Goal: Task Accomplishment & Management: Complete application form

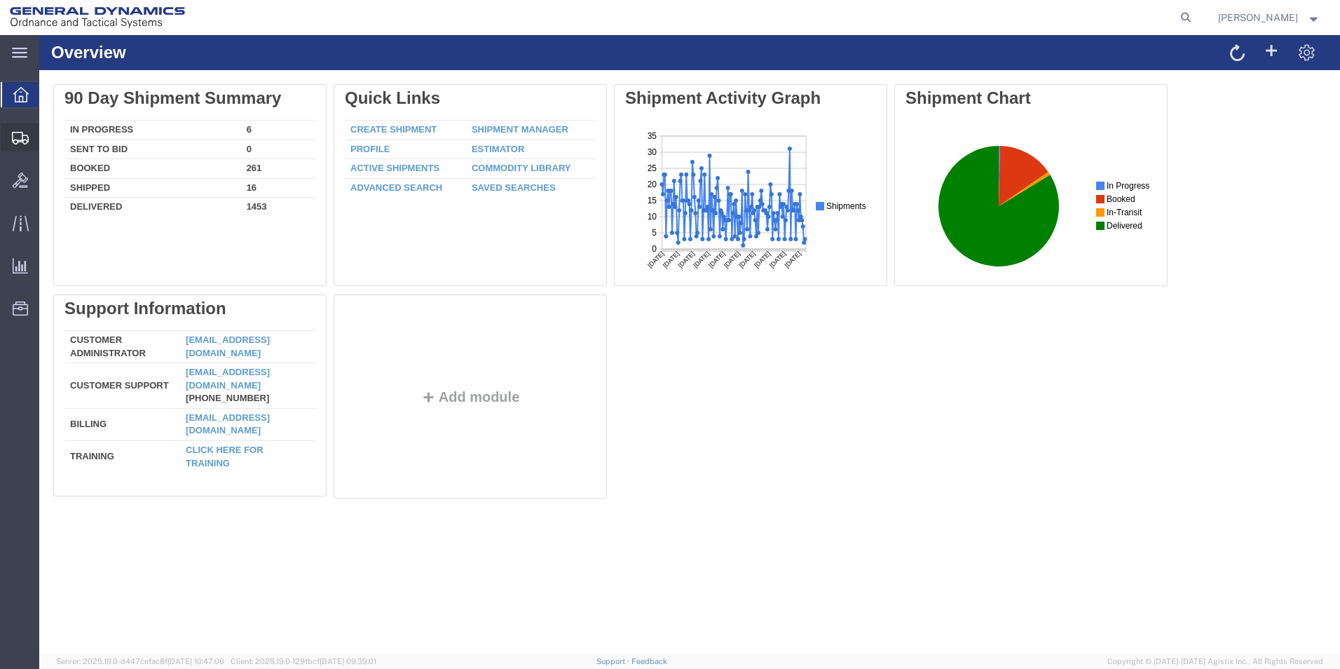
click at [0, 0] on span "Create from Template" at bounding box center [0, 0] width 0 height 0
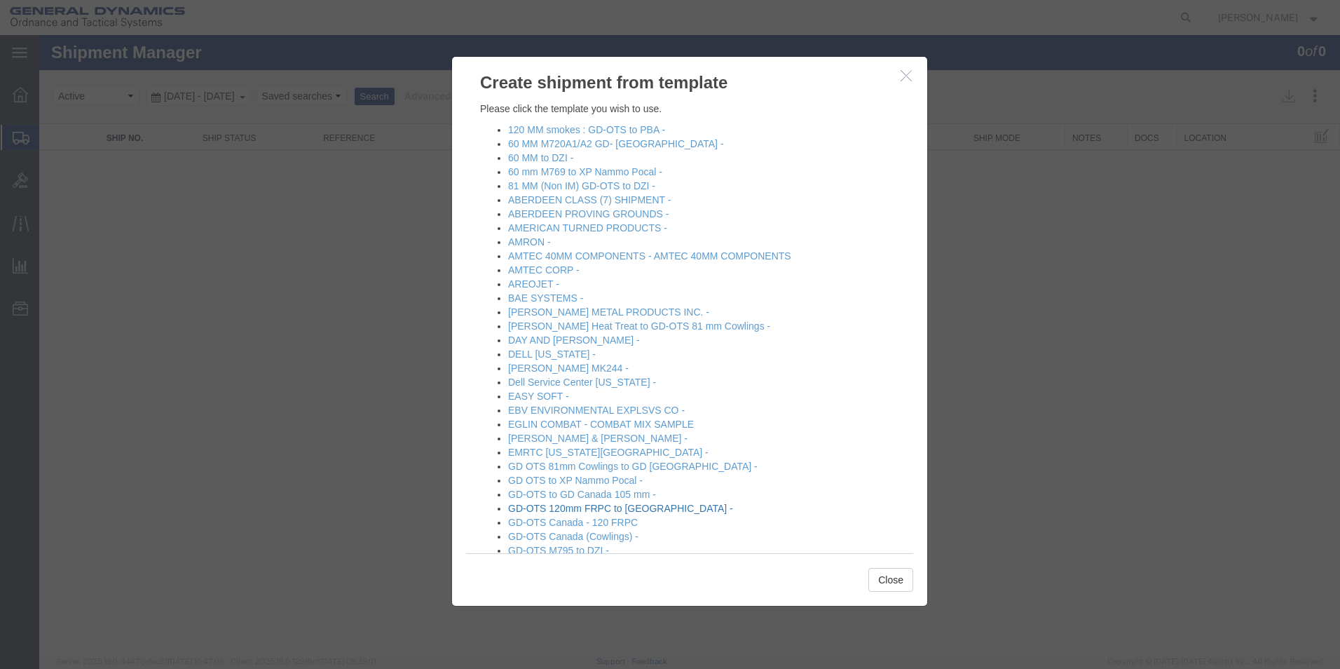
click at [652, 510] on link "GD-OTS 120mm FRPC to [GEOGRAPHIC_DATA] -" at bounding box center [620, 507] width 225 height 11
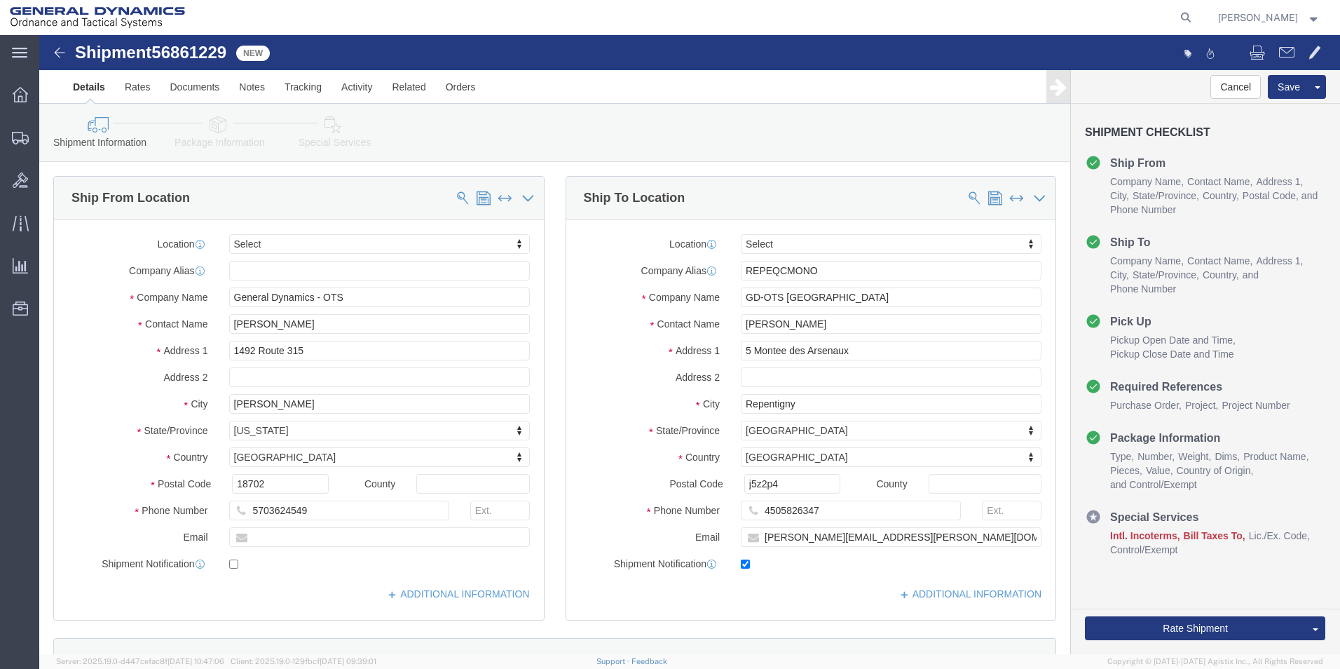
select select
click input "[PERSON_NAME]"
type input "Z"
type input "[PERSON_NAME]"
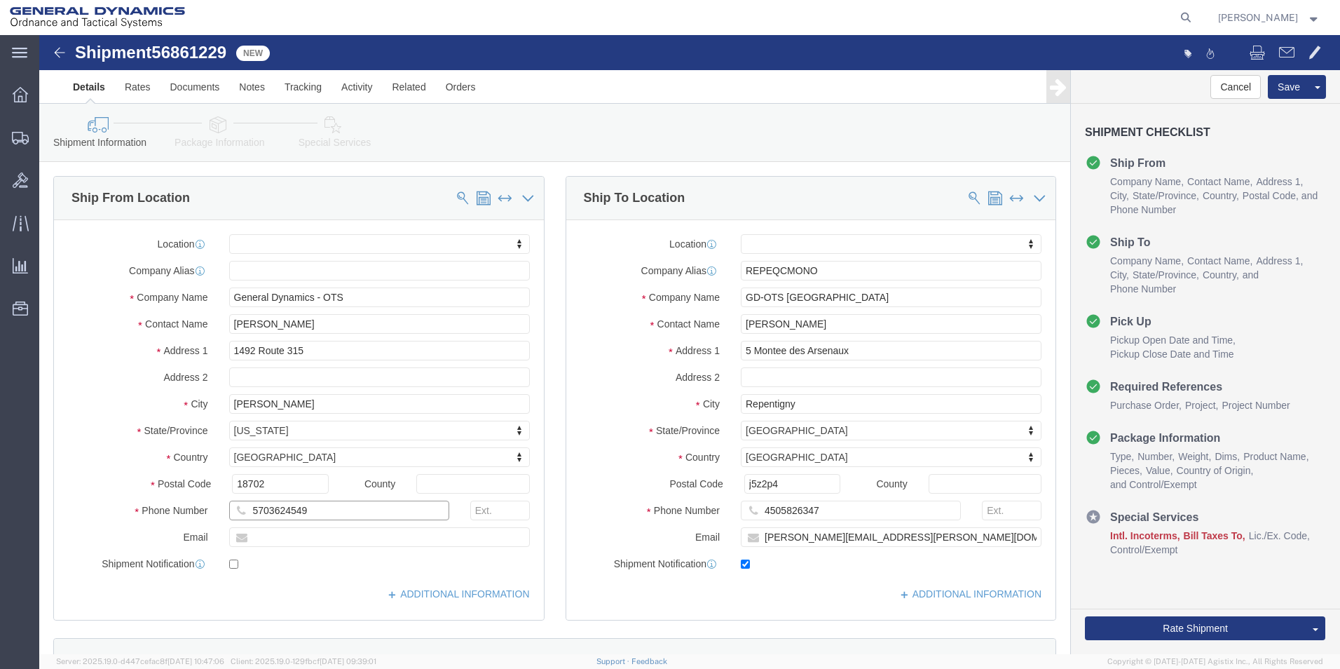
click input "5703624549"
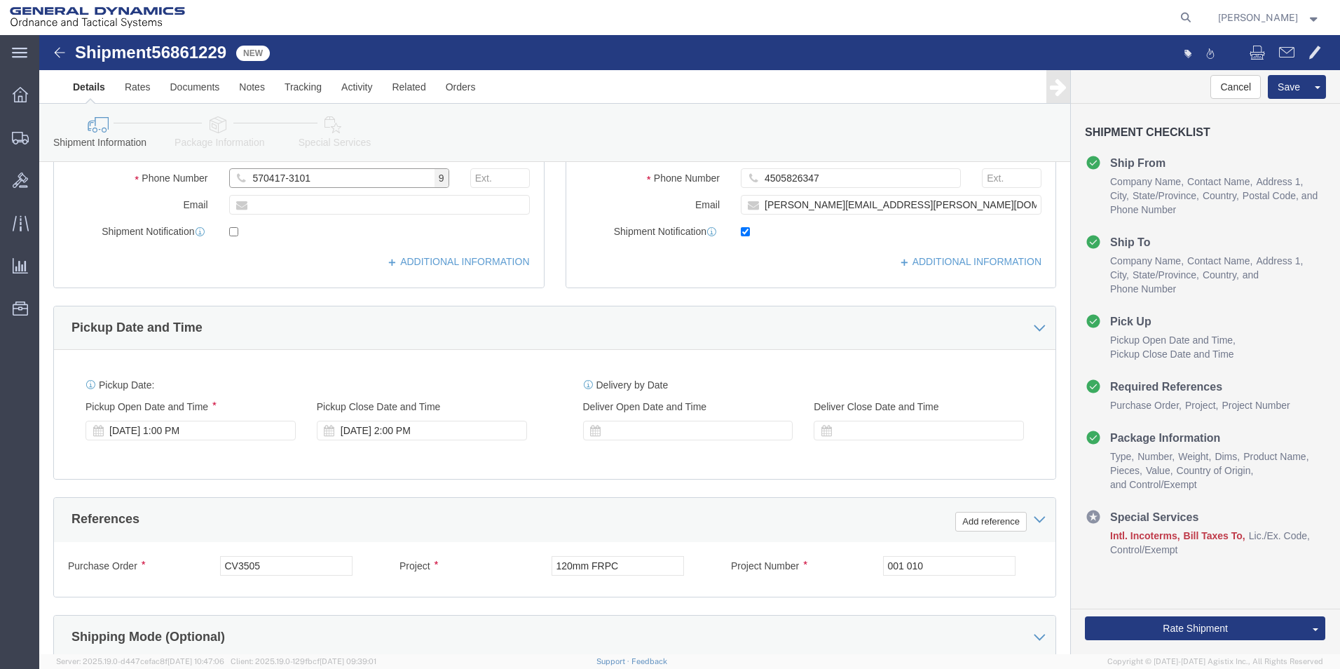
scroll to position [335, 0]
type input "570417-3101"
click div "[DATE] 1:00 PM"
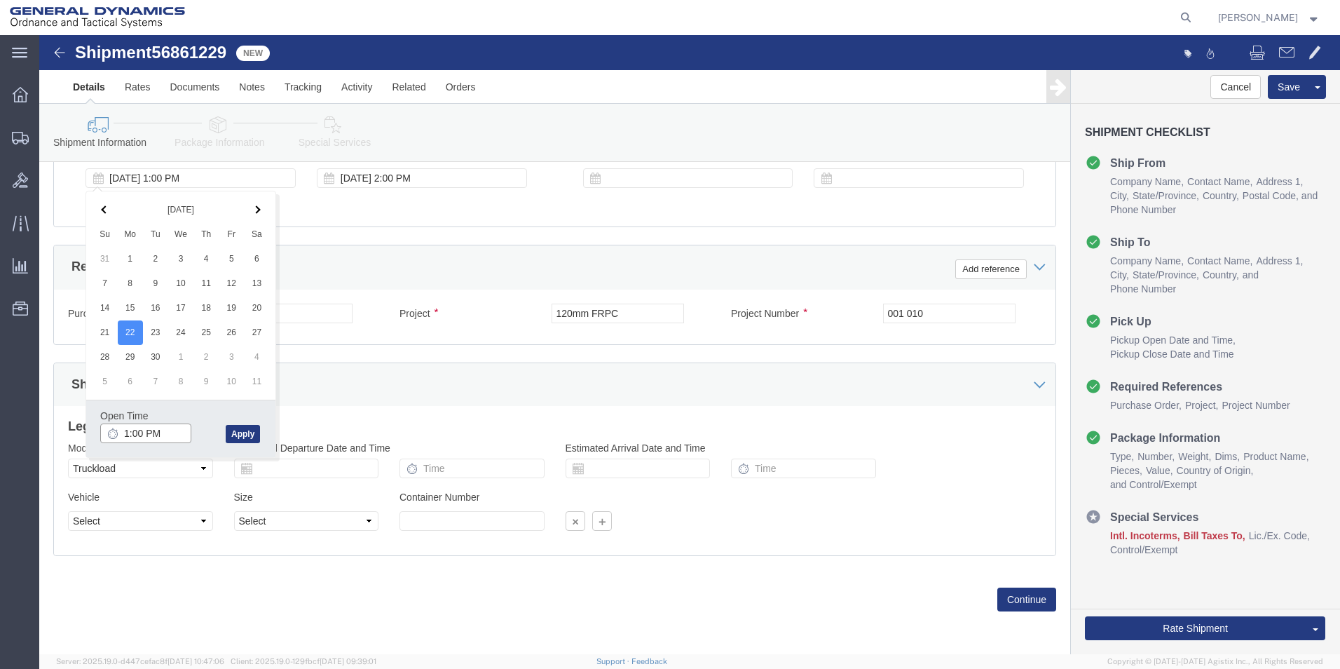
click input "1:00 PM"
type input "10:00 AM"
click button "Apply"
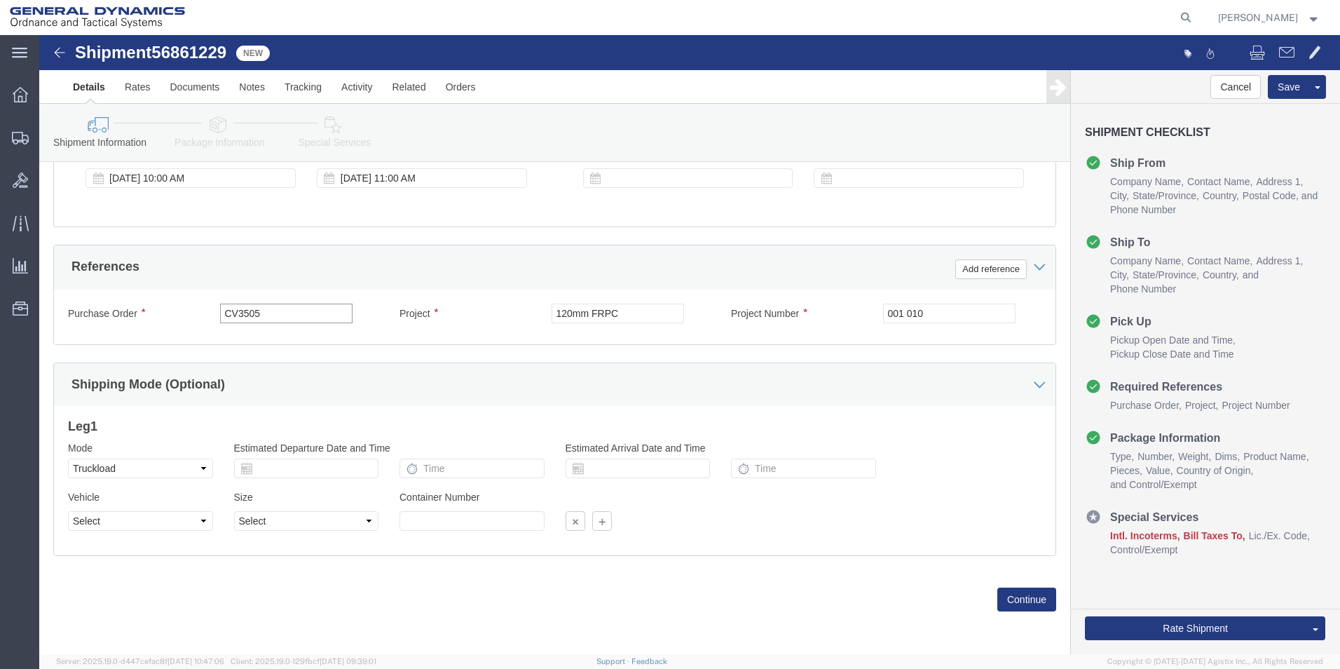
drag, startPoint x: 232, startPoint y: 280, endPoint x: 152, endPoint y: 275, distance: 80.1
click div "Purchase Order CV3505"
type input "W15QKN-23-F-0273"
drag, startPoint x: 896, startPoint y: 280, endPoint x: 785, endPoint y: 281, distance: 110.7
click div "Project Number 001 010"
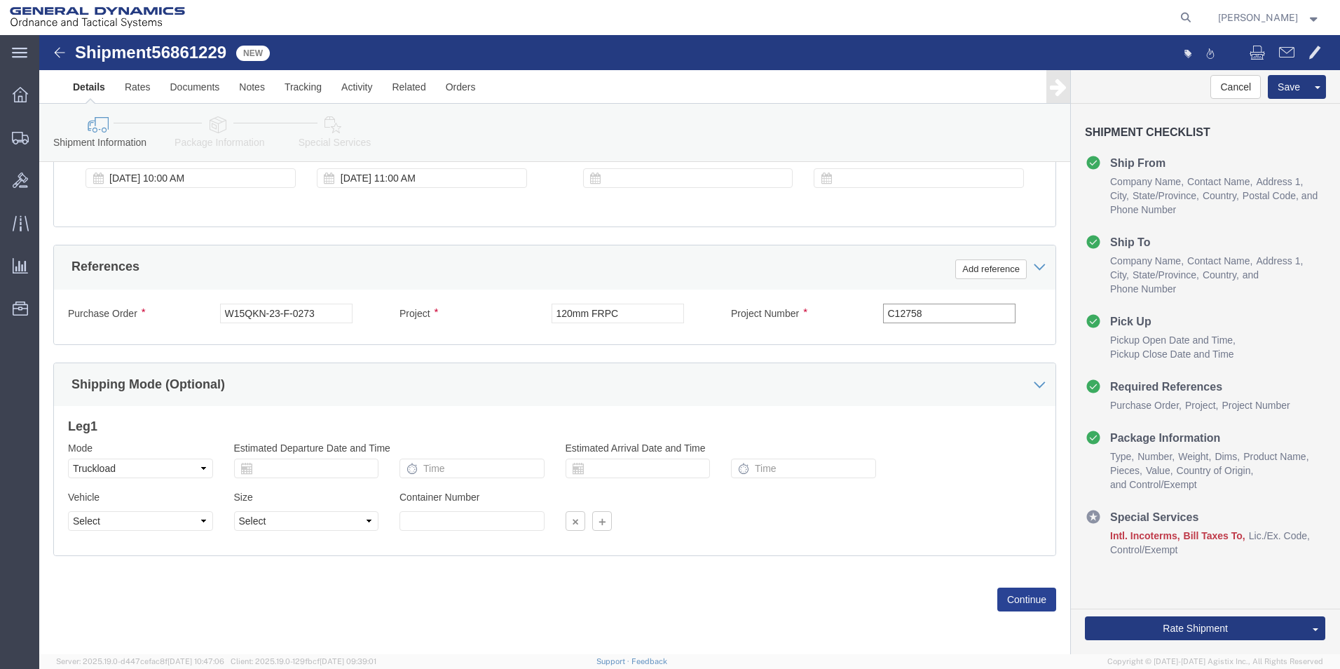
type input "C12758"
click button "Continue"
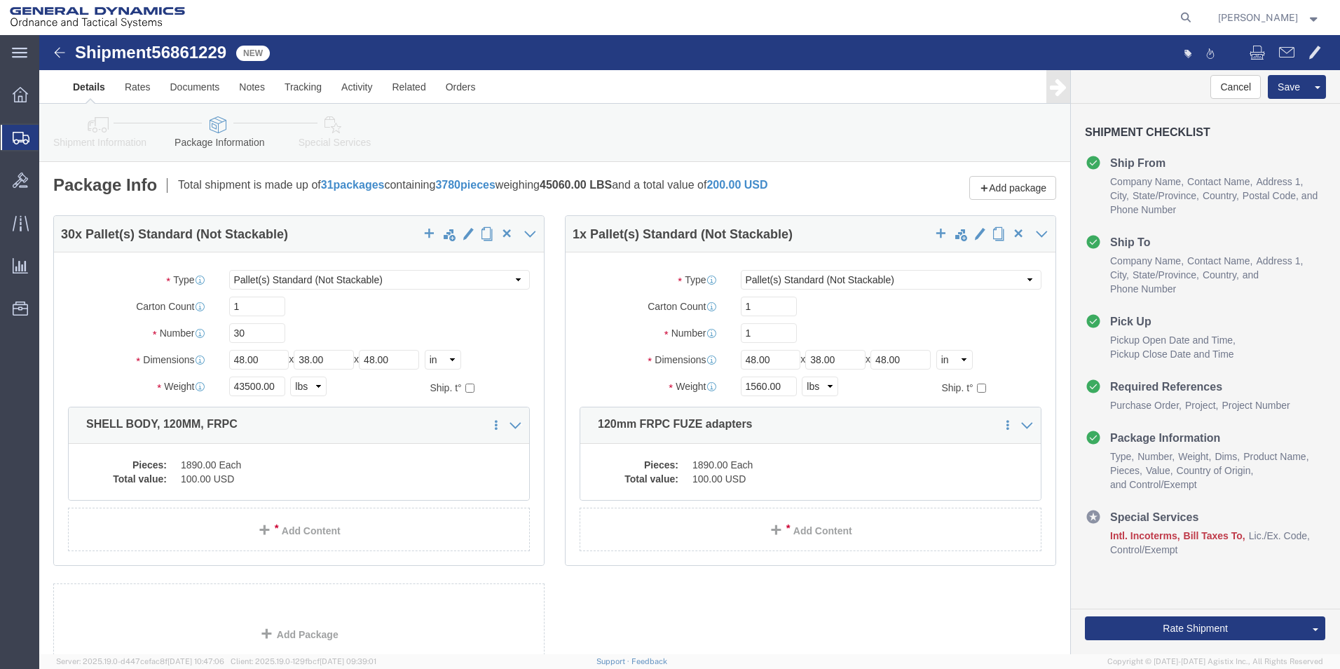
scroll to position [130, 0]
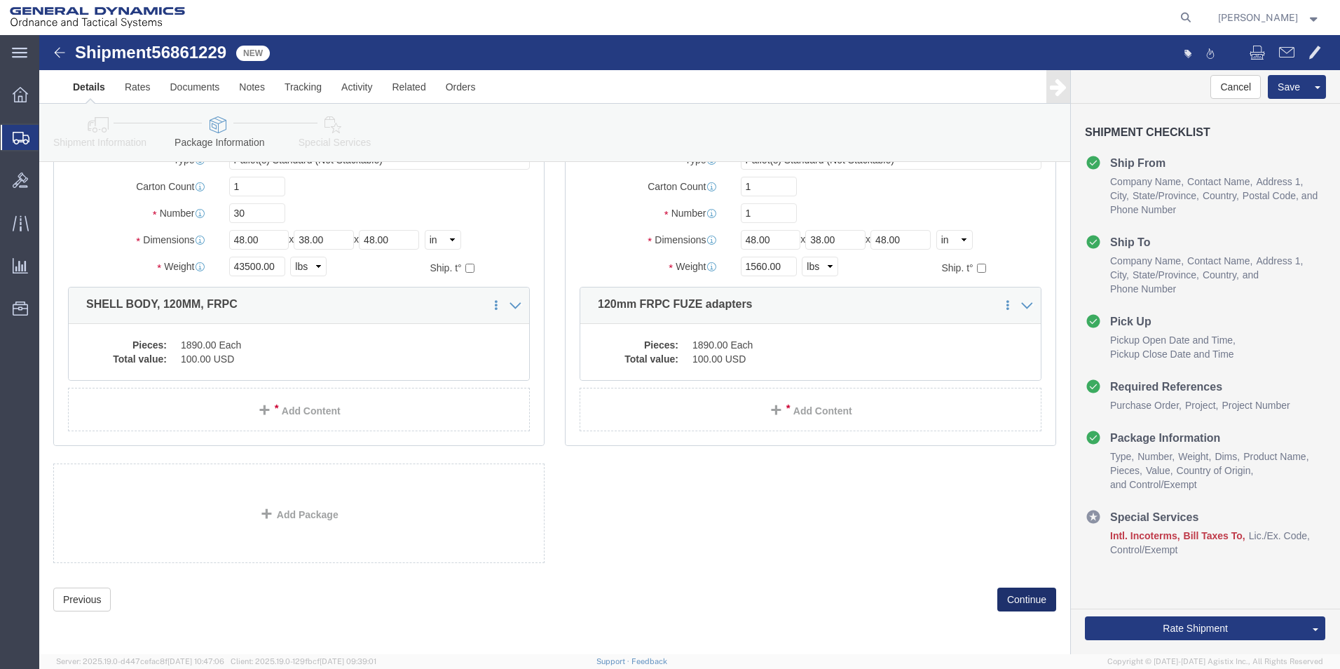
click button "Continue"
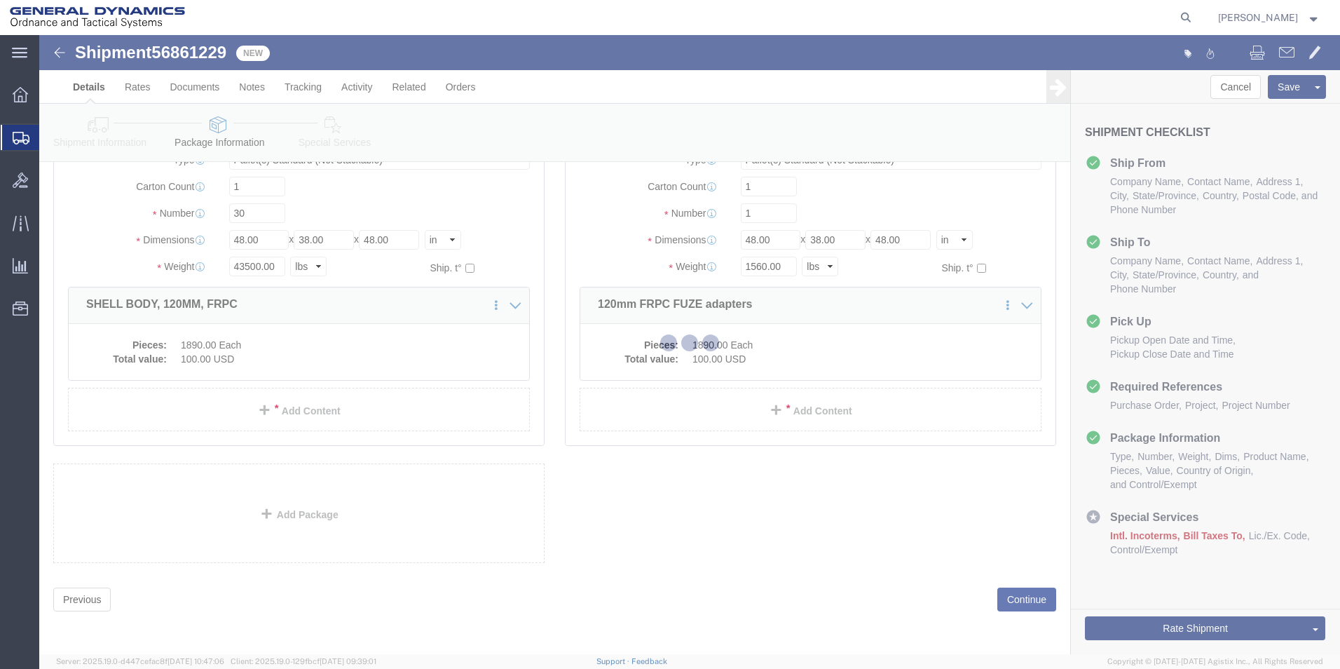
select select
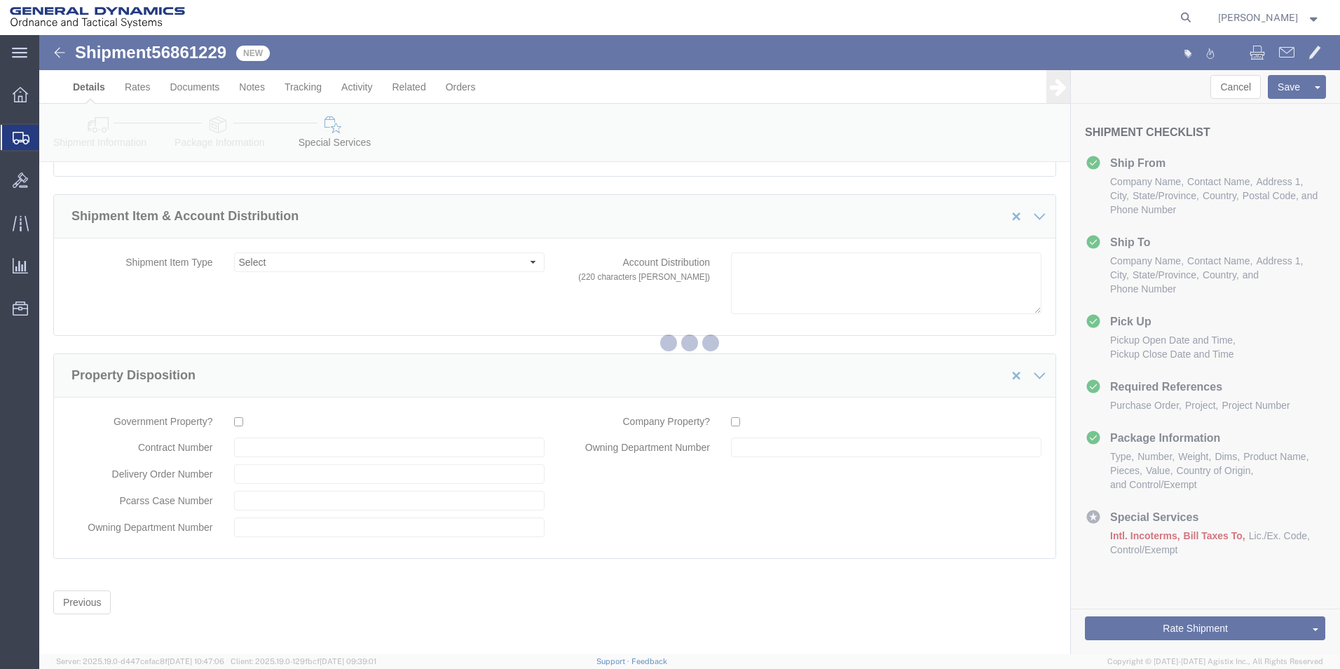
select select "DEPARTMENT"
select select "1763984"
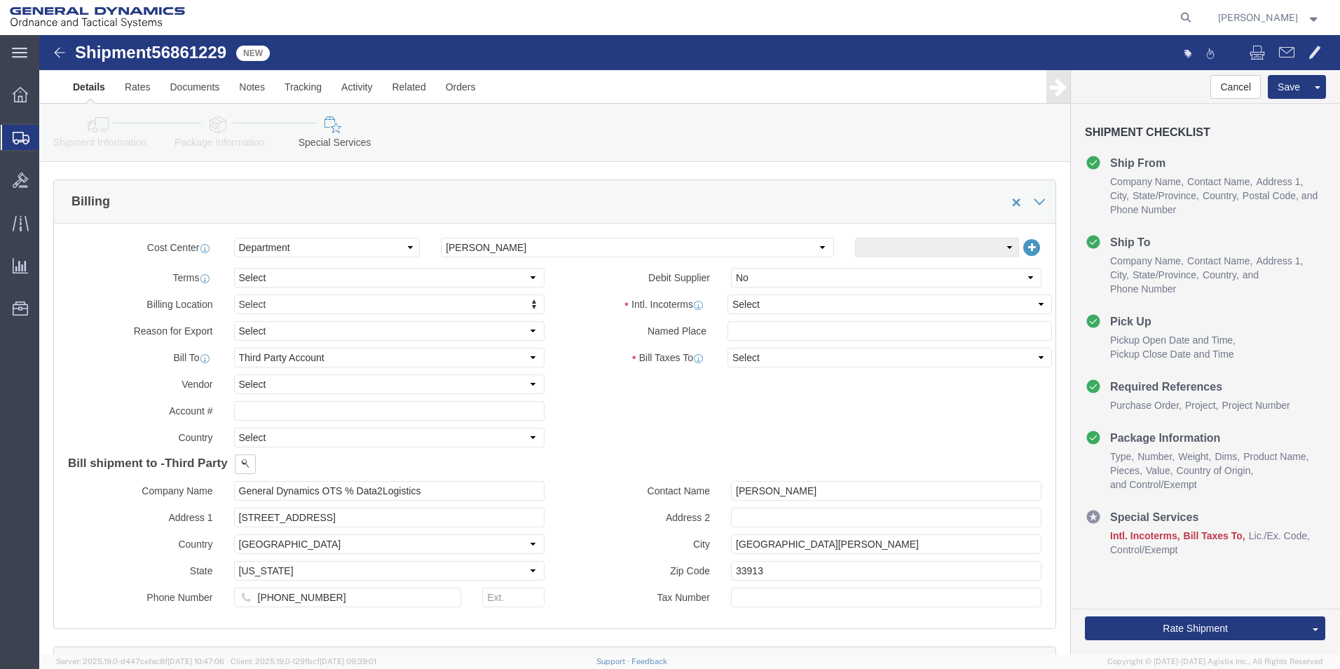
scroll to position [590, 0]
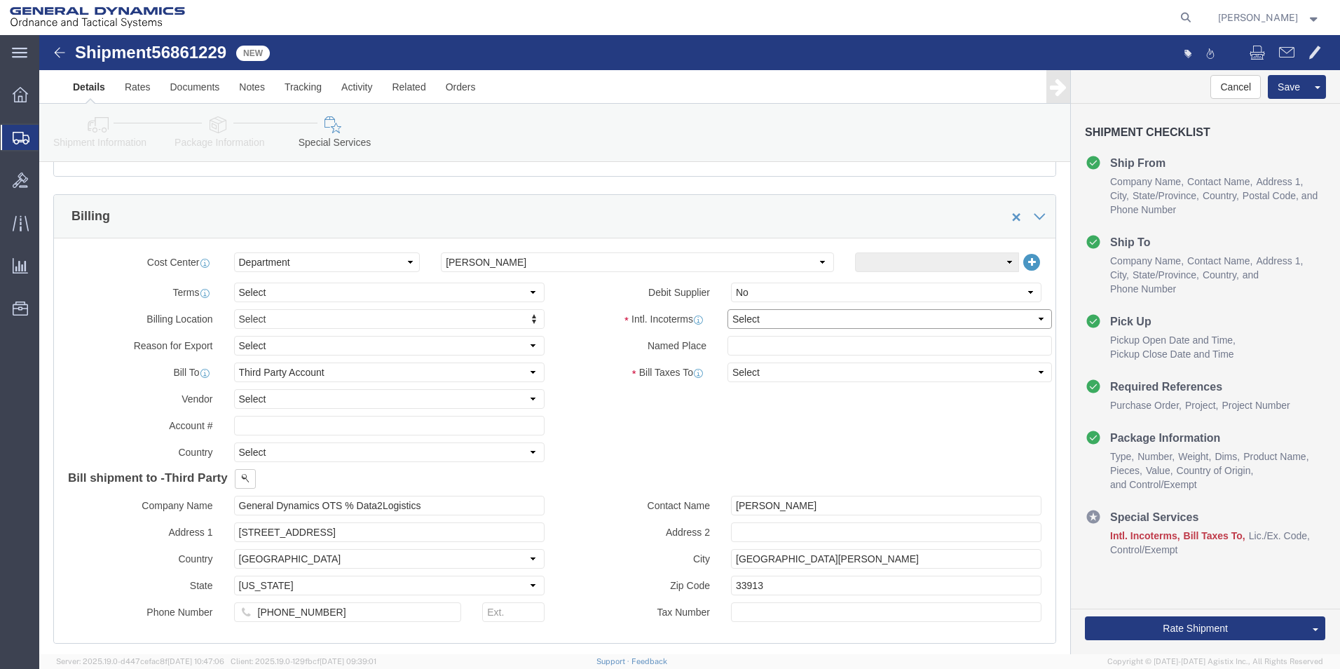
click select "Select Carriage Insurance Paid Carriage Paid To Cost and Freight Cost Insurance…"
select select "CFR"
click select "Select Carriage Insurance Paid Carriage Paid To Cost and Freight Cost Insurance…"
select select "SHIP"
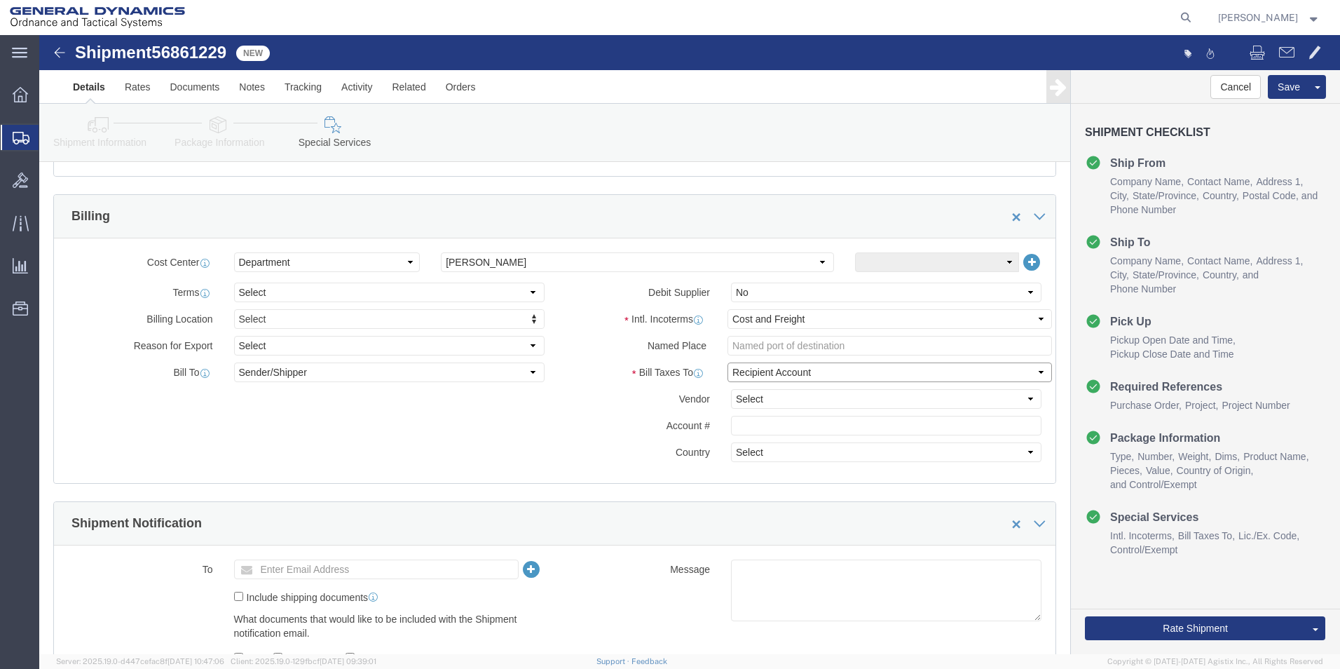
click select "Select Recipient Account Sender/Shipper Third Party Account"
select select "SHIP"
click select "Select Recipient Account Sender/Shipper Third Party Account"
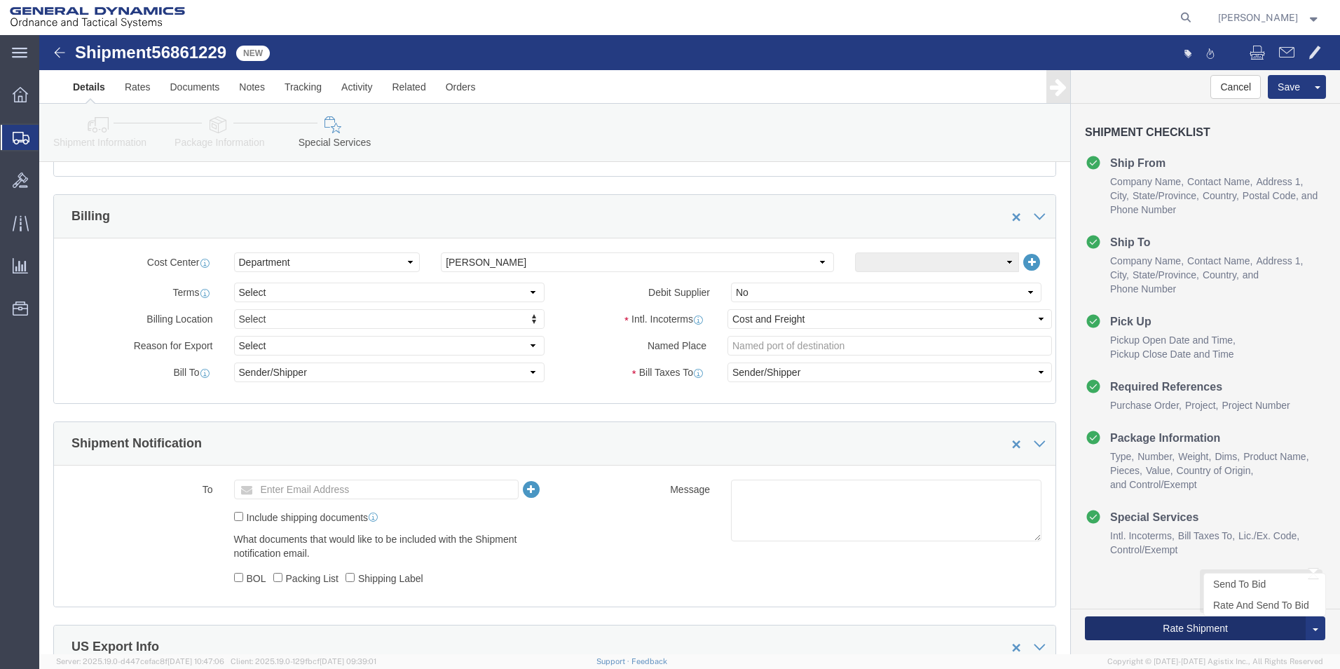
click button "Rate Shipment"
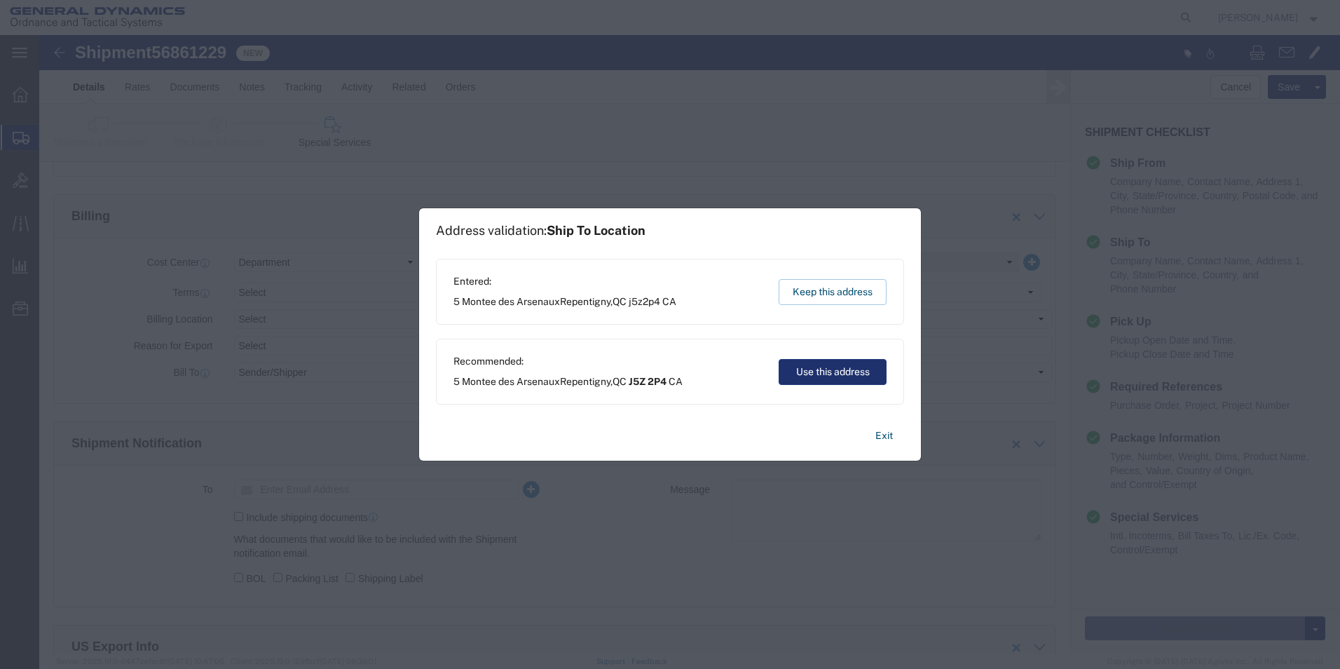
click at [817, 371] on button "Use this address" at bounding box center [833, 372] width 108 height 26
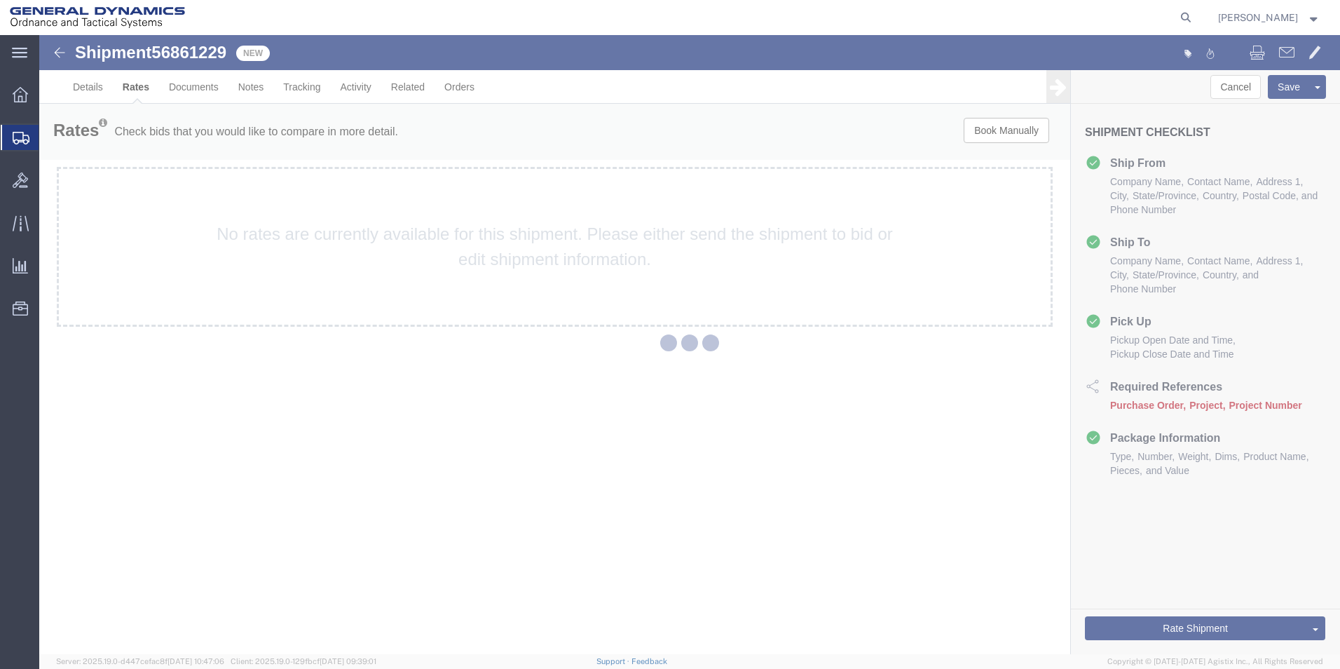
scroll to position [0, 0]
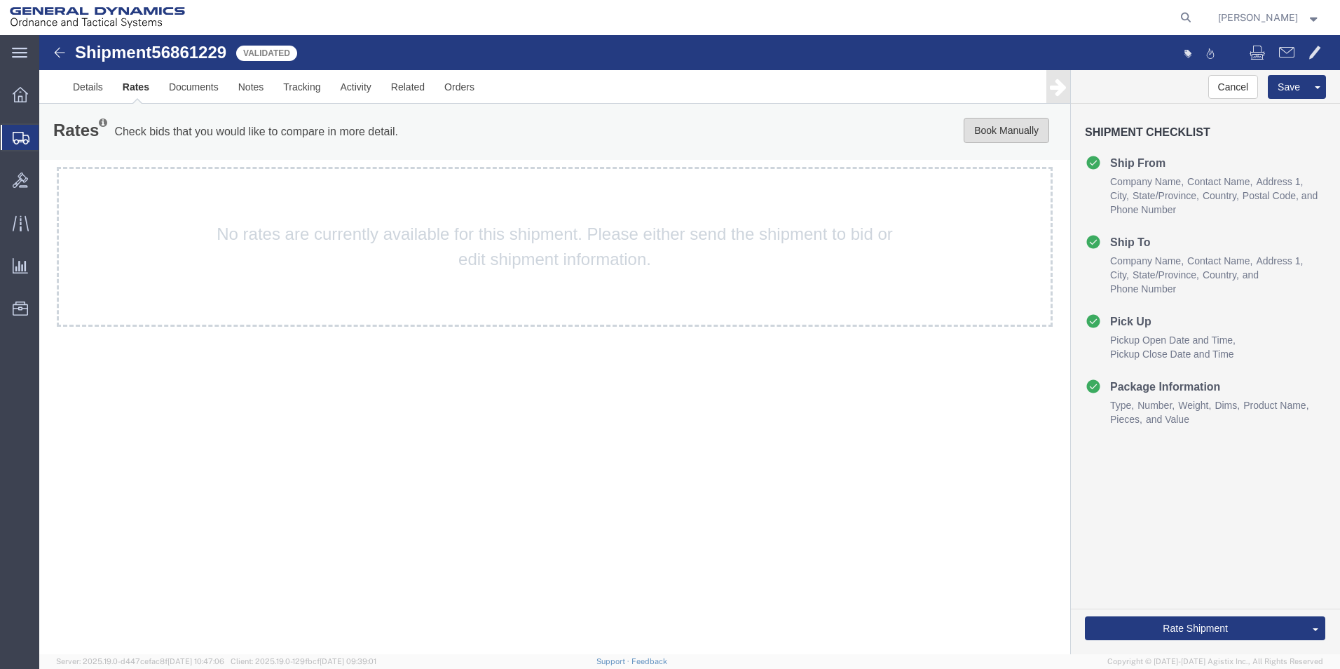
click at [999, 135] on button "Book Manually" at bounding box center [1006, 130] width 85 height 25
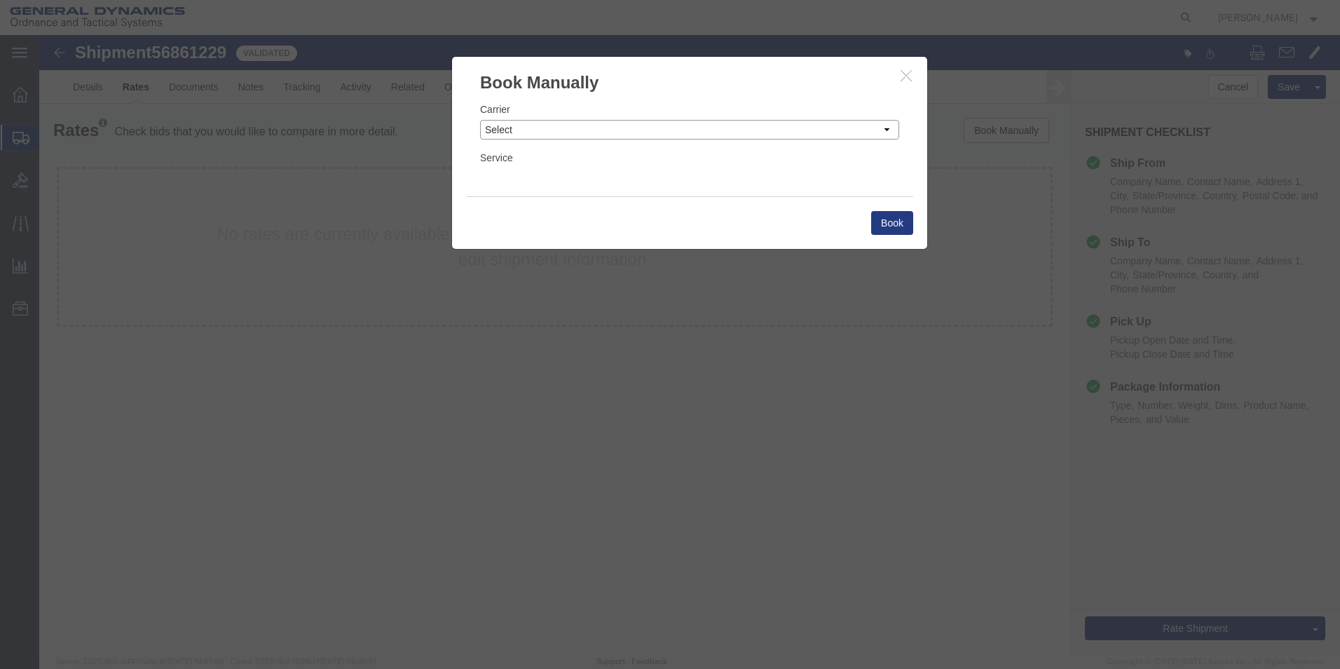
click at [887, 128] on select "Select Add New Carrier (and default service) AAT Carriers AATCO Adcom / Radiant…" at bounding box center [689, 130] width 419 height 20
select select "3224"
click at [480, 120] on select "Select Add New Carrier (and default service) AAT Carriers AATCO Adcom / Radiant…" at bounding box center [689, 130] width 419 height 20
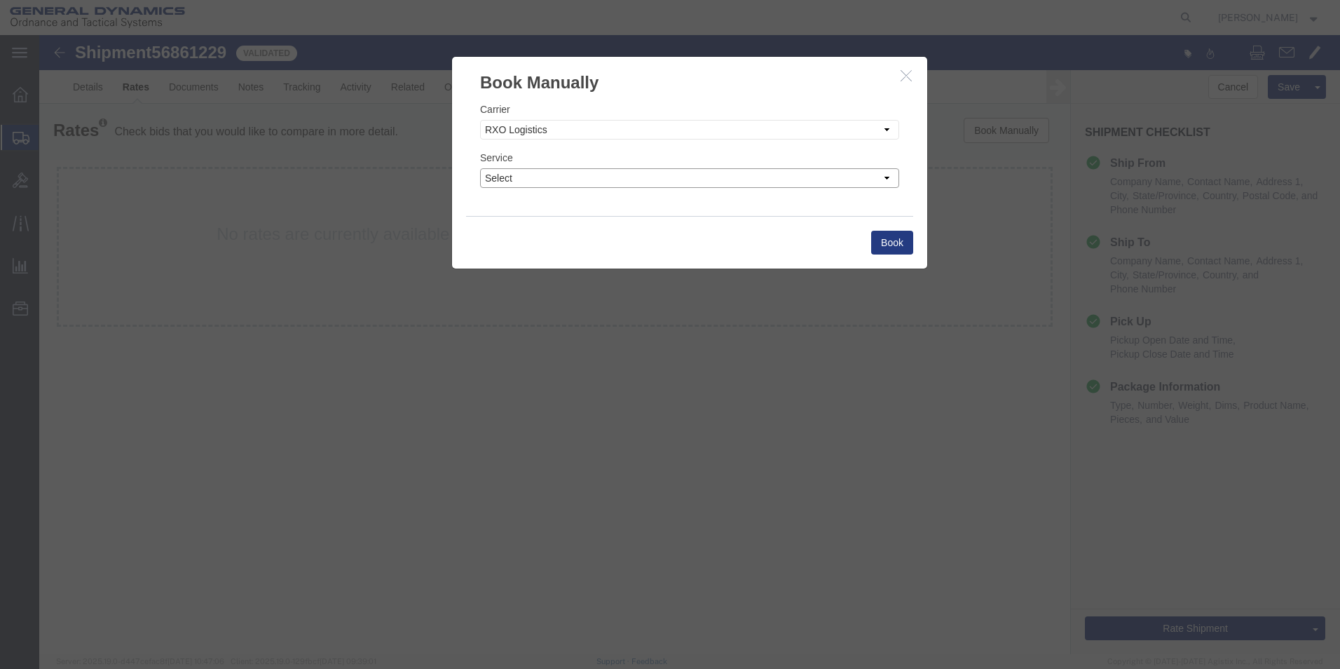
click at [886, 174] on select "Select Air Airport to Airport Airport to Door CONESTOGA Cargo Van DFRM/STEP Doo…" at bounding box center [689, 178] width 419 height 20
select select "11790"
click at [480, 168] on select "Select Air Airport to Airport Airport to Door CONESTOGA Cargo Van DFRM/STEP Doo…" at bounding box center [689, 178] width 419 height 20
click at [889, 241] on button "Book" at bounding box center [892, 243] width 42 height 24
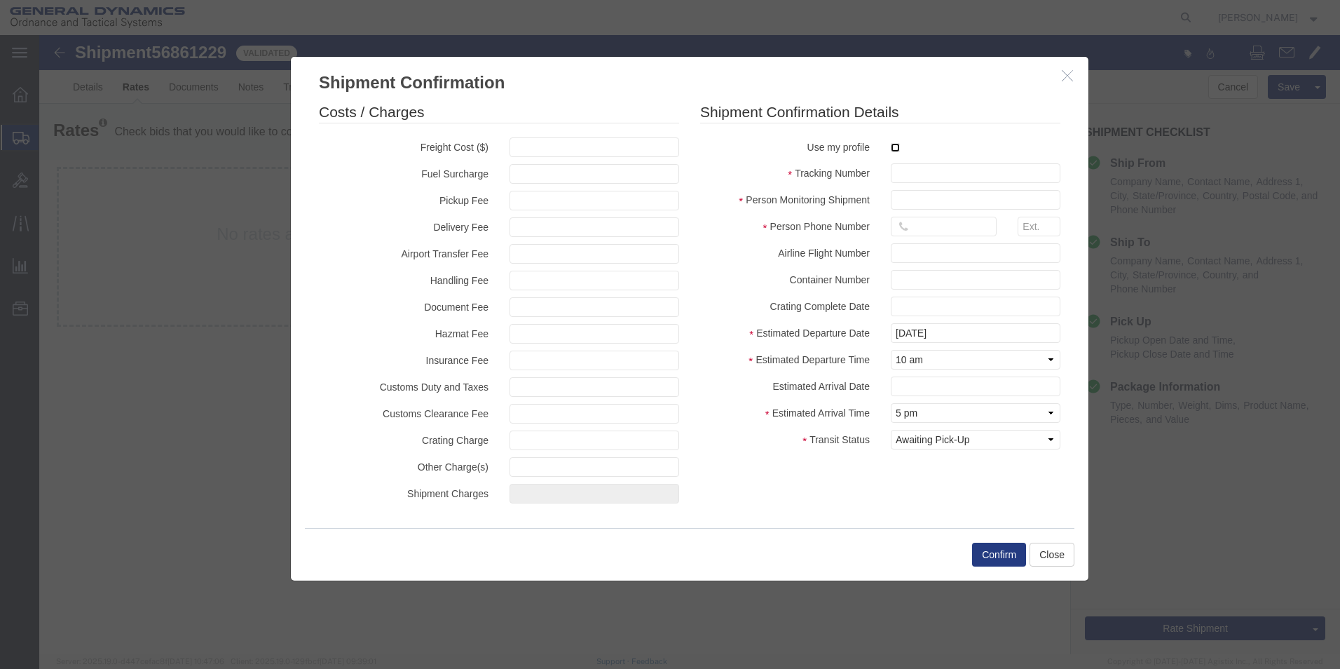
click at [893, 147] on input "checkbox" at bounding box center [895, 147] width 9 height 9
checkbox input "true"
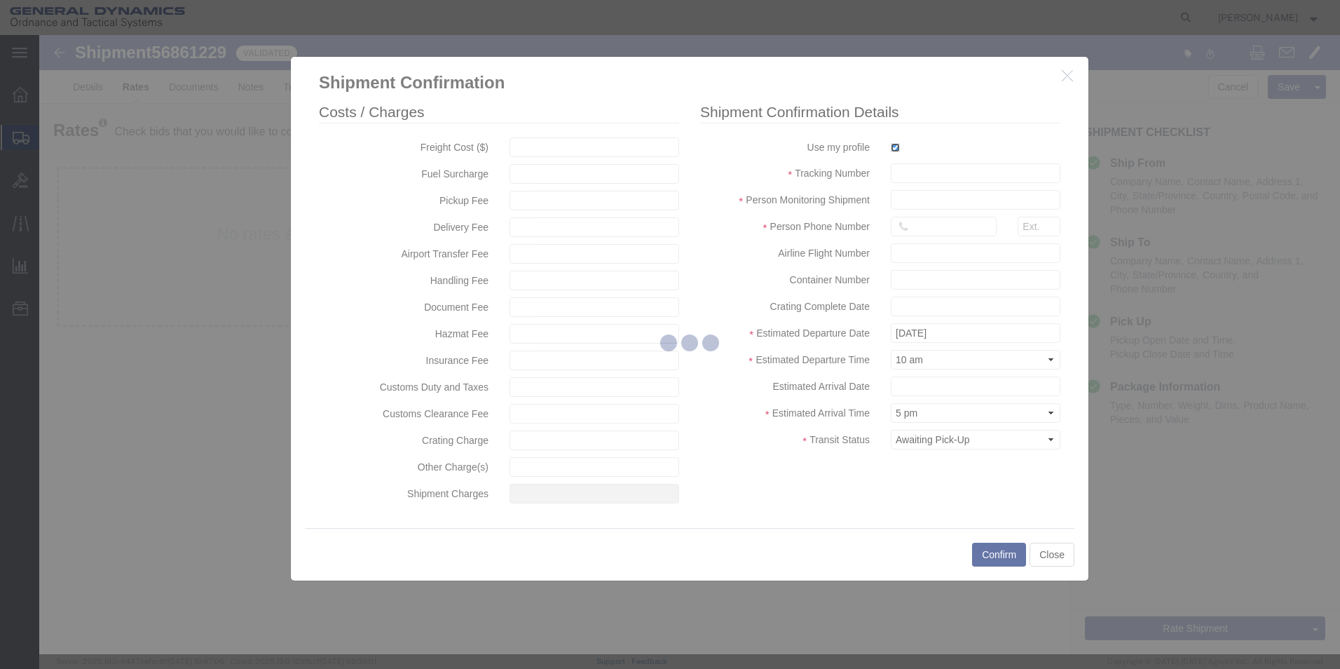
type input "[PERSON_NAME]"
type input "5709087062"
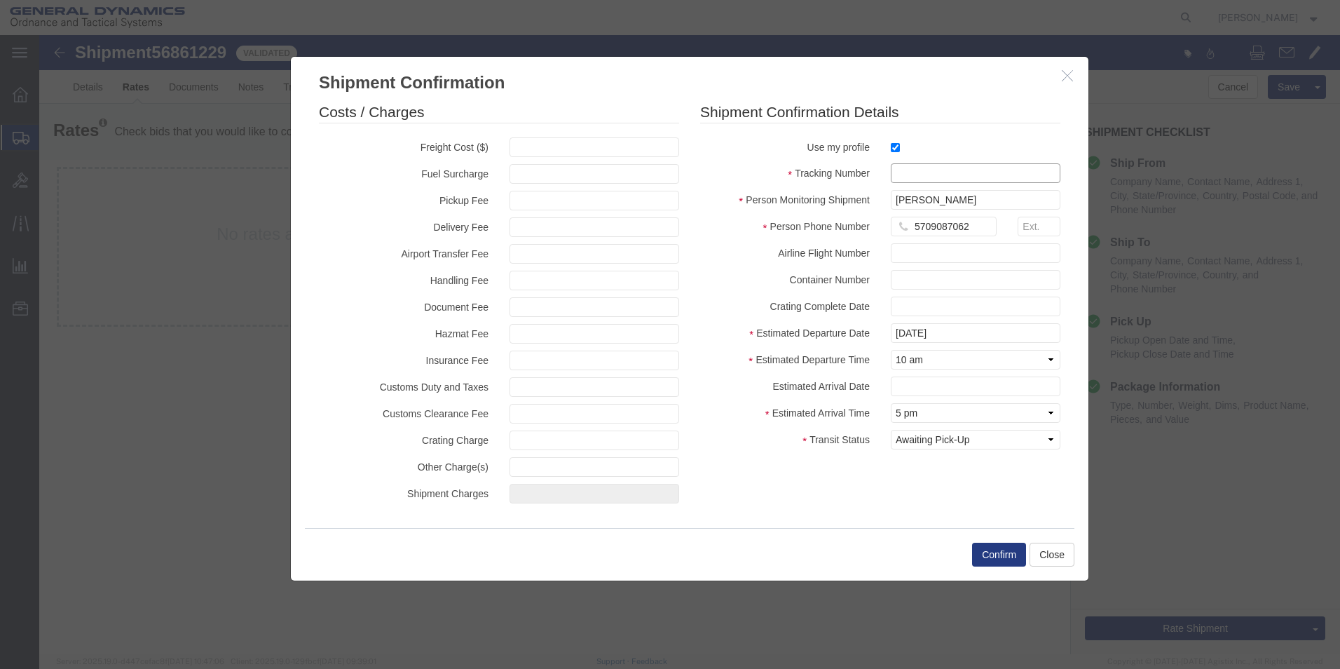
click at [905, 170] on input "text" at bounding box center [976, 173] width 170 height 20
type input "56861229"
click at [999, 552] on button "Confirm" at bounding box center [999, 554] width 54 height 24
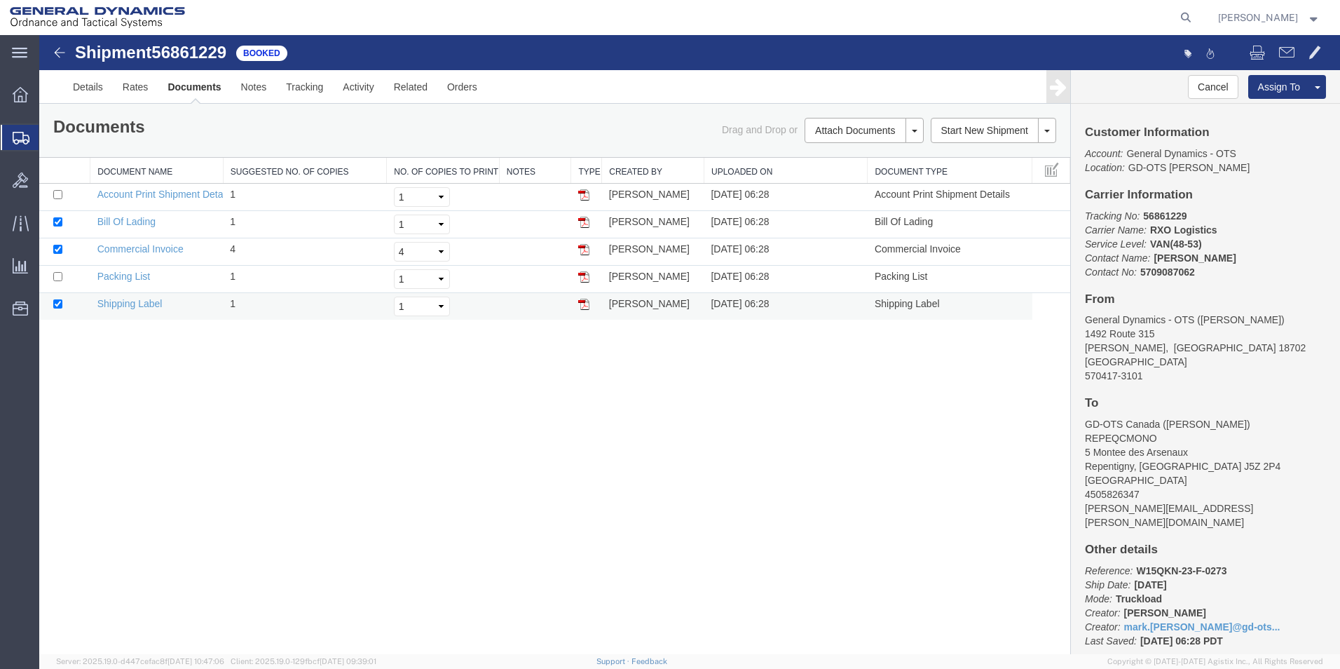
click at [583, 304] on img at bounding box center [583, 304] width 11 height 11
click at [1266, 106] on link "Clone Shipment" at bounding box center [1264, 110] width 121 height 21
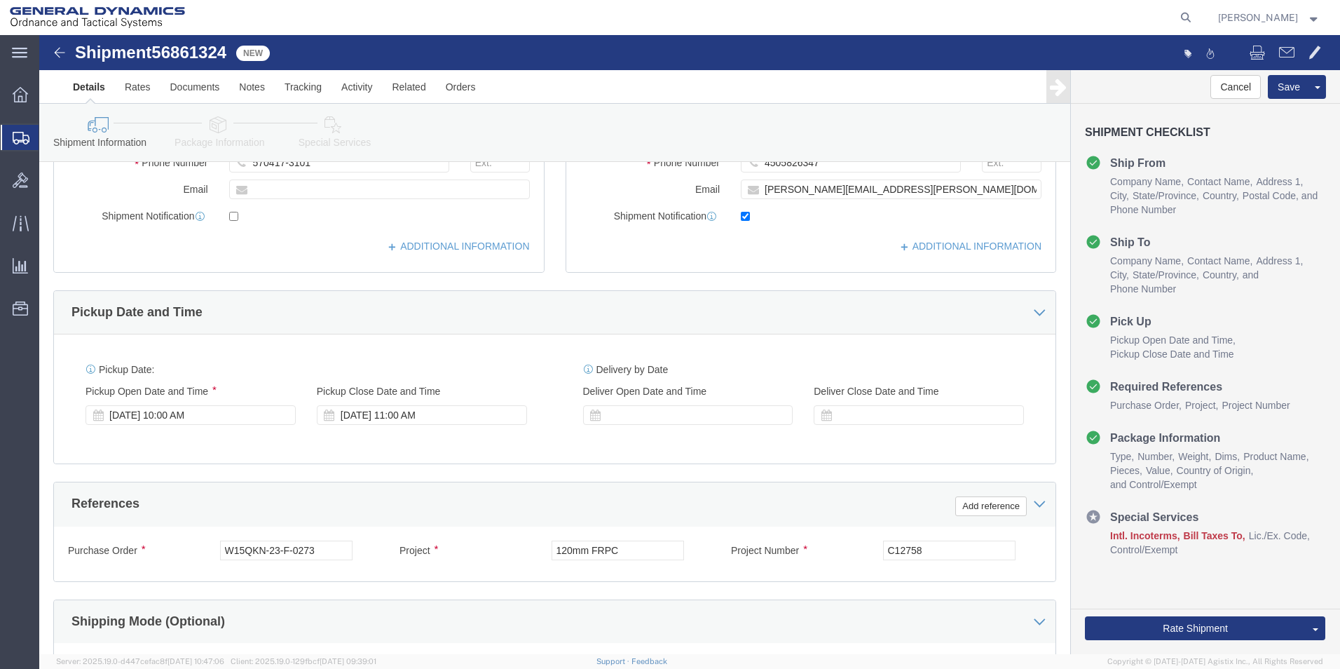
scroll to position [353, 0]
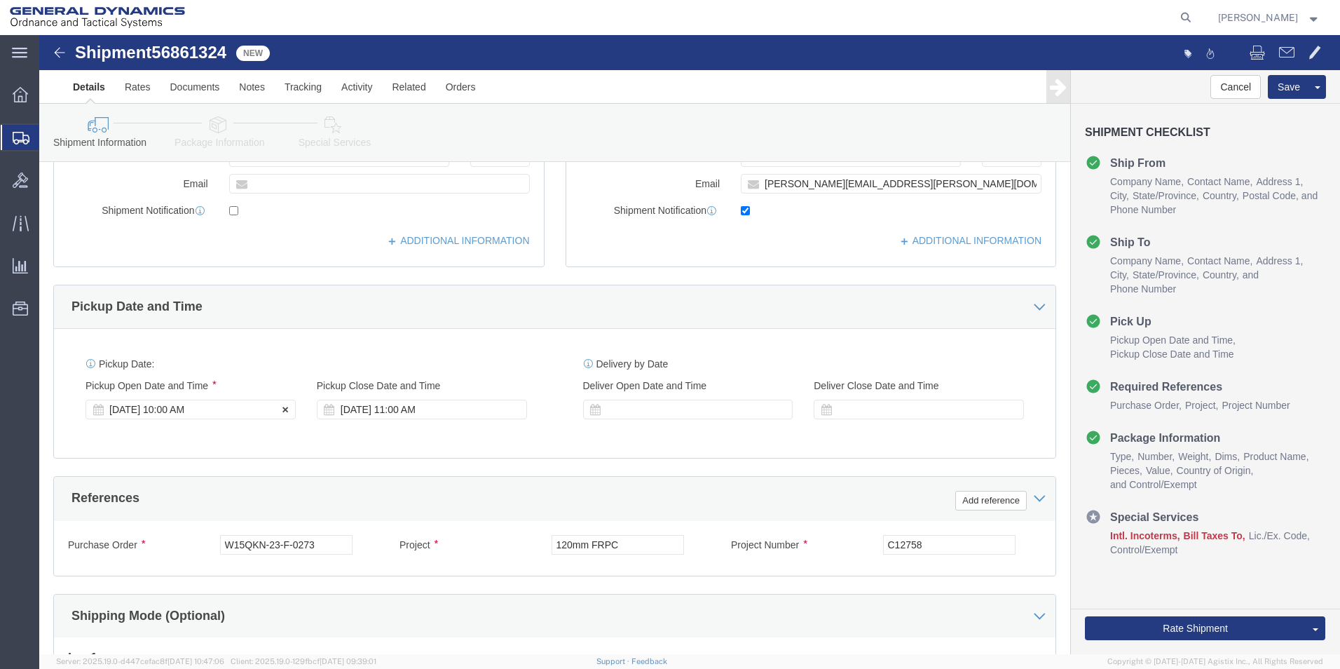
click div "[DATE] 10:00 AM"
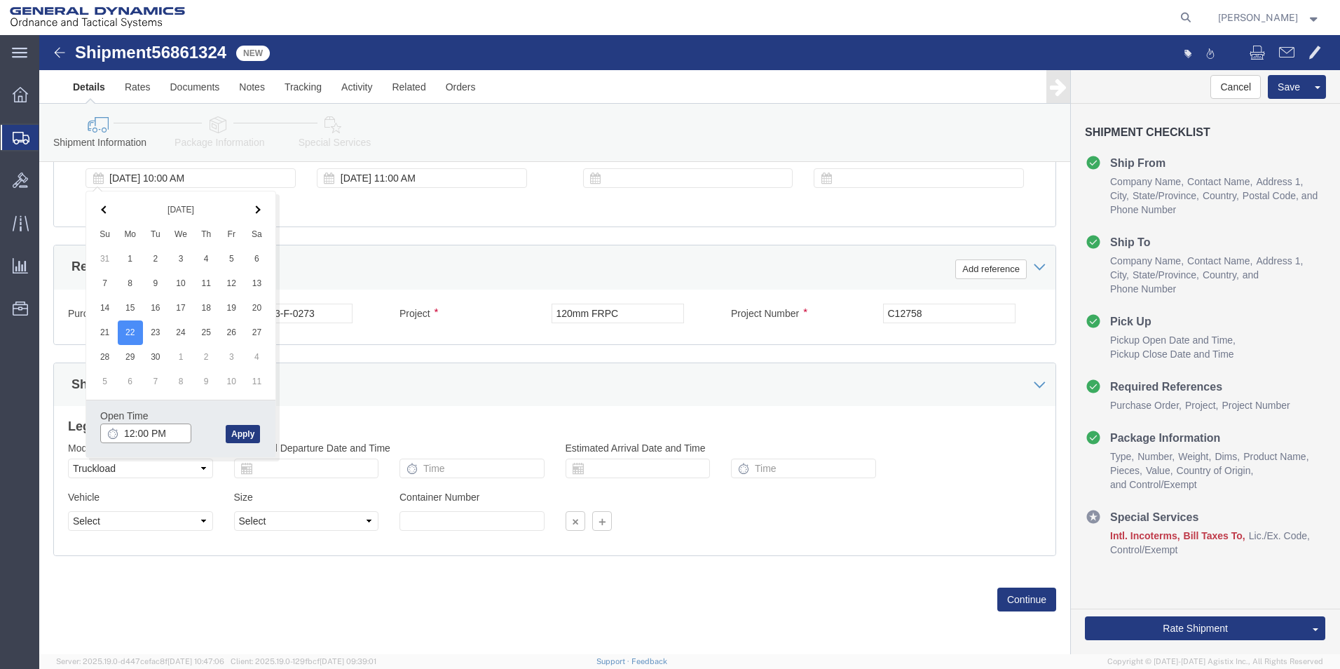
type input "1:00 PM"
click button "Apply"
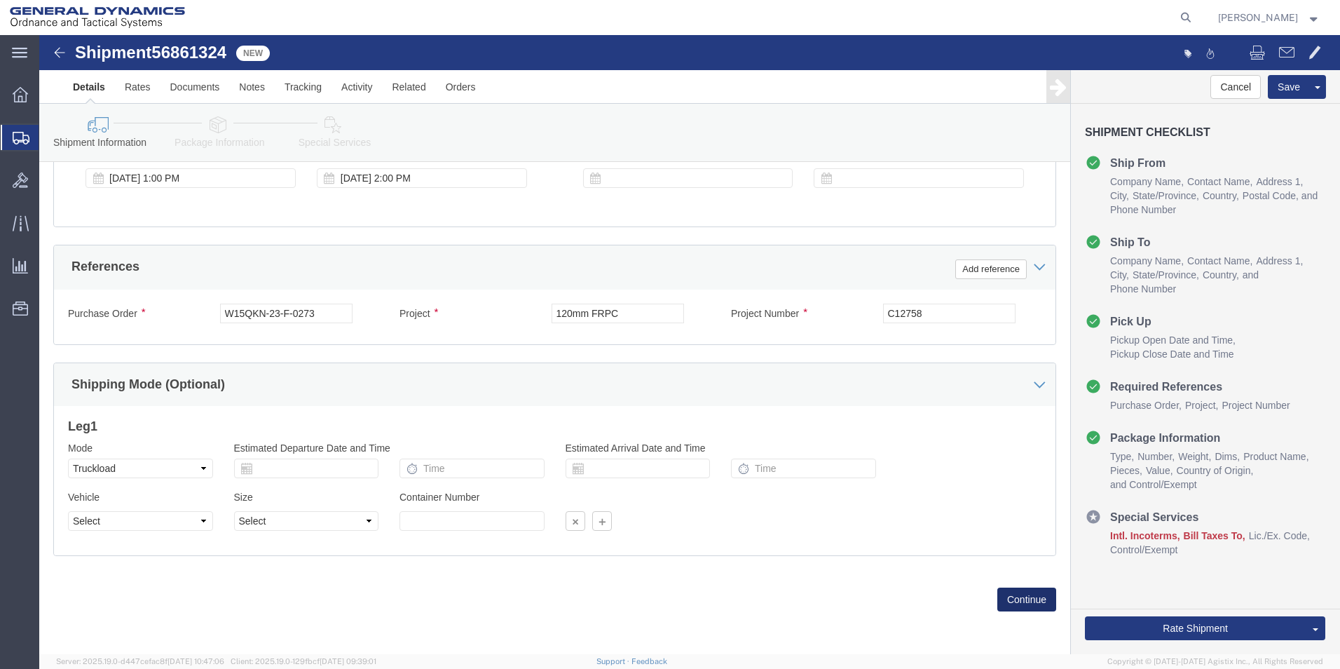
click button "Continue"
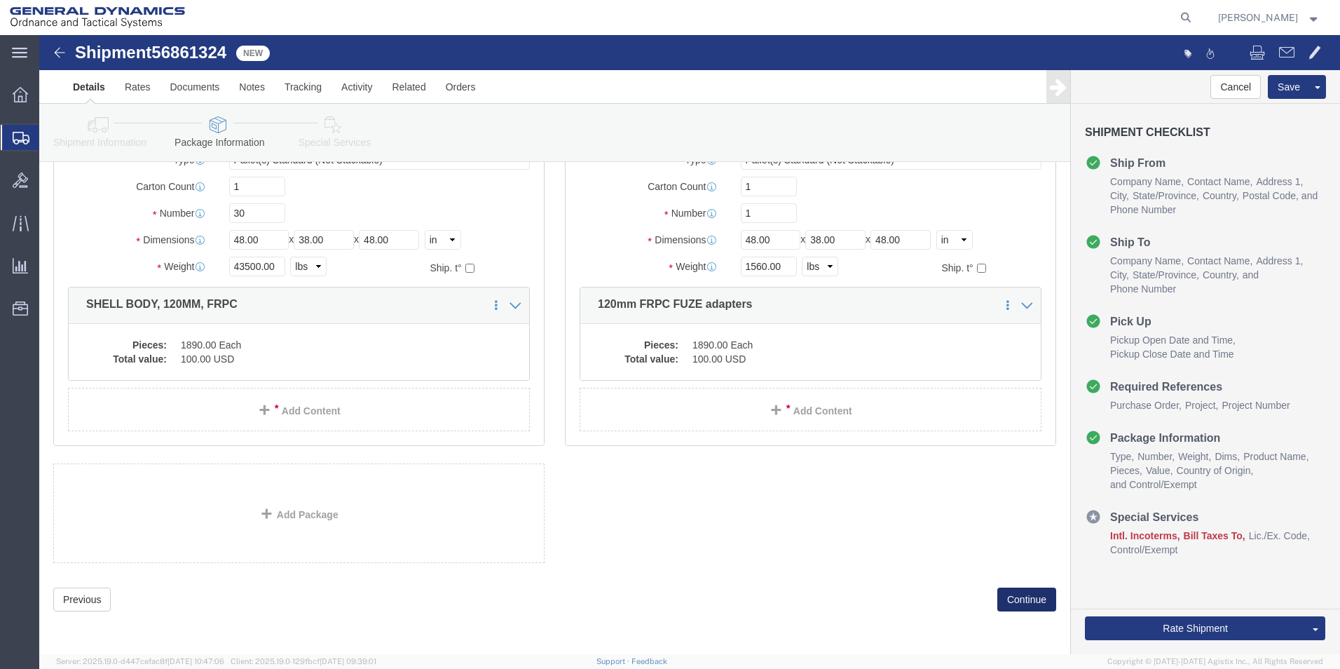
scroll to position [130, 0]
click button "Continue"
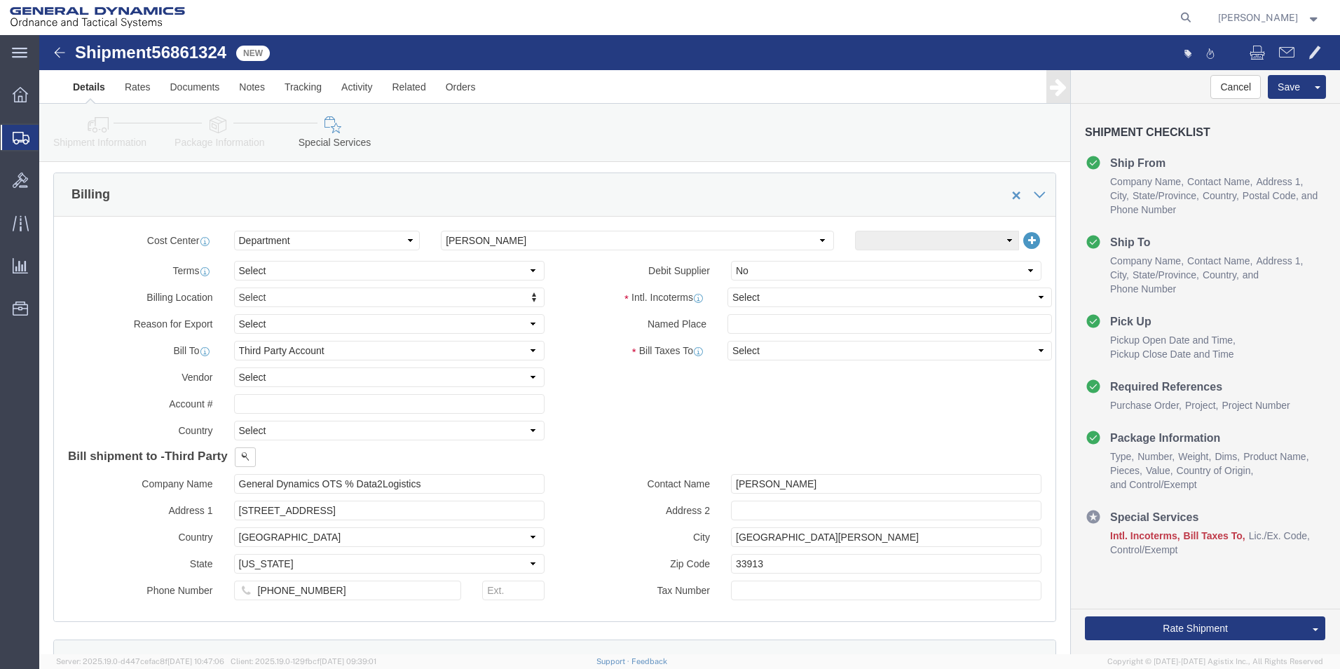
scroll to position [594, 0]
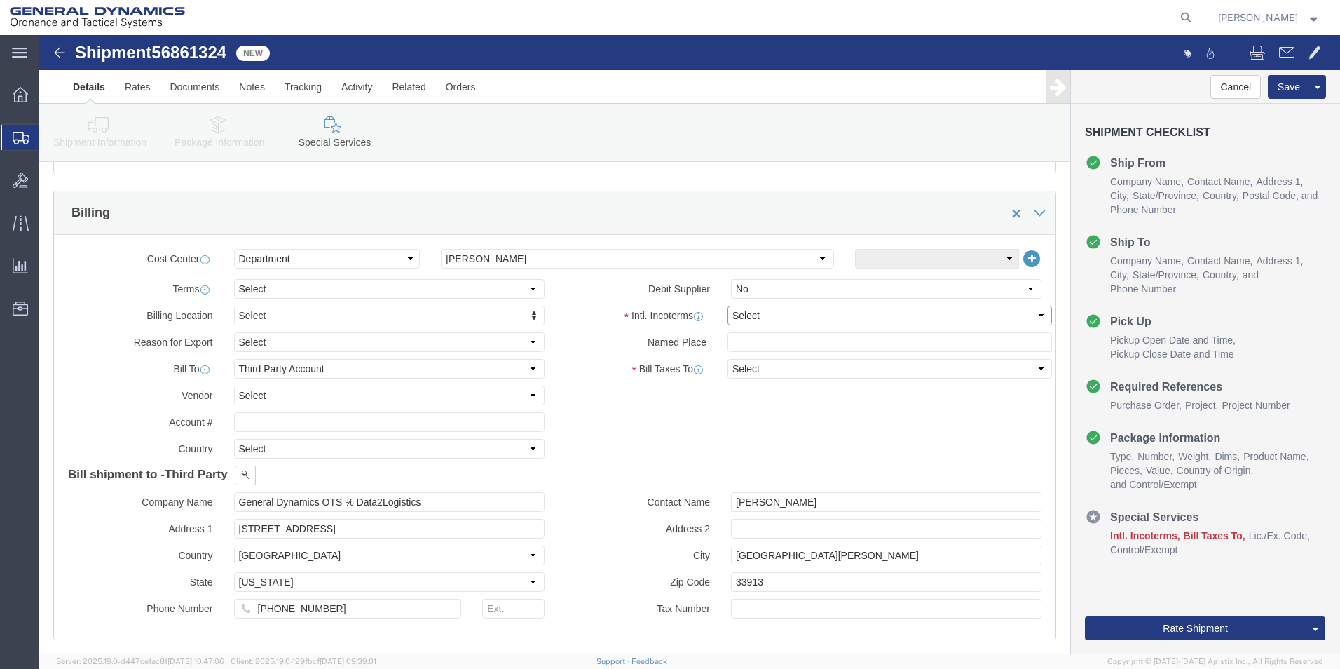
click select "Select Carriage Insurance Paid Carriage Paid To Cost and Freight Cost Insurance…"
select select "CFR"
click select "Select Carriage Insurance Paid Carriage Paid To Cost and Freight Cost Insurance…"
select select "SHIP"
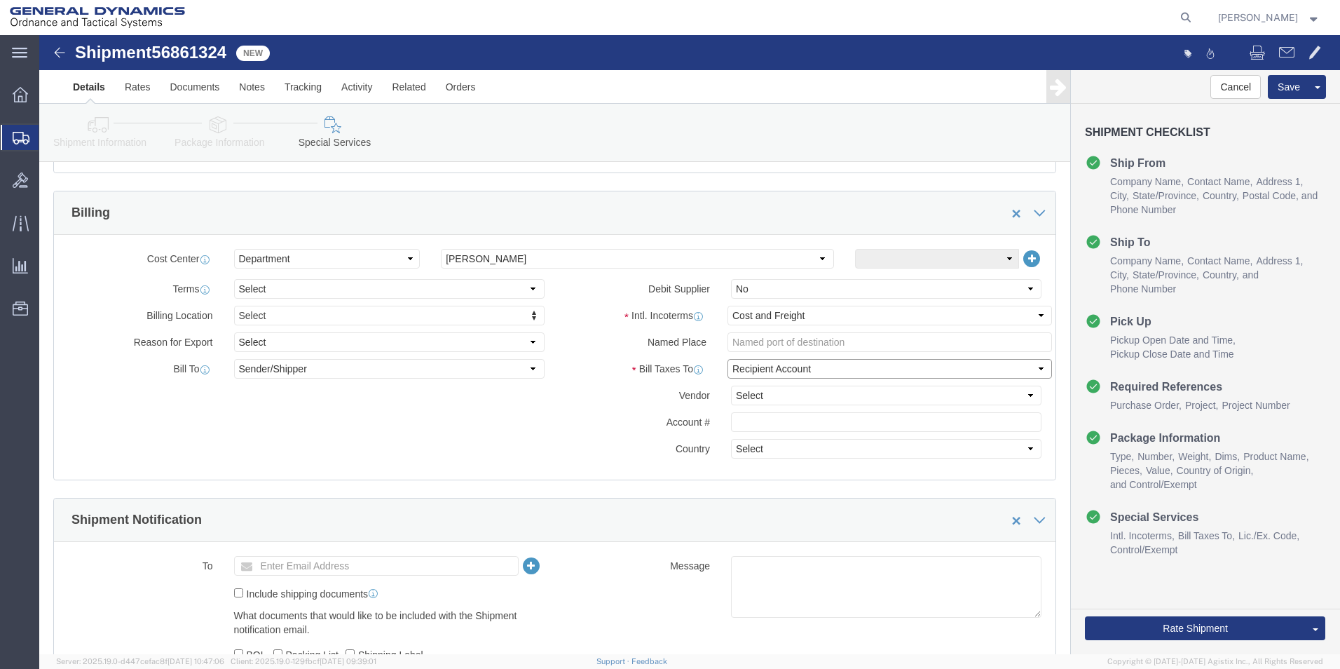
click select "Select Recipient Account Sender/Shipper Third Party Account"
select select "SHIP"
click select "Select Recipient Account Sender/Shipper Third Party Account"
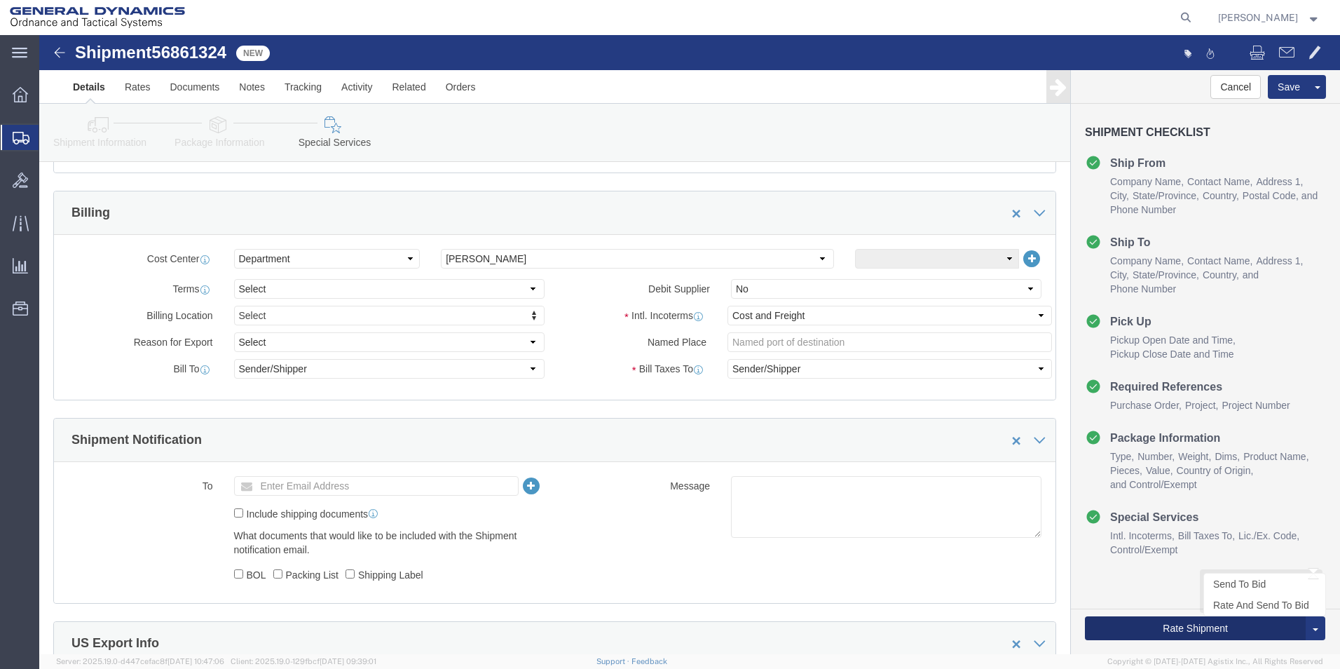
click button "Rate Shipment"
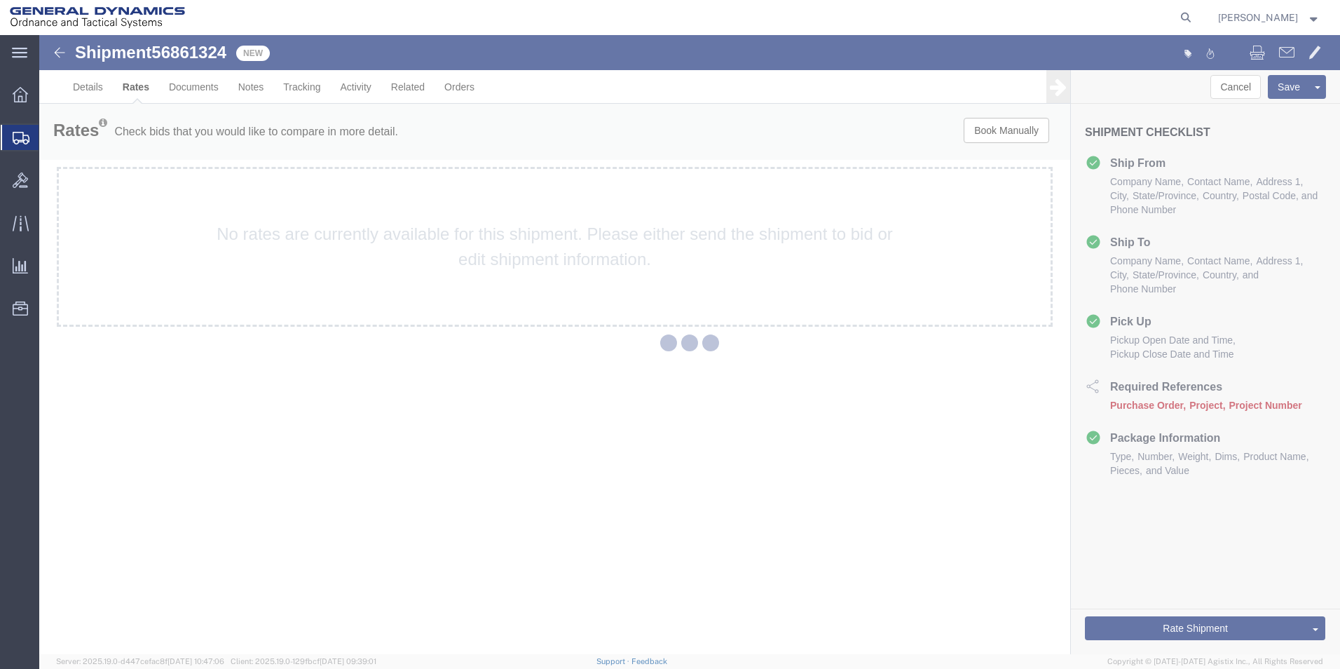
scroll to position [0, 0]
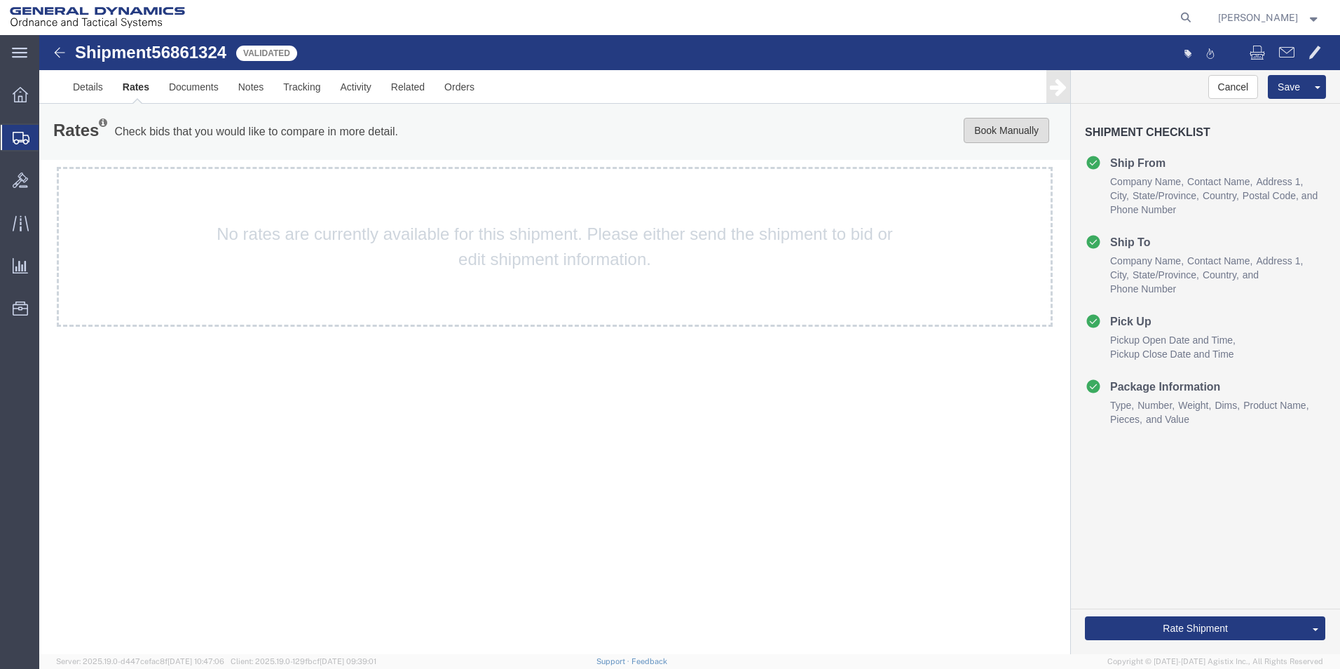
click at [994, 128] on button "Book Manually" at bounding box center [1006, 130] width 85 height 25
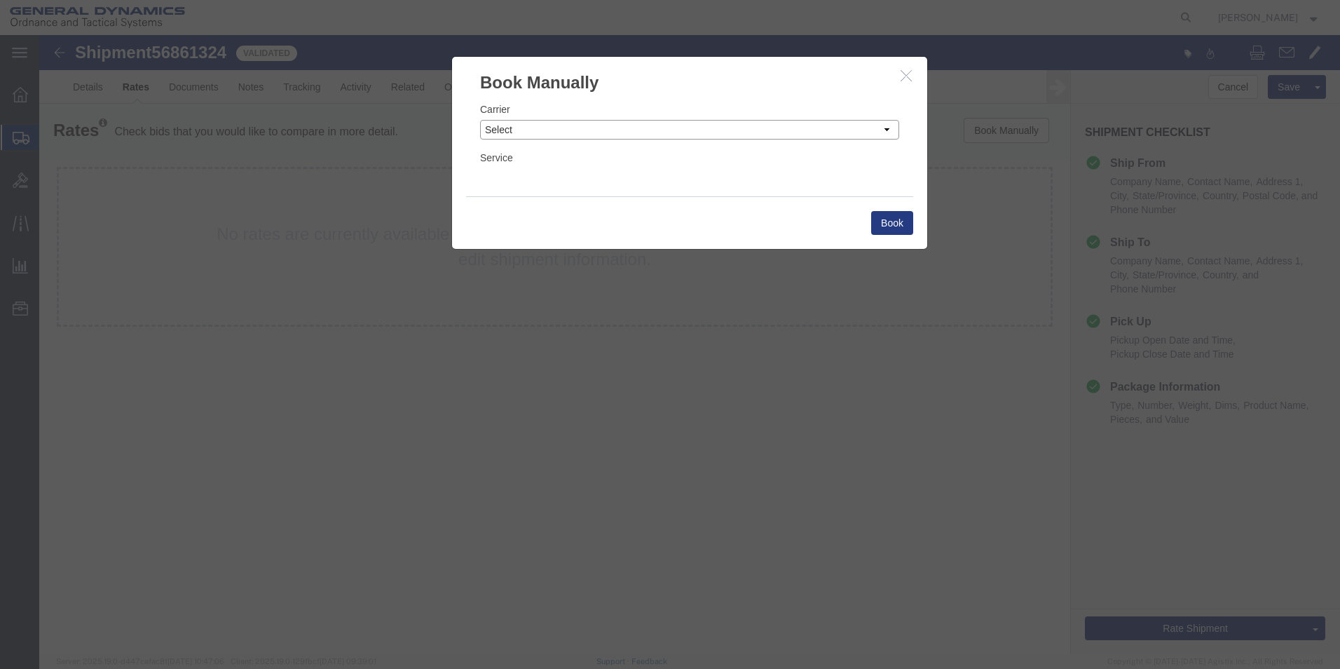
click at [886, 131] on select "Select Add New Carrier (and default service) AAT Carriers AATCO Adcom / Radiant…" at bounding box center [689, 130] width 419 height 20
select select "3224"
click at [480, 120] on select "Select Add New Carrier (and default service) AAT Carriers AATCO Adcom / Radiant…" at bounding box center [689, 130] width 419 height 20
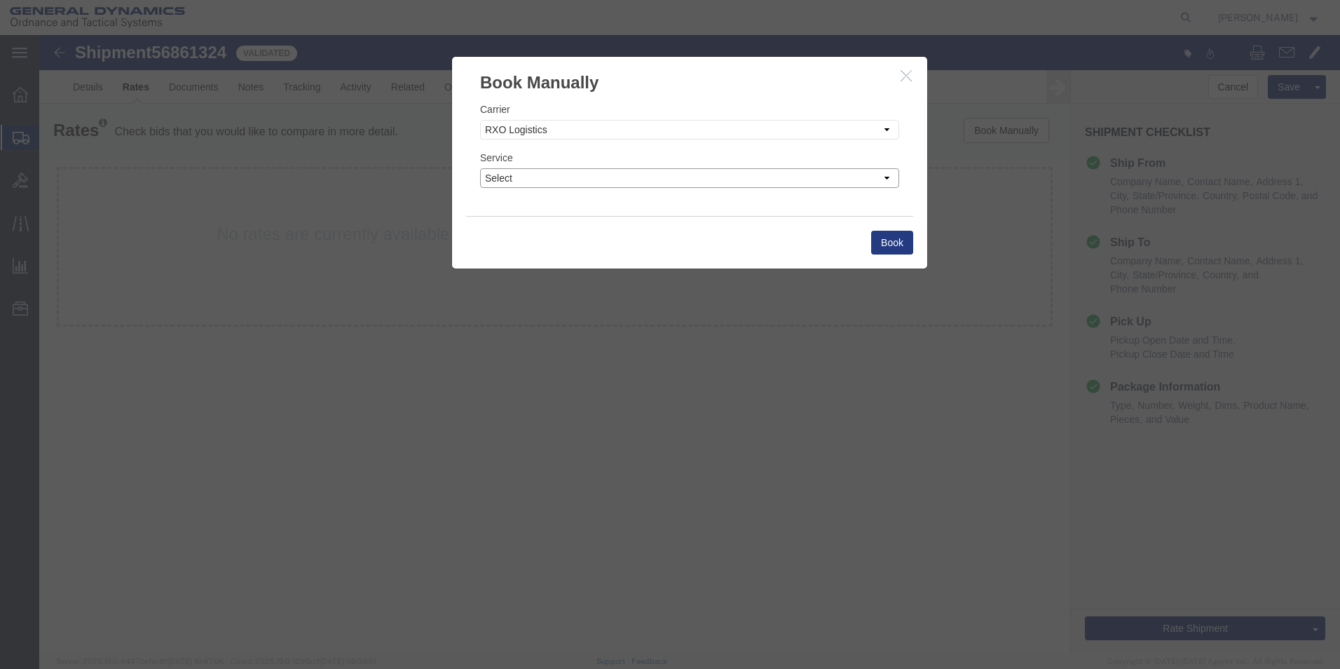
click at [885, 177] on select "Select Air Airport to Airport Airport to Door CONESTOGA Cargo Van DFRM/STEP Doo…" at bounding box center [689, 178] width 419 height 20
select select "11790"
click at [480, 168] on select "Select Air Airport to Airport Airport to Door CONESTOGA Cargo Van DFRM/STEP Doo…" at bounding box center [689, 178] width 419 height 20
click at [896, 245] on button "Book" at bounding box center [892, 243] width 42 height 24
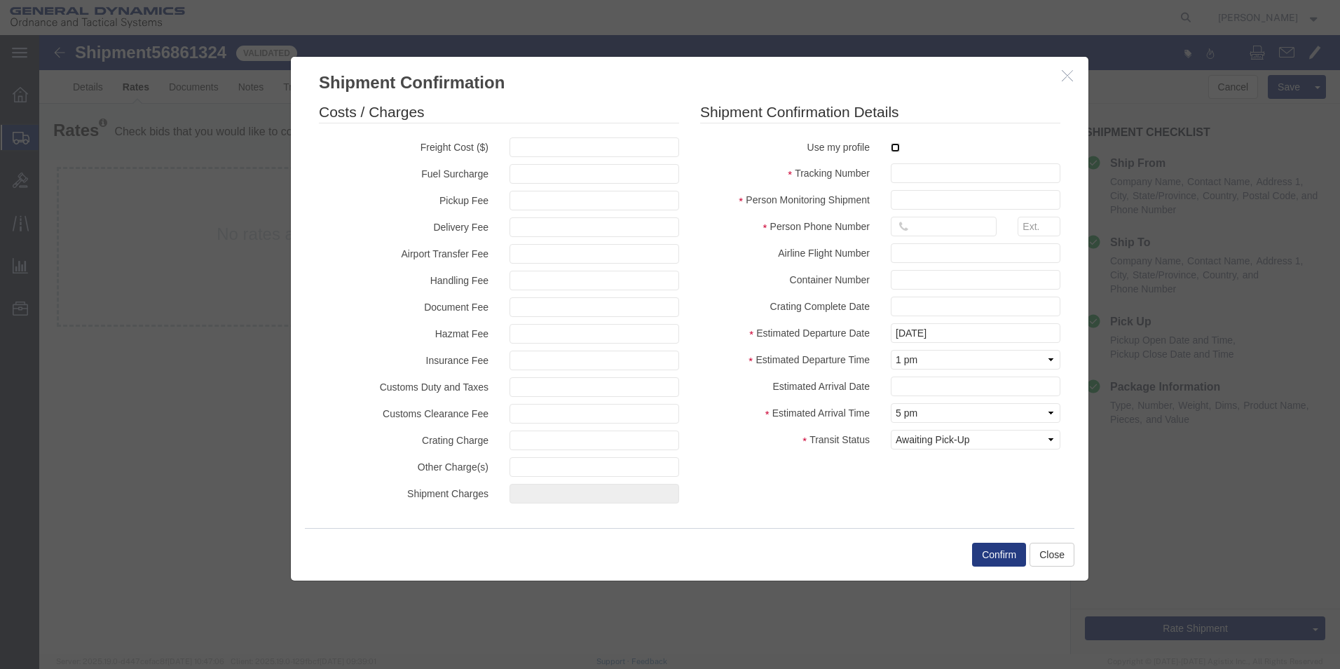
click at [896, 149] on input "checkbox" at bounding box center [895, 147] width 9 height 9
checkbox input "true"
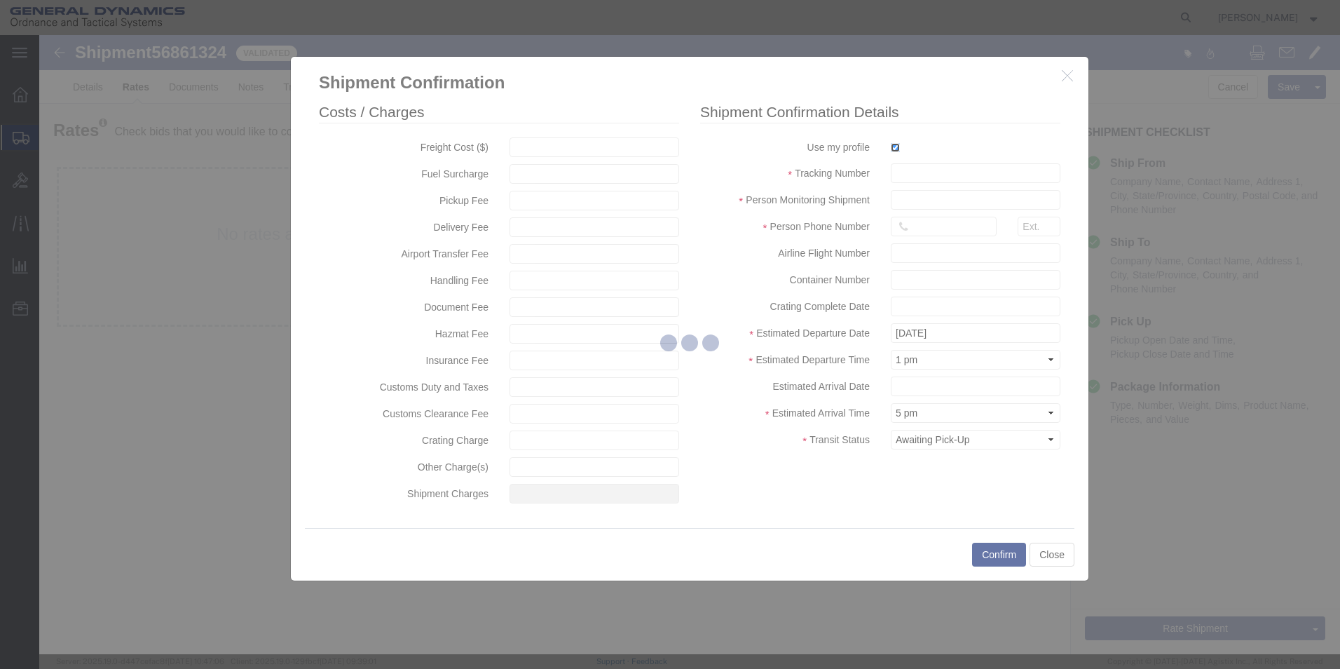
type input "[PERSON_NAME]"
type input "5709087062"
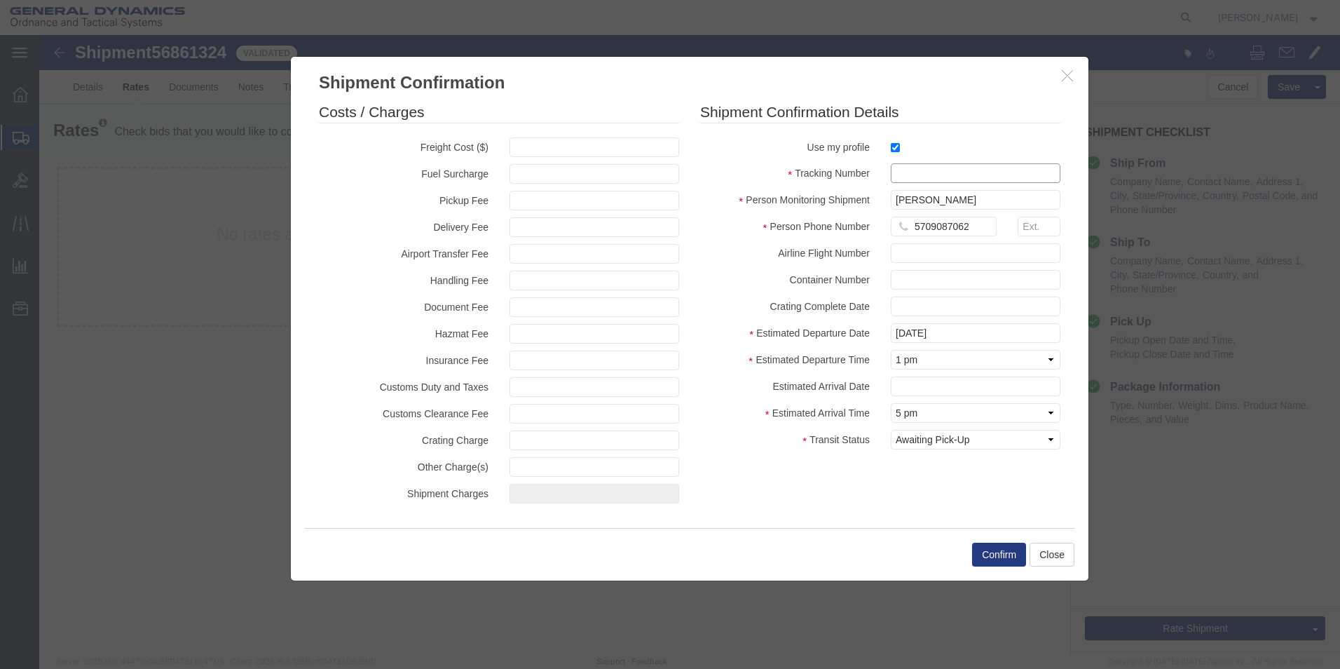
click at [912, 177] on input "text" at bounding box center [976, 173] width 170 height 20
type input "56861324"
click at [999, 550] on button "Confirm" at bounding box center [999, 554] width 54 height 24
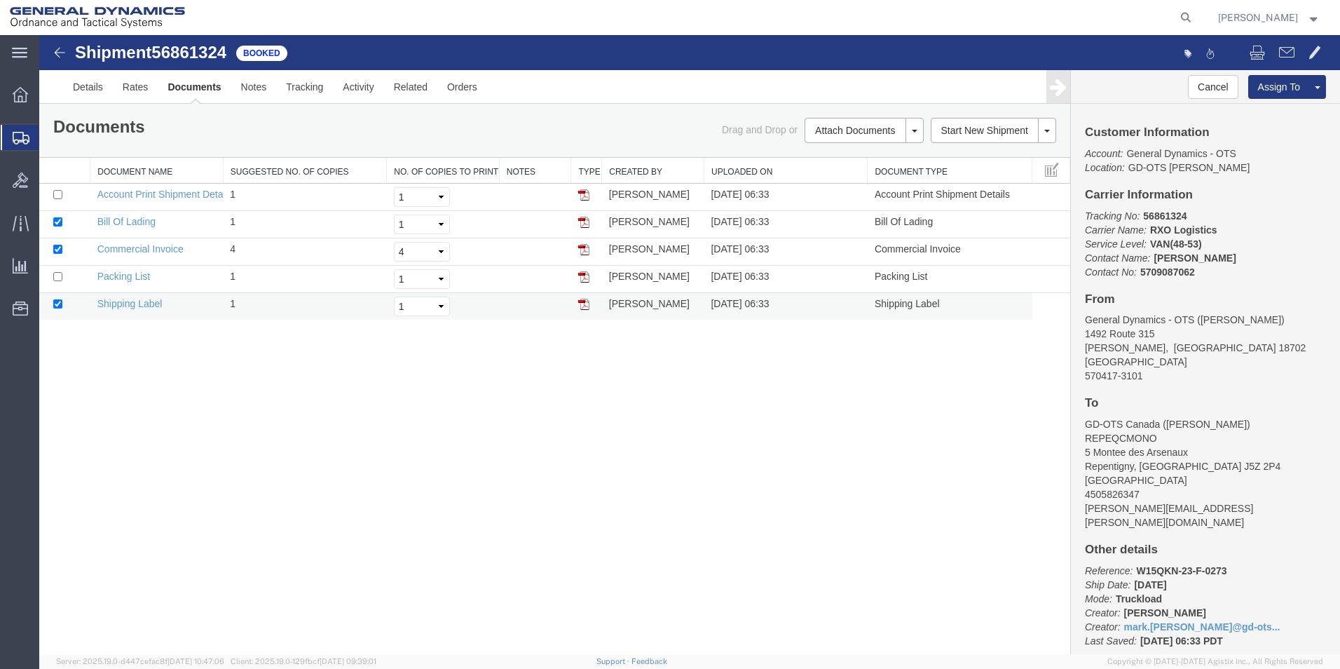
click at [583, 301] on img at bounding box center [583, 304] width 11 height 11
click at [1272, 109] on link "Clone Shipment" at bounding box center [1264, 110] width 121 height 21
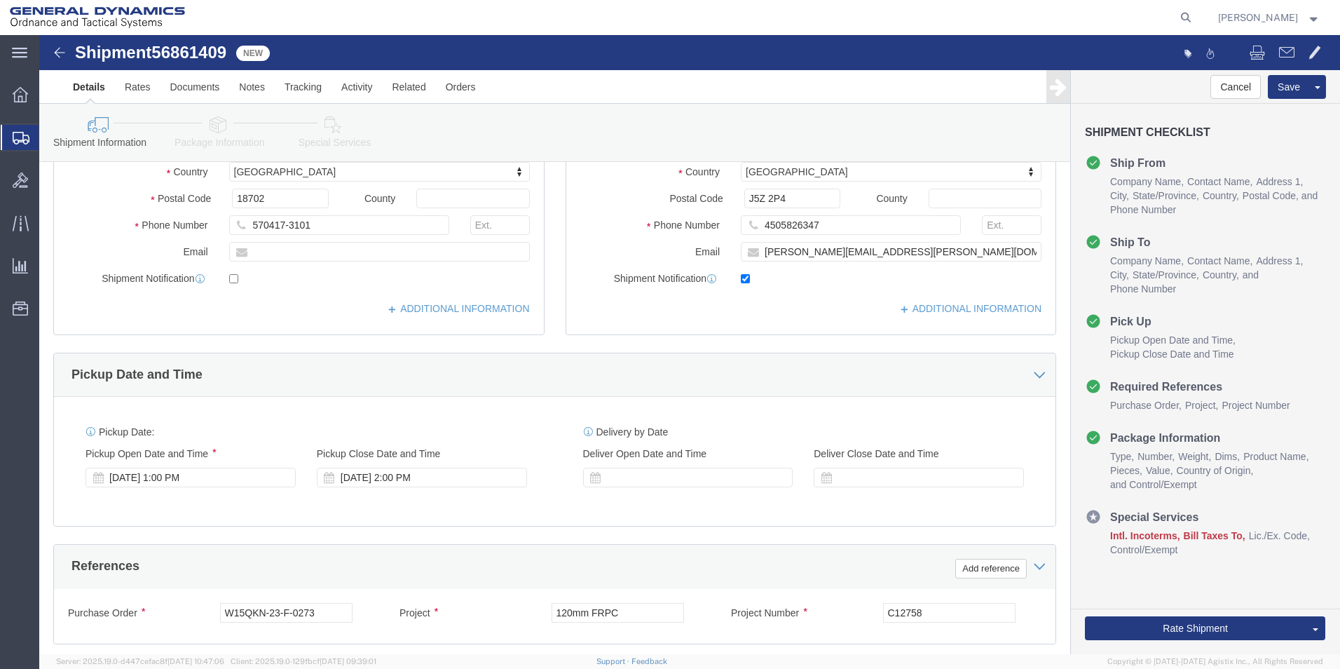
scroll to position [290, 0]
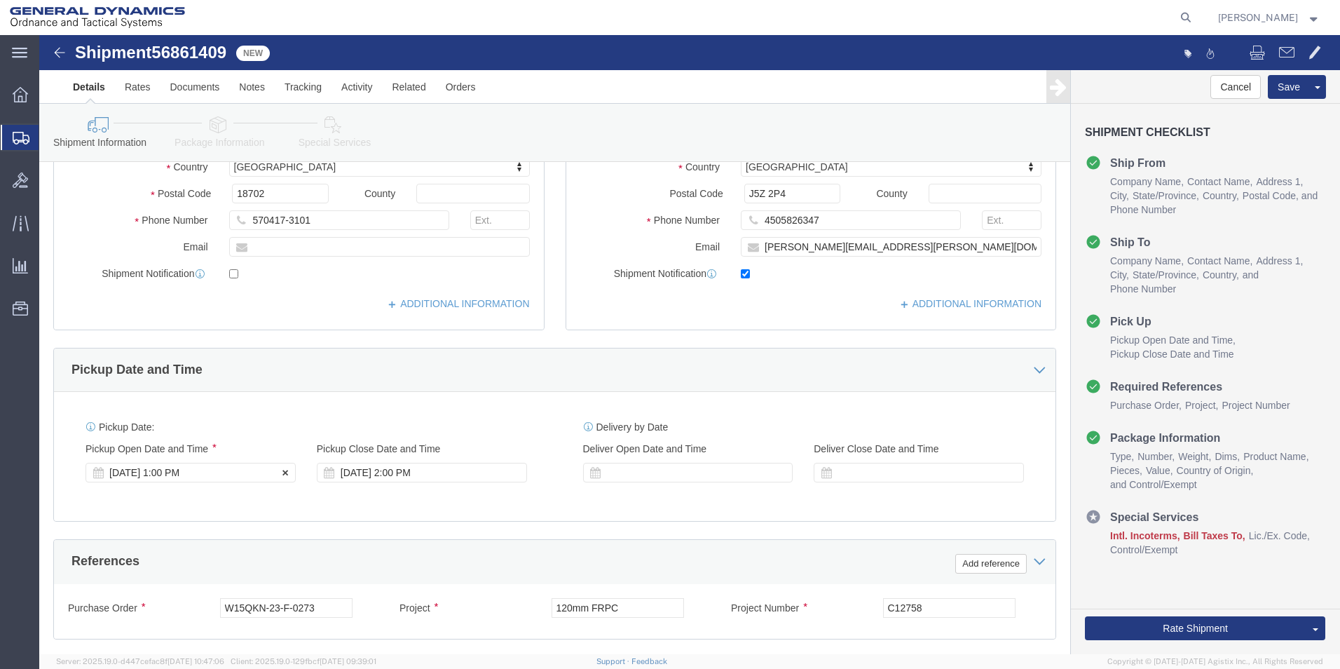
click div "[DATE] 1:00 PM"
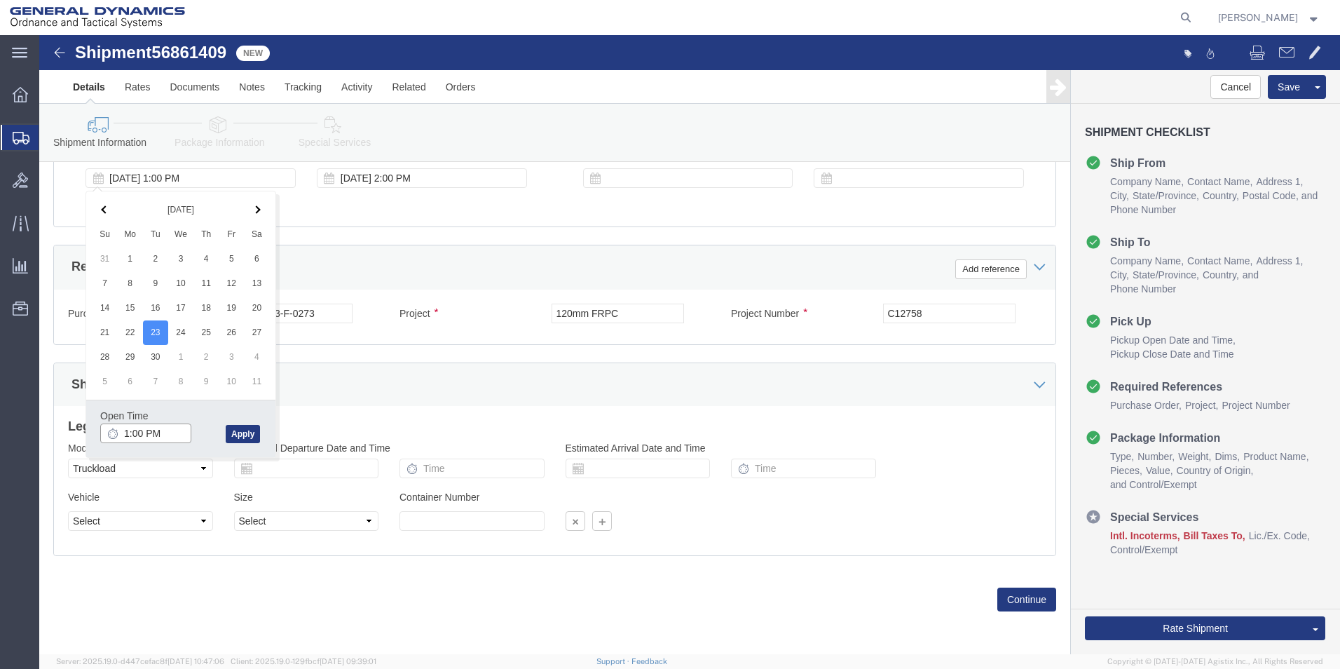
click input "1:00 PM"
type input "10:00 AM"
click button "Apply"
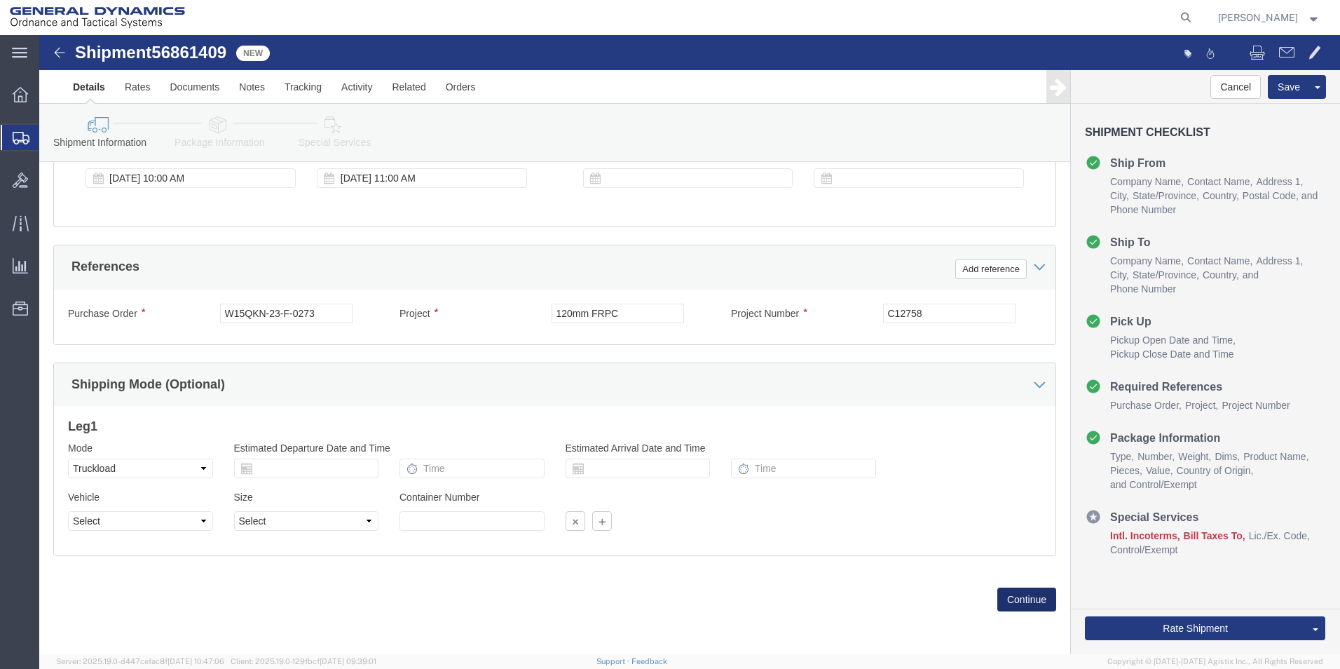
click button "Continue"
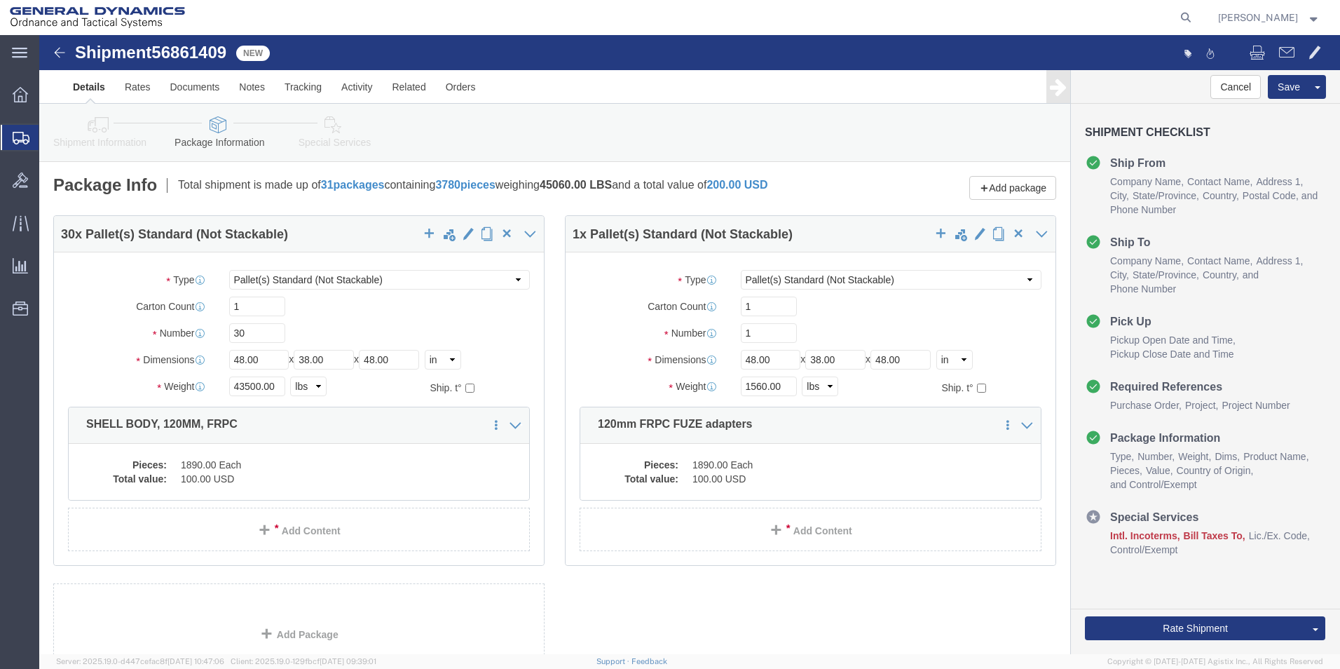
scroll to position [130, 0]
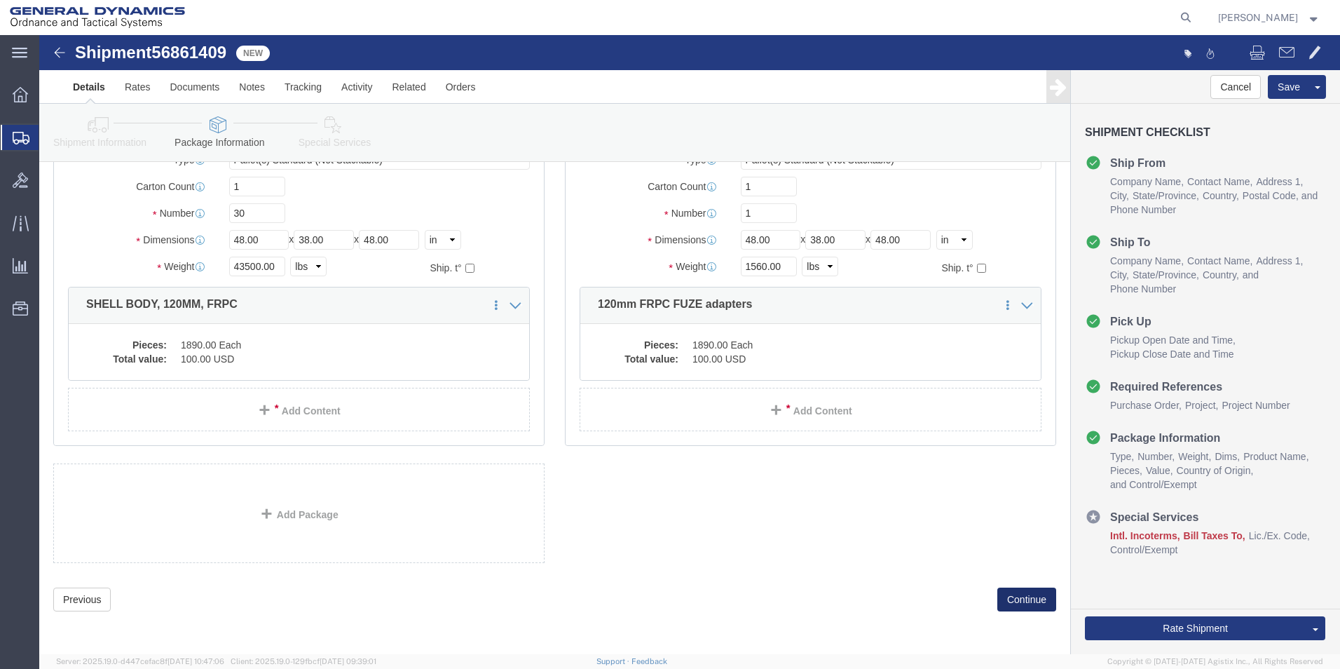
click button "Continue"
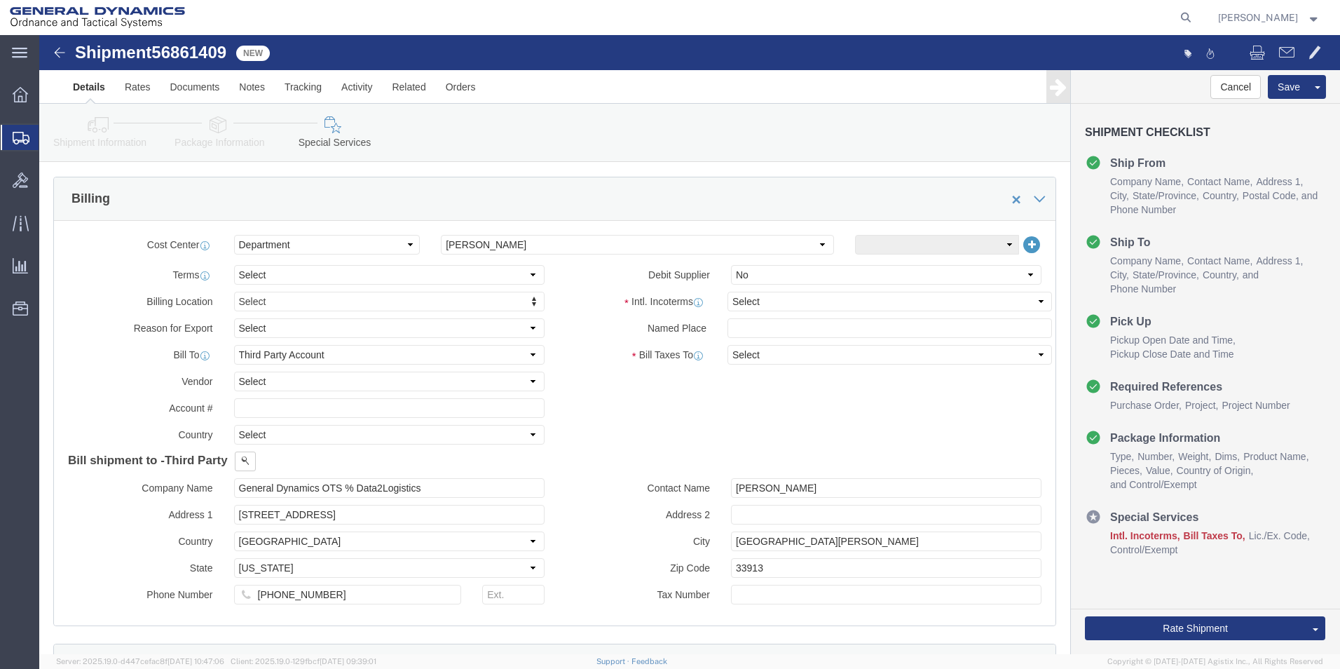
scroll to position [573, 0]
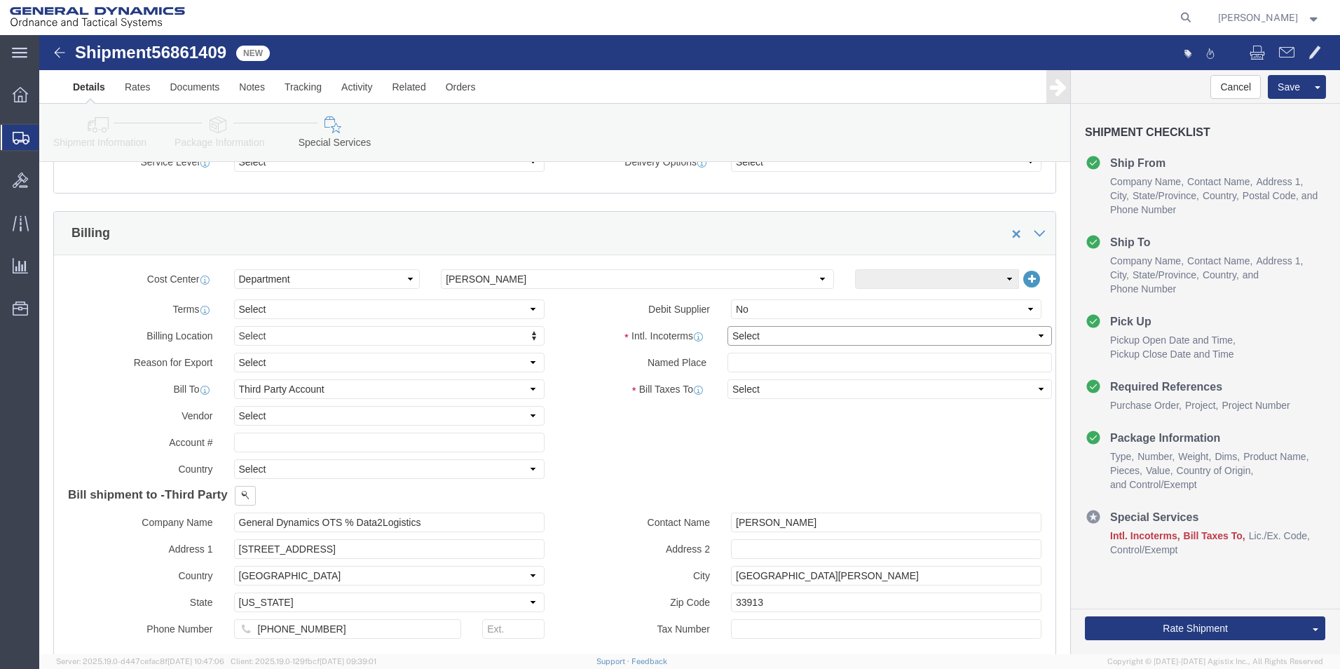
click select "Select Carriage Insurance Paid Carriage Paid To Cost and Freight Cost Insurance…"
select select "CFR"
click select "Select Carriage Insurance Paid Carriage Paid To Cost and Freight Cost Insurance…"
select select "SHIP"
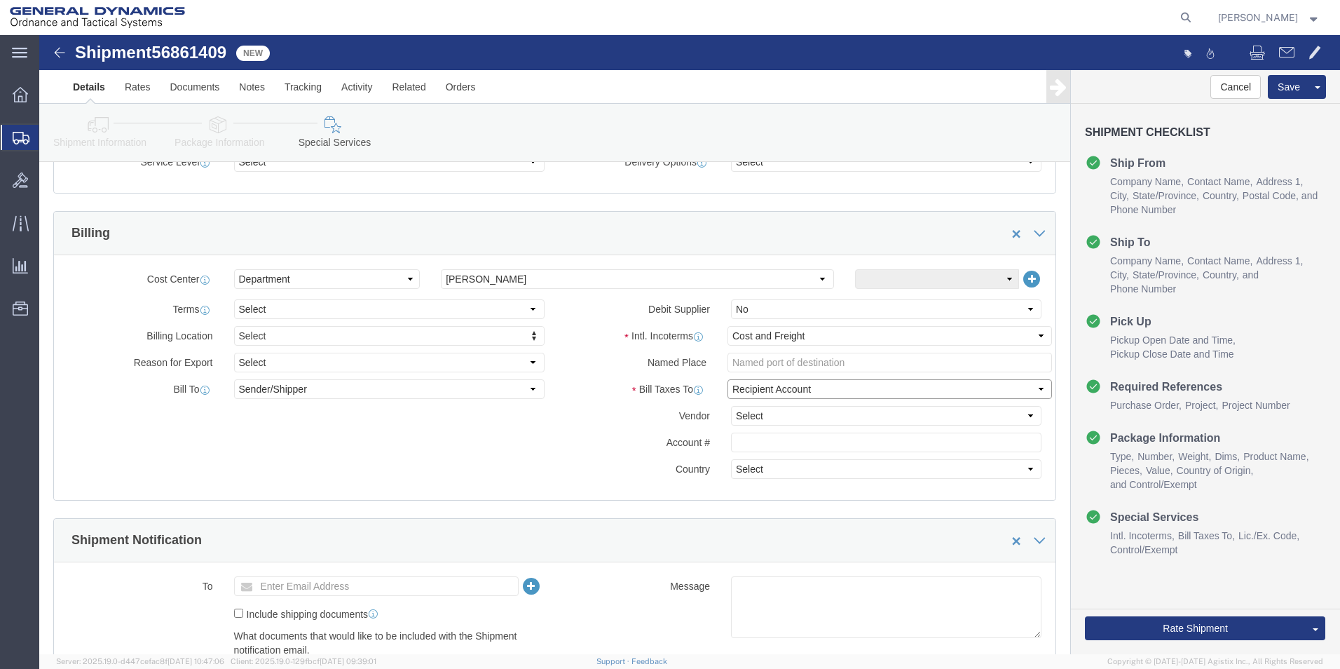
click select "Select Recipient Account Sender/Shipper Third Party Account"
select select "SHIP"
click select "Select Recipient Account Sender/Shipper Third Party Account"
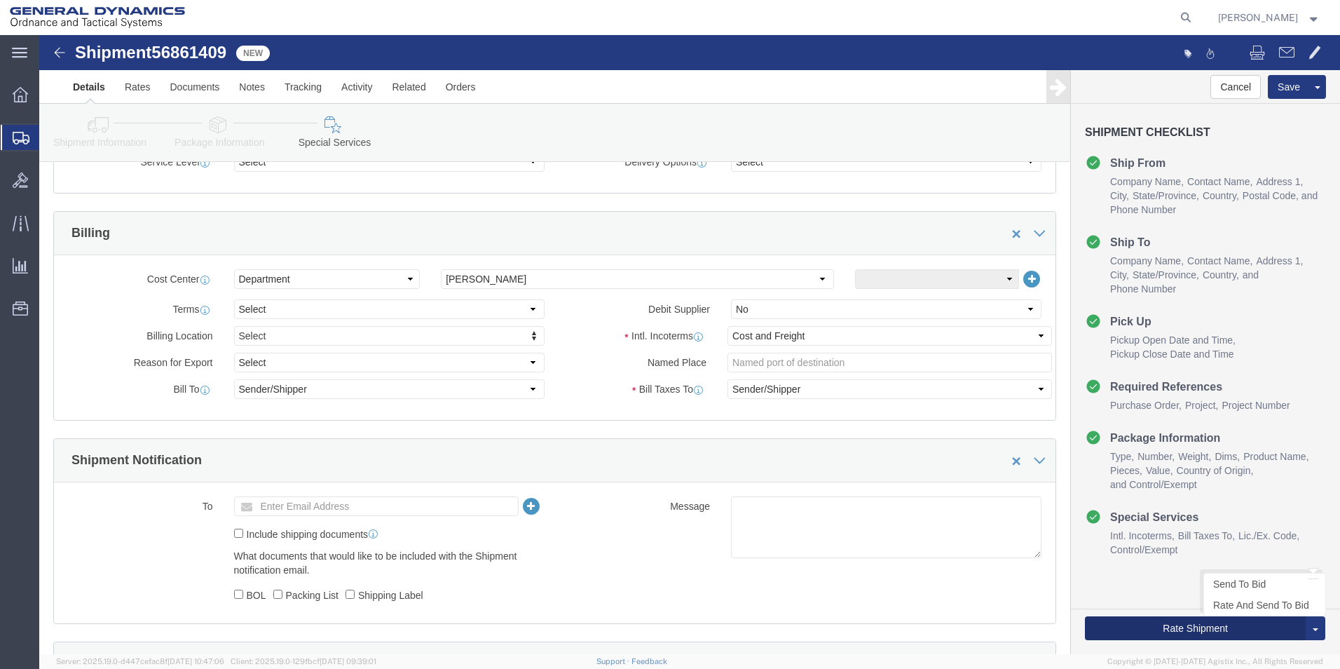
click button "Rate Shipment"
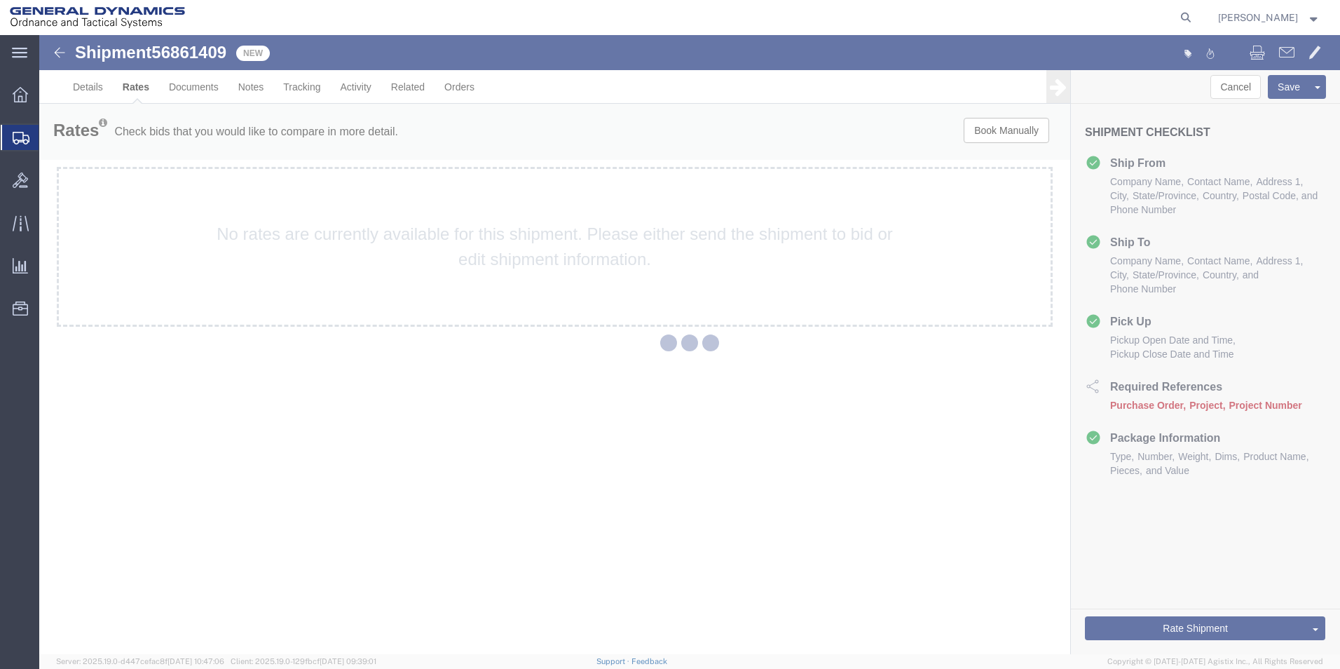
scroll to position [0, 0]
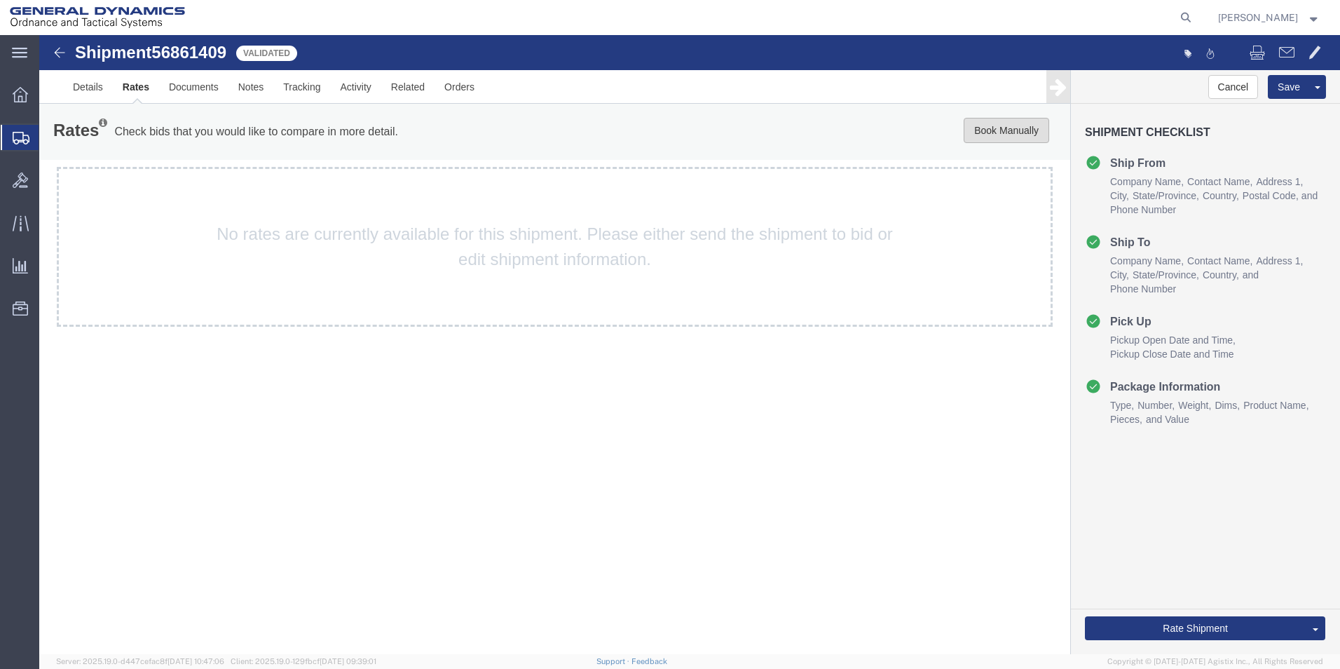
click at [988, 131] on button "Book Manually" at bounding box center [1006, 130] width 85 height 25
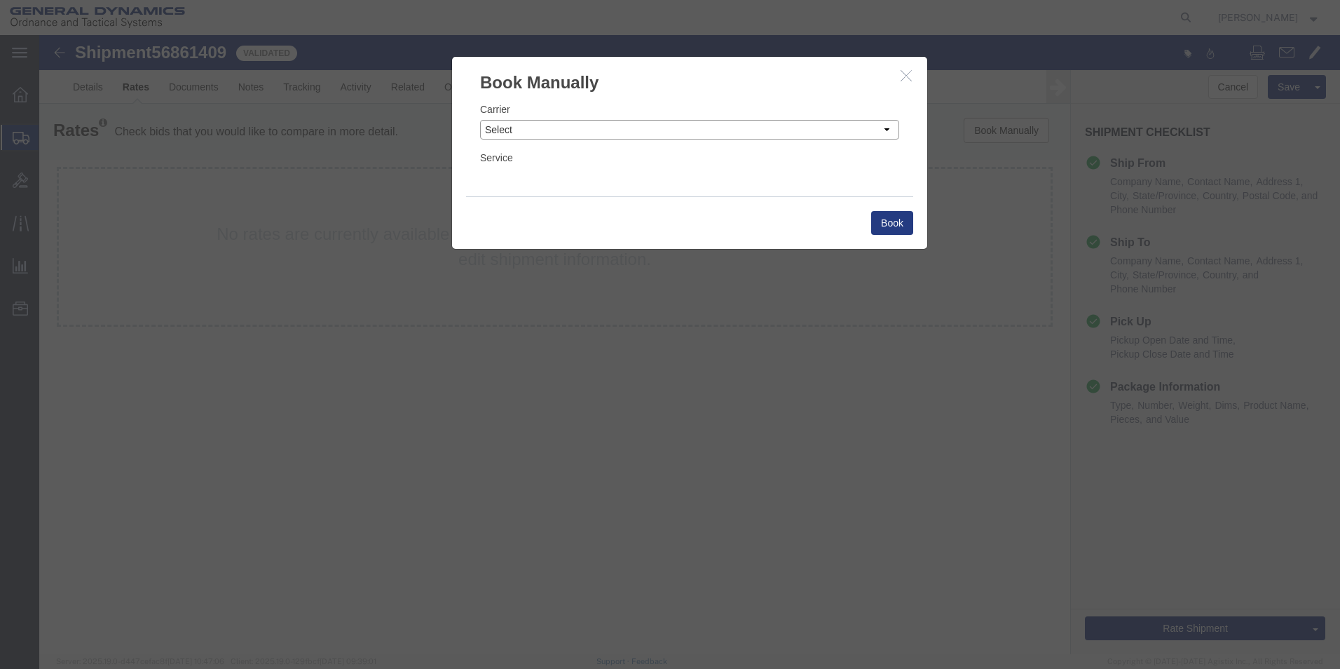
click at [889, 126] on select "Select Add New Carrier (and default service) AAT Carriers AATCO Adcom / Radiant…" at bounding box center [689, 130] width 419 height 20
select select "3224"
click at [480, 120] on select "Select Add New Carrier (and default service) AAT Carriers AATCO Adcom / Radiant…" at bounding box center [689, 130] width 419 height 20
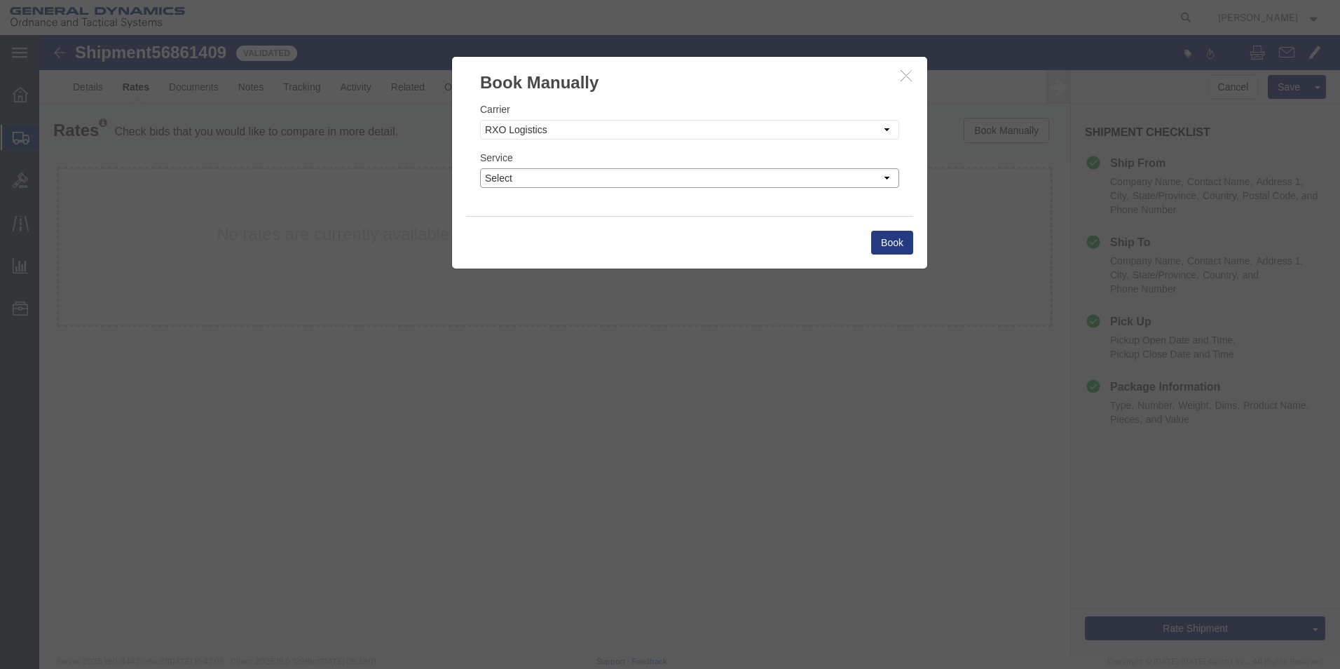
click at [886, 177] on select "Select Air Airport to Airport Airport to Door CONESTOGA Cargo Van DFRM/STEP Doo…" at bounding box center [689, 178] width 419 height 20
select select "11790"
click at [480, 168] on select "Select Air Airport to Airport Airport to Door CONESTOGA Cargo Van DFRM/STEP Doo…" at bounding box center [689, 178] width 419 height 20
click at [891, 242] on button "Book" at bounding box center [892, 243] width 42 height 24
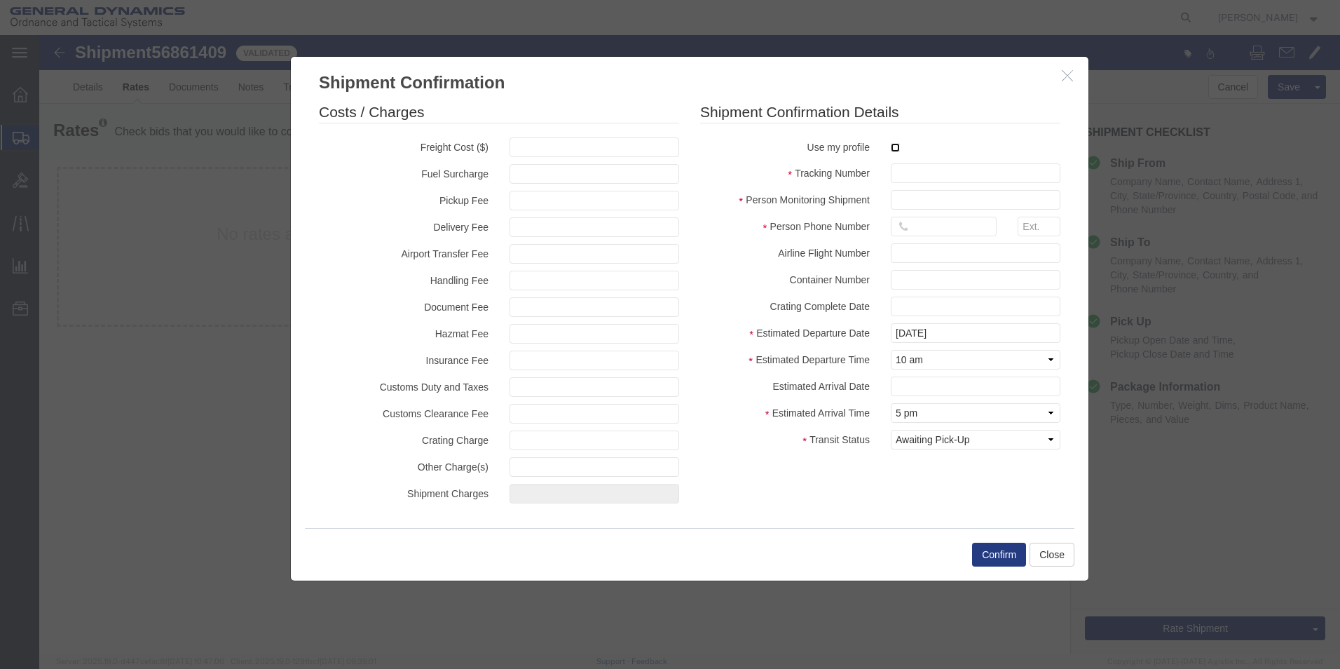
click at [897, 147] on input "checkbox" at bounding box center [895, 147] width 9 height 9
checkbox input "true"
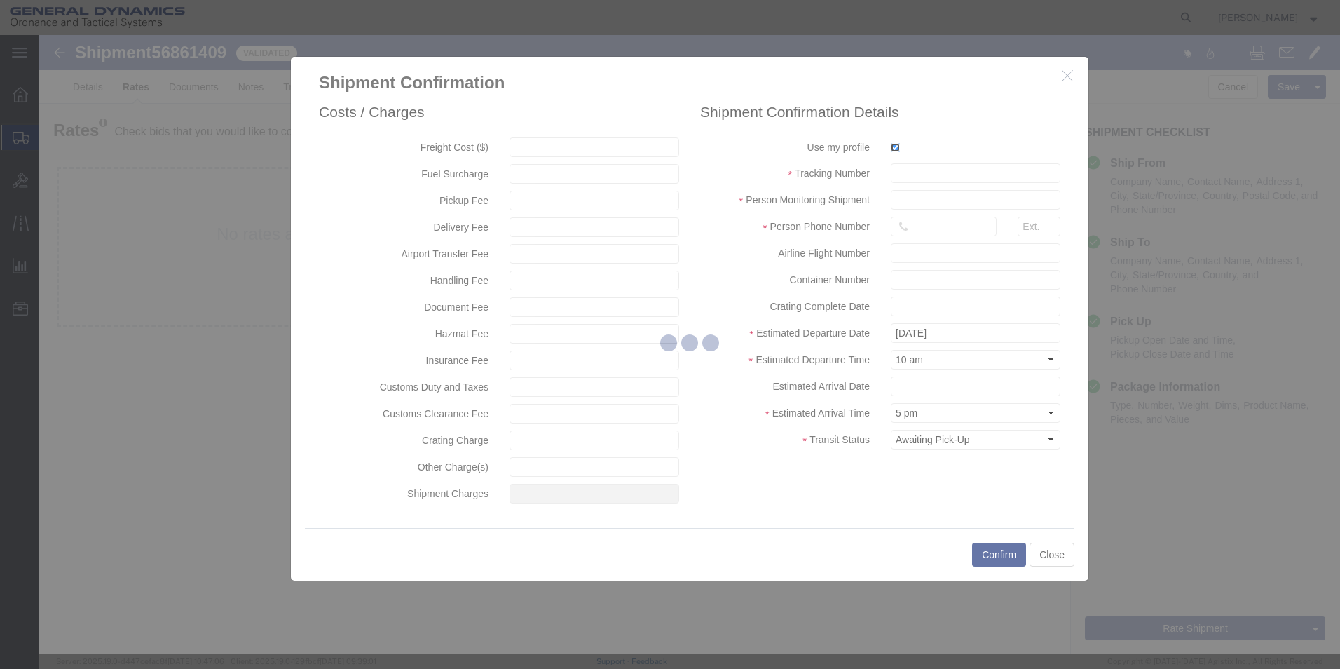
type input "[PERSON_NAME]"
type input "5709087062"
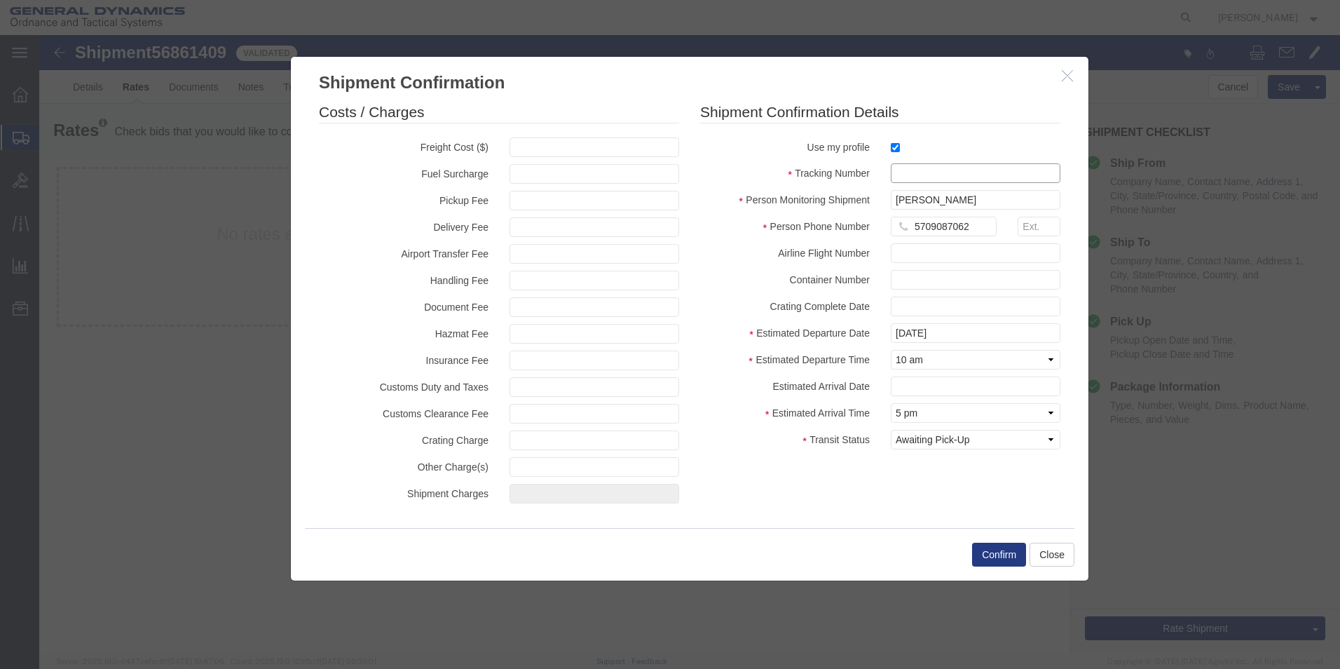
click at [907, 172] on input "text" at bounding box center [976, 173] width 170 height 20
type input "56861409"
click at [999, 556] on button "Confirm" at bounding box center [999, 554] width 54 height 24
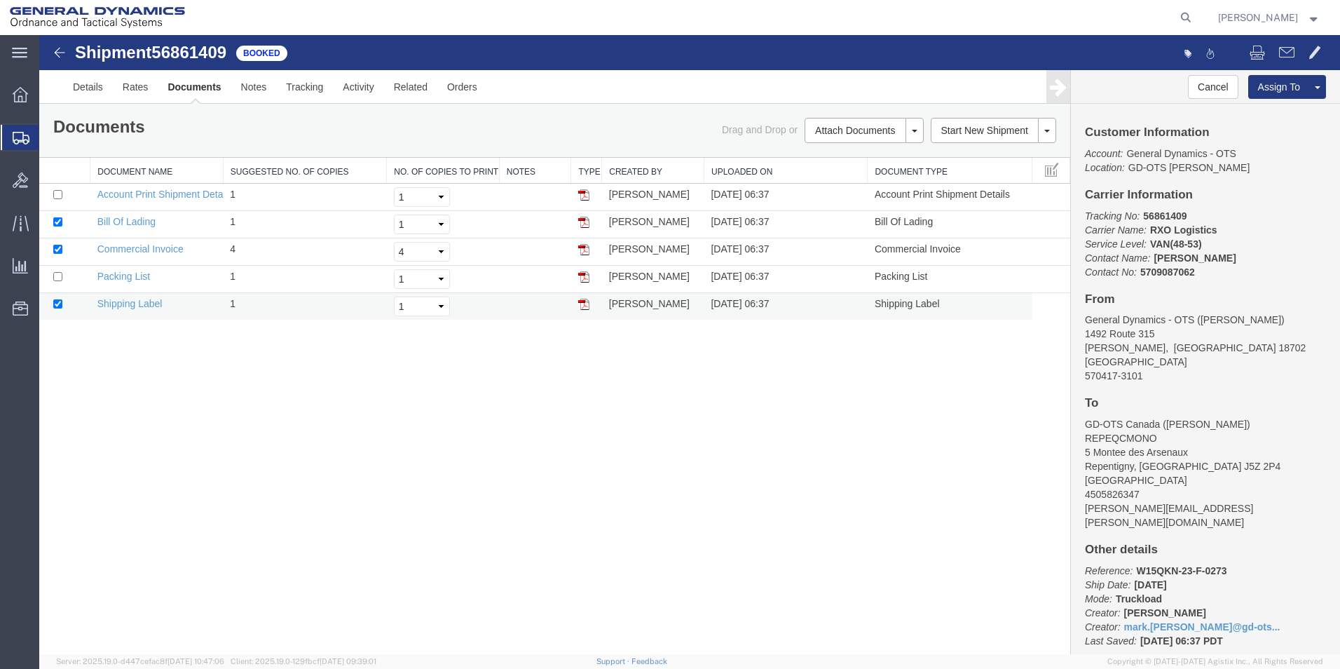
click at [580, 303] on img at bounding box center [583, 304] width 11 height 11
click at [0, 0] on span "Create from Template" at bounding box center [0, 0] width 0 height 0
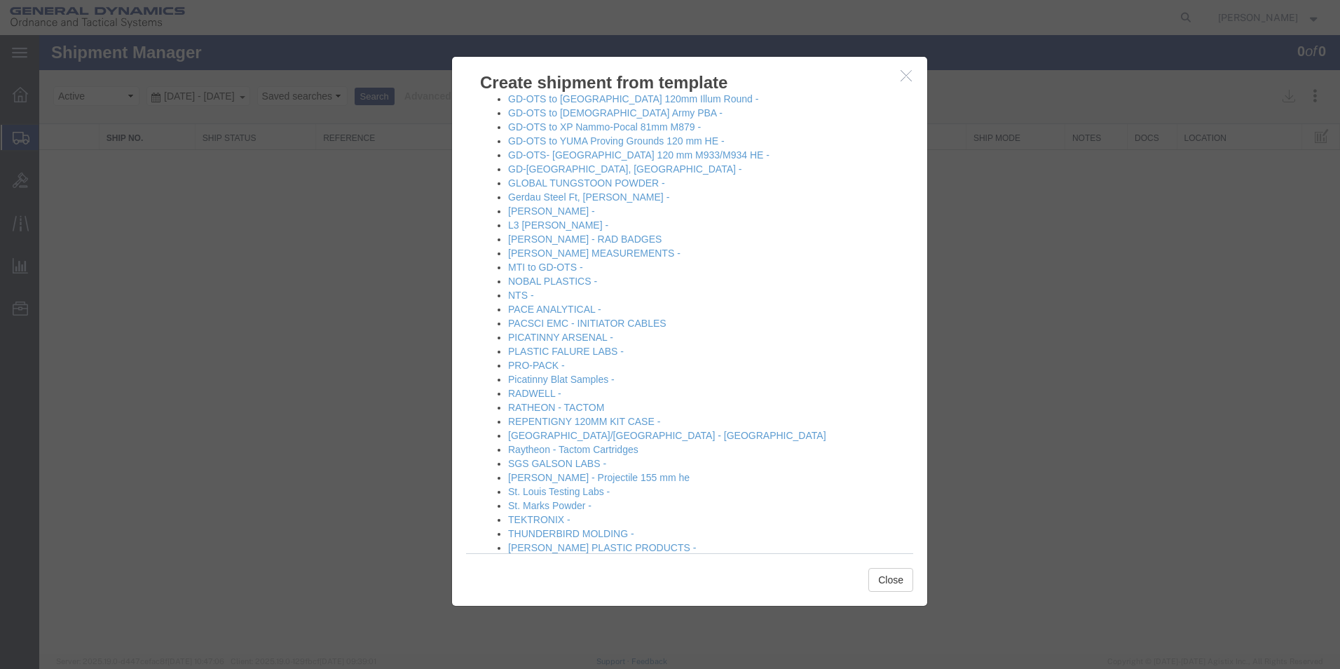
scroll to position [631, 0]
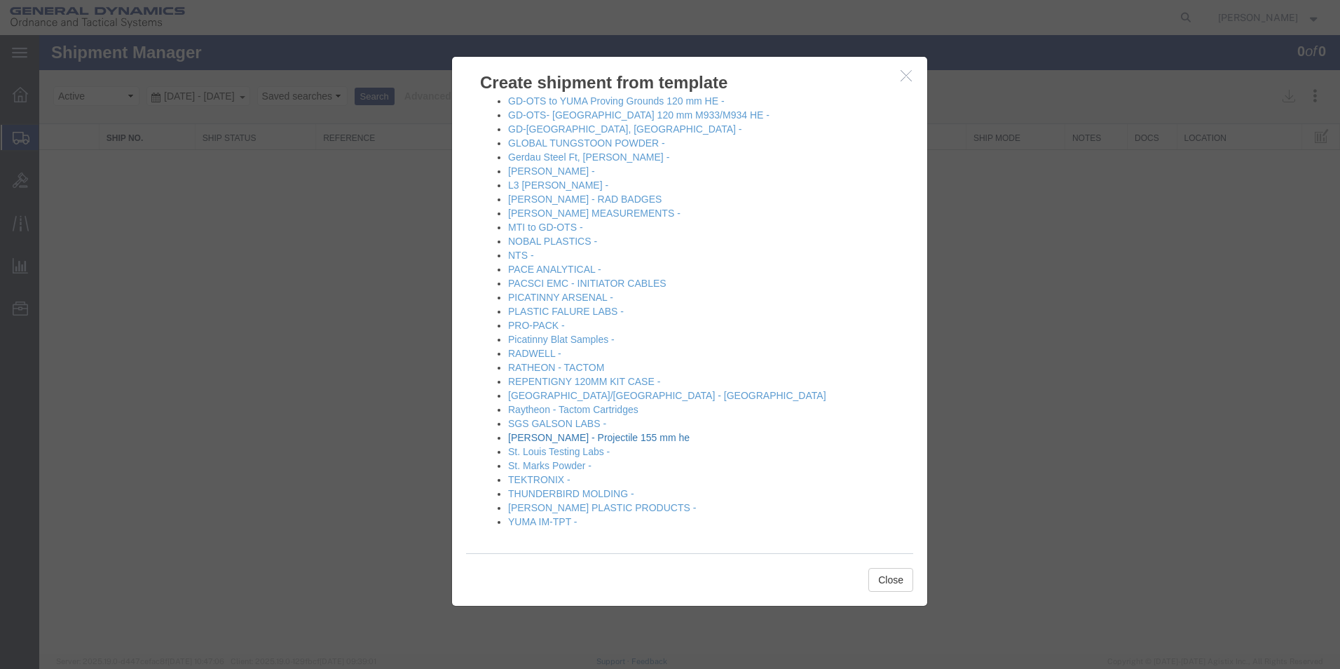
click at [586, 439] on link "[PERSON_NAME] - Projectile 155 mm he" at bounding box center [598, 437] width 181 height 11
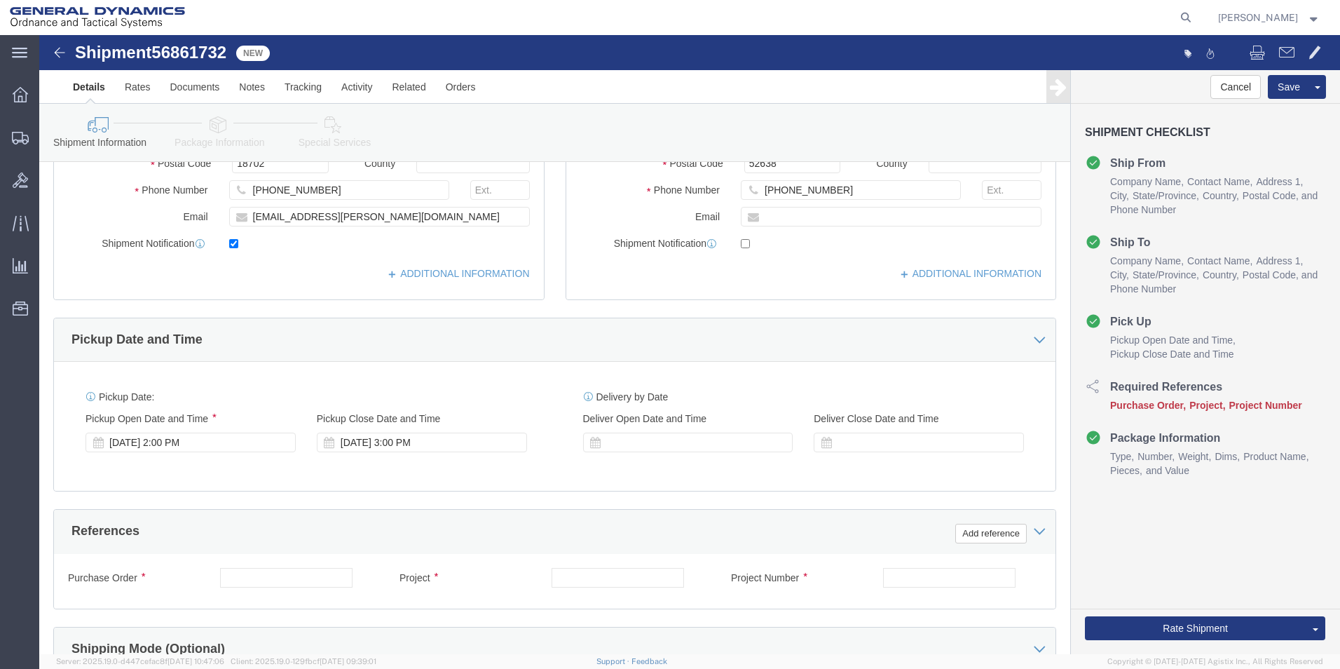
scroll to position [336, 0]
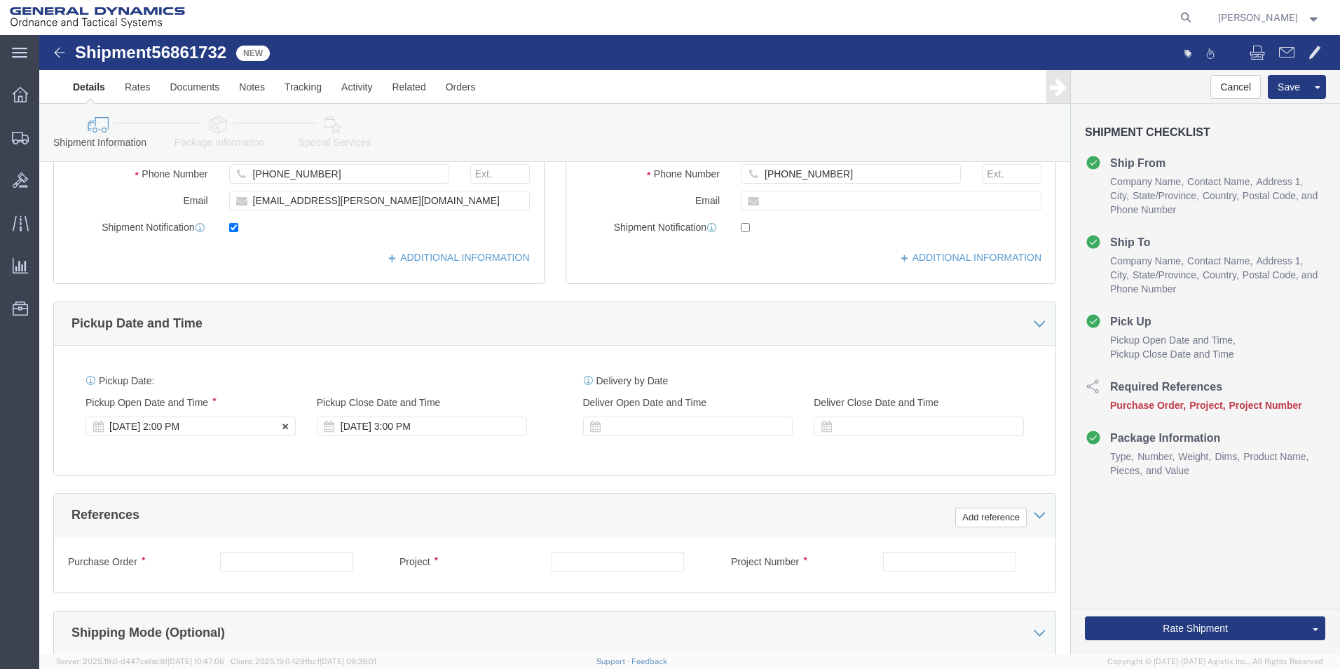
click div "[DATE] 2:00 PM"
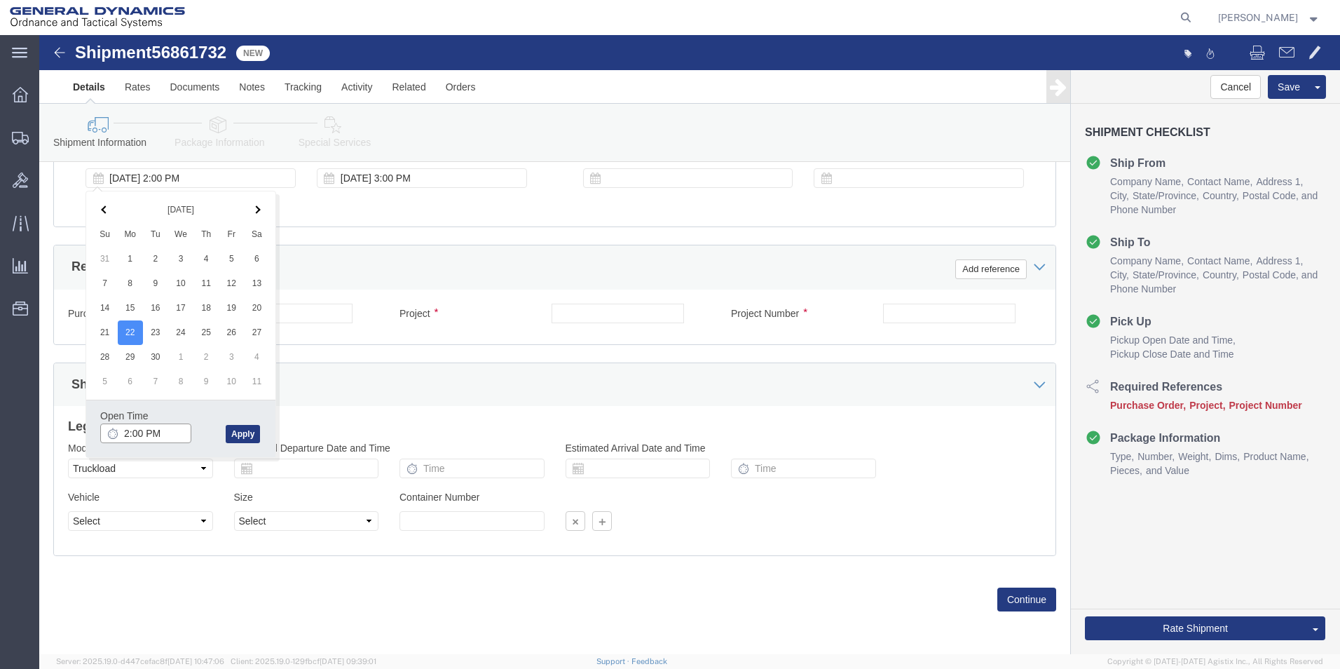
click input "2:00 PM"
type input "9:00 AM"
click button "Apply"
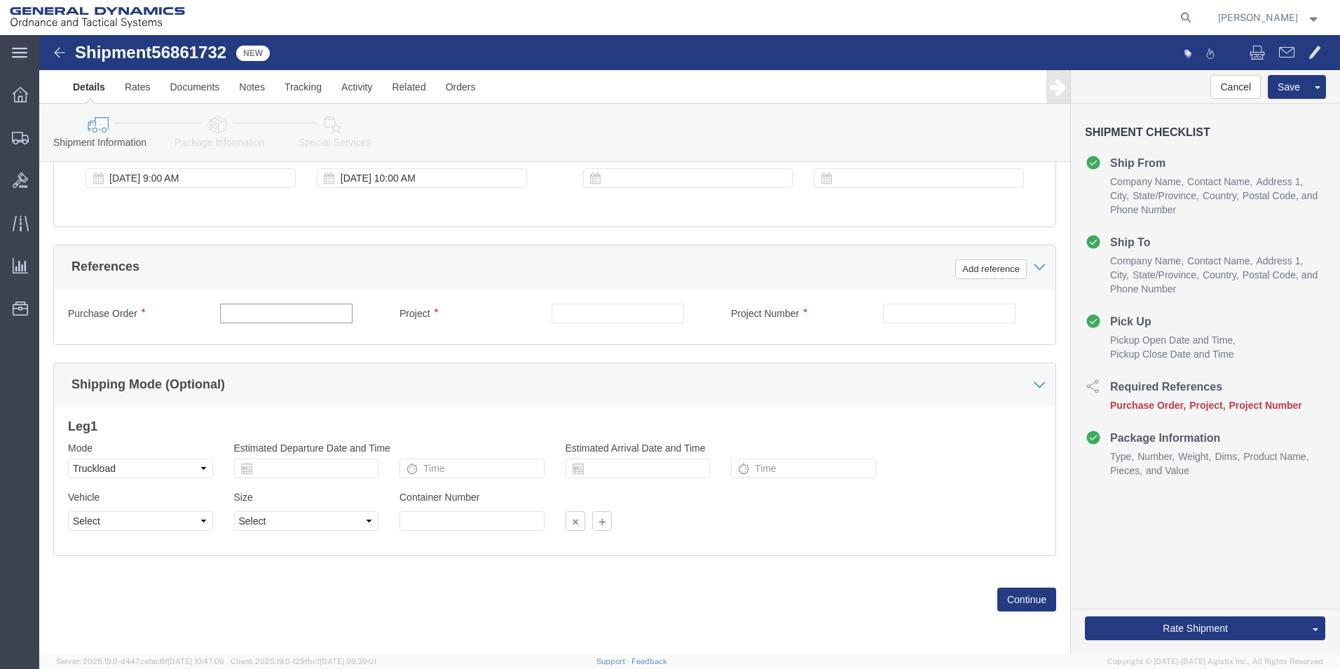
click input "text"
type input "W15QKN19D0084"
drag, startPoint x: 530, startPoint y: 276, endPoint x: 527, endPoint y: 284, distance: 8.5
click input "text"
type input "M795"
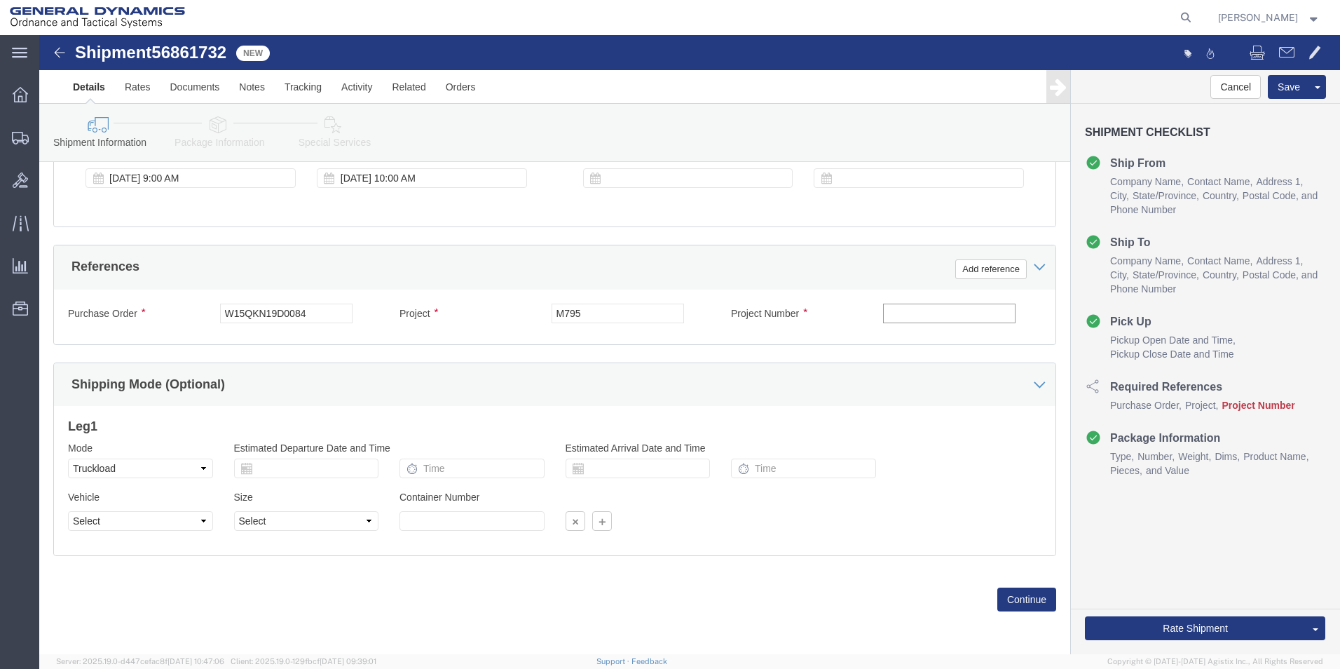
click input "text"
type input "9326055"
click button "Continue"
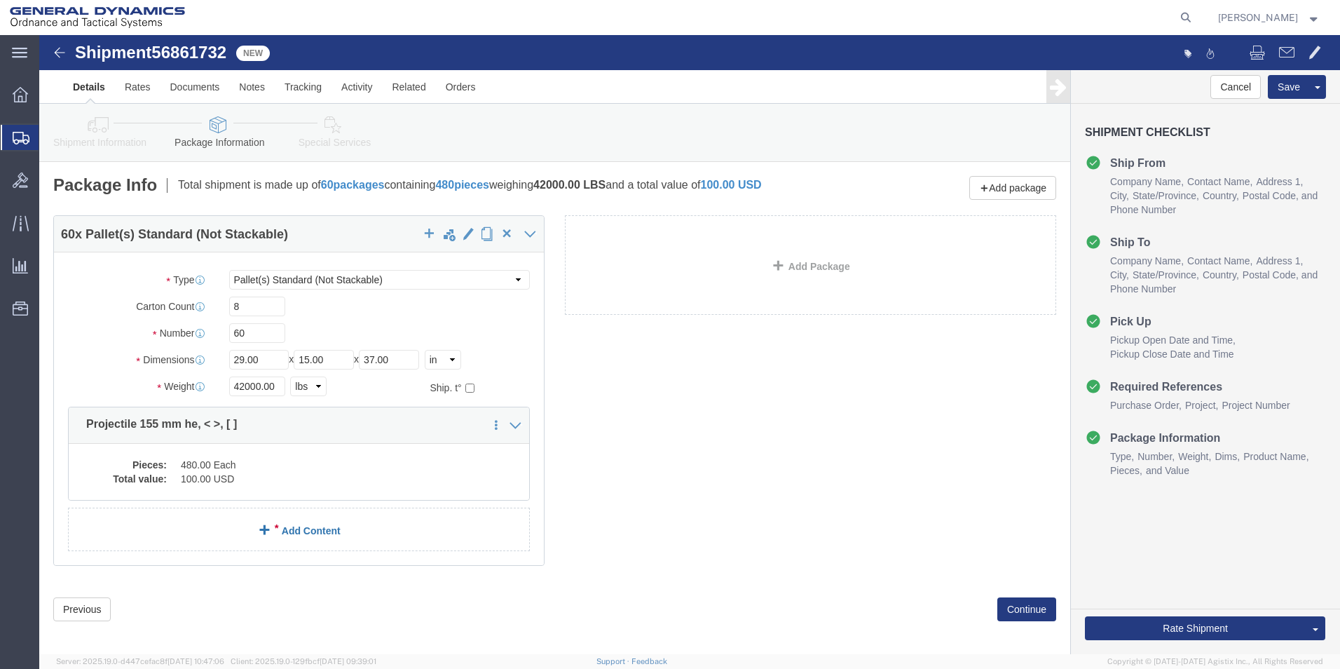
click link "Add Content"
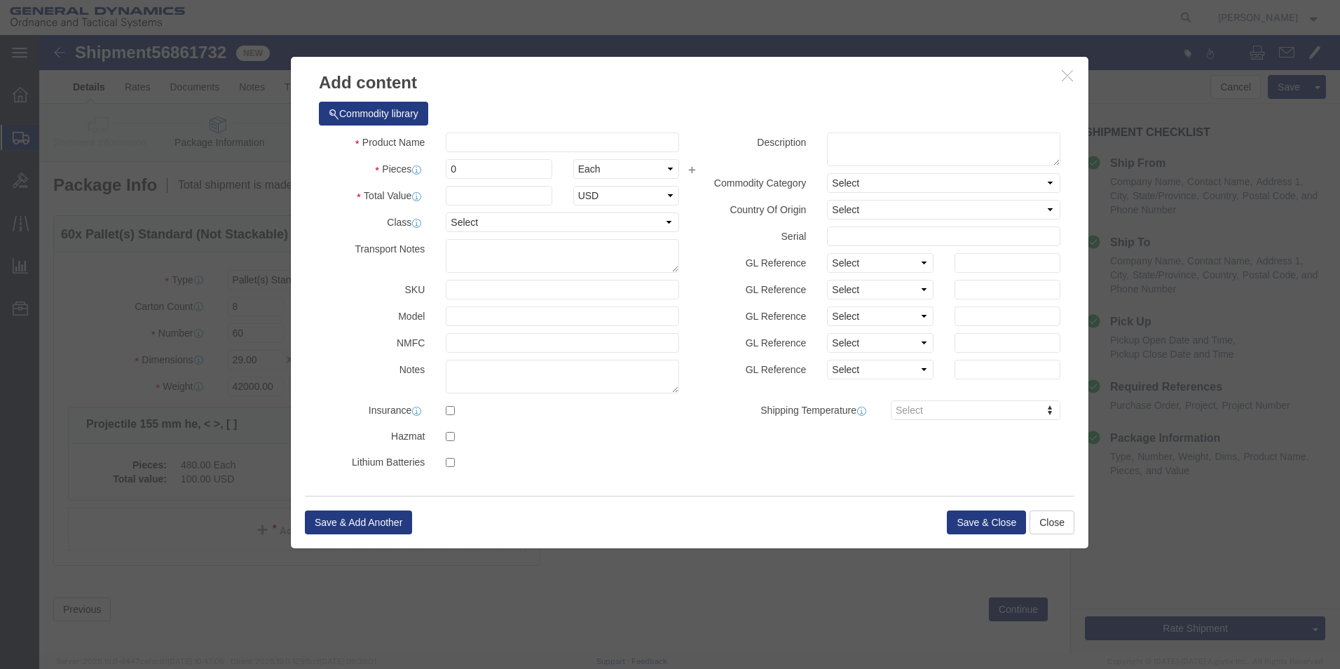
click icon "button"
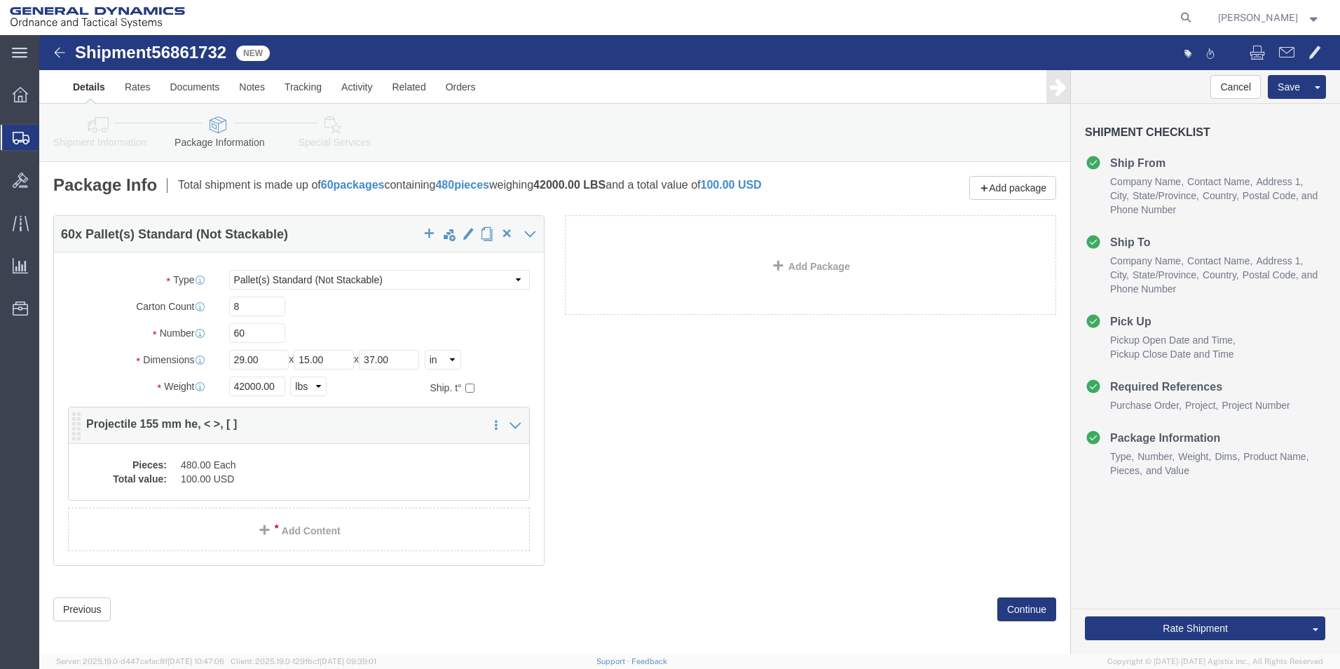
click dd "480.00 Each"
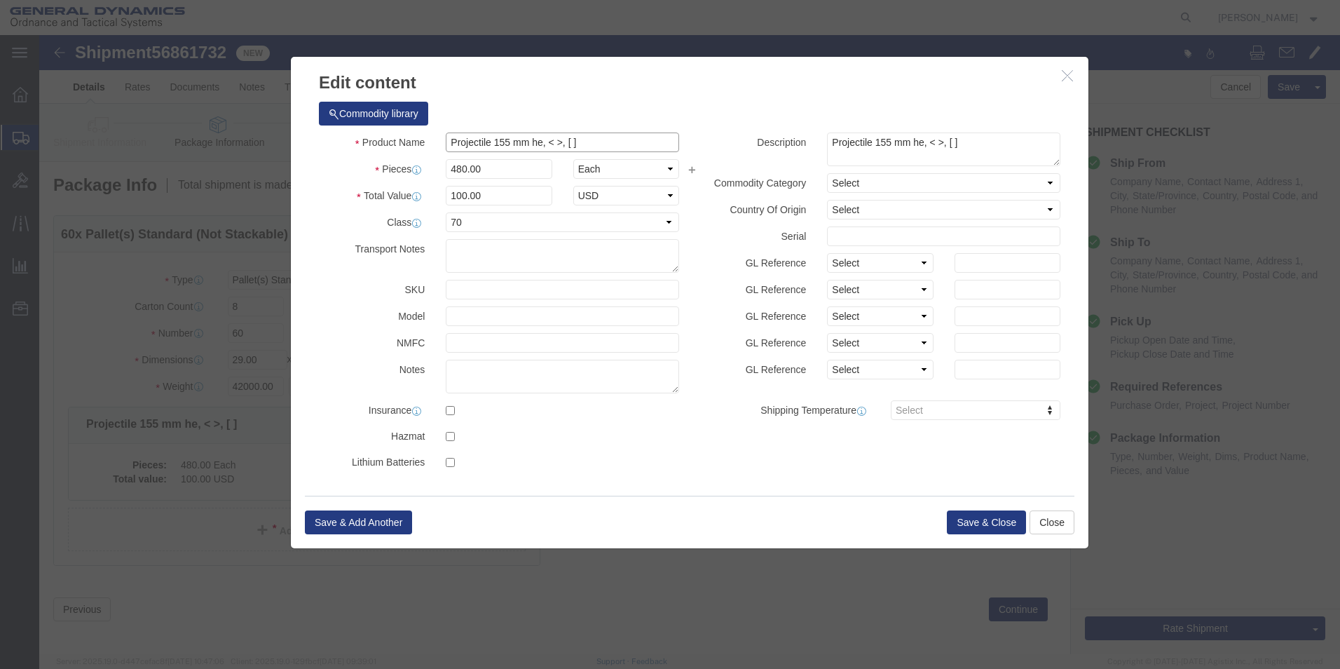
click input "Projectile 155 mm he, < >, [ ]"
type input "Projectile 155 mm he, < >, [ ]LOT: MIS25H334-002"
click button "Save & Close"
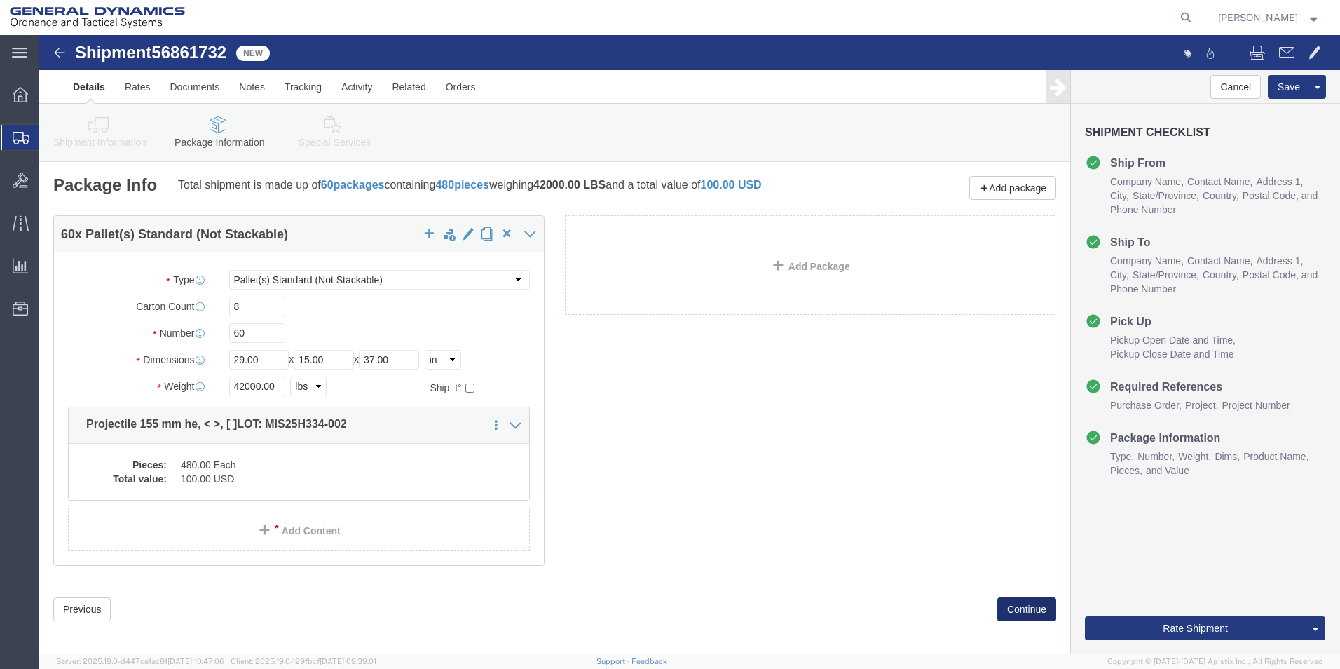
click button "Continue"
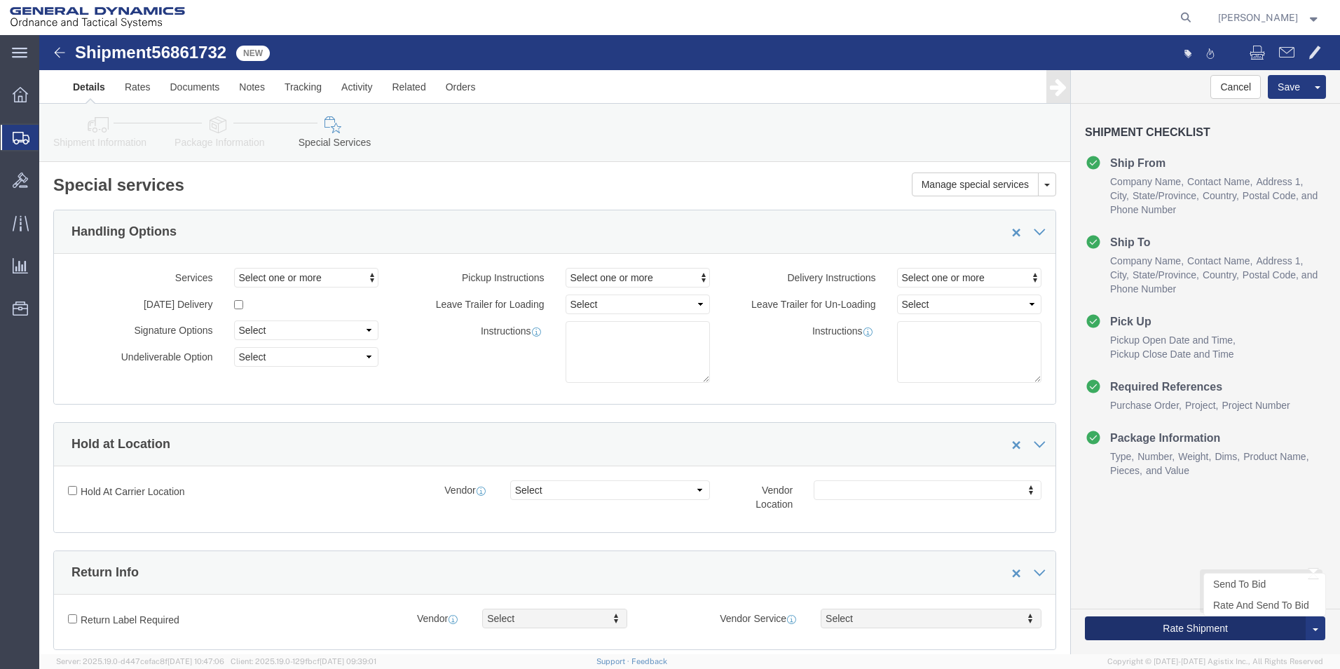
click button "Rate Shipment"
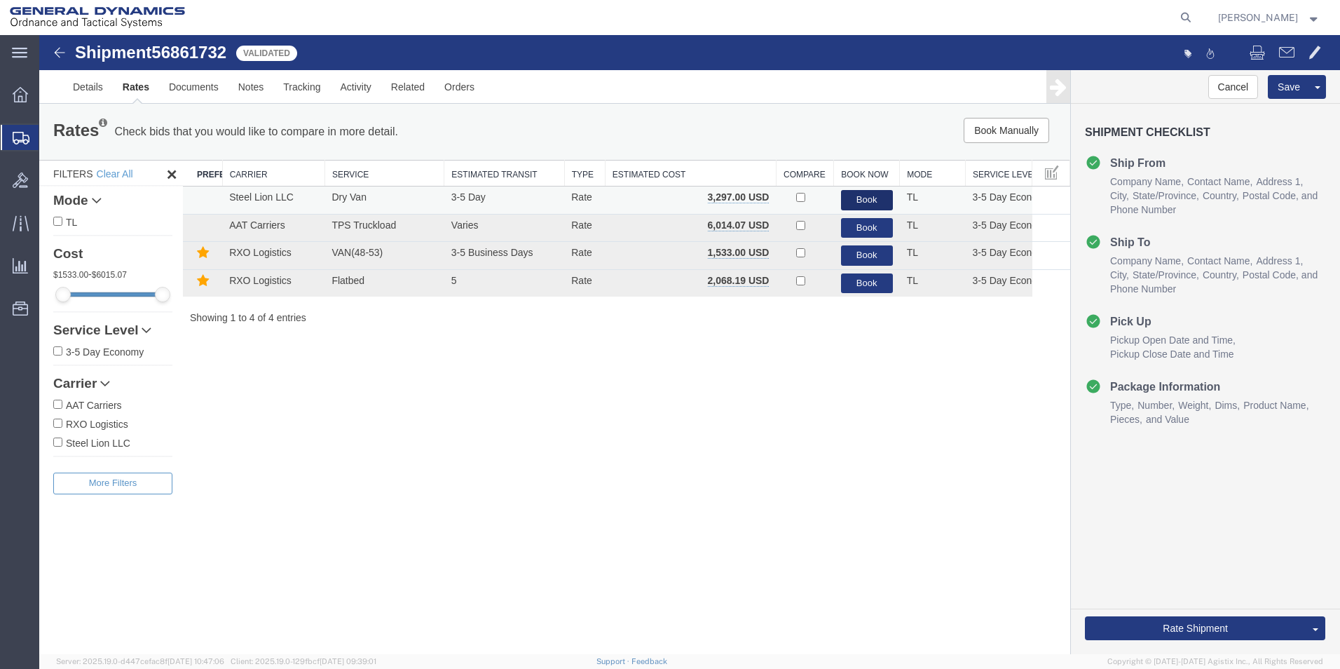
click at [865, 196] on button "Book" at bounding box center [867, 200] width 52 height 20
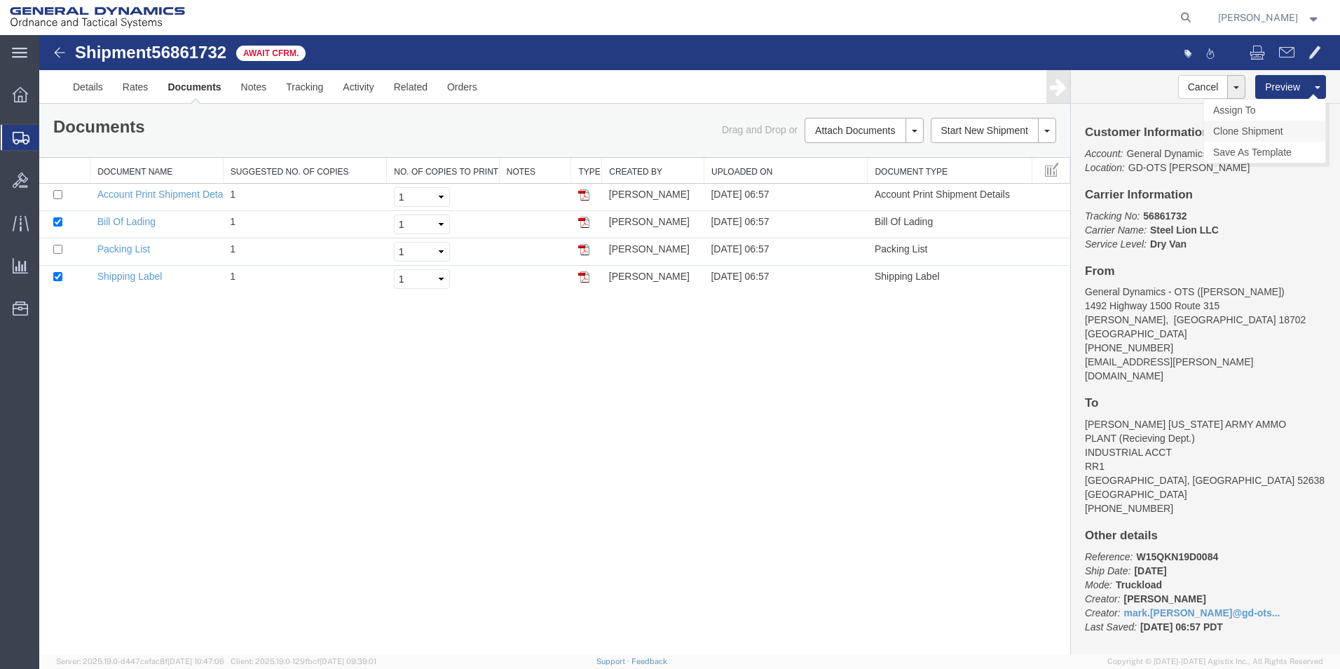
click at [1262, 132] on link "Clone Shipment" at bounding box center [1264, 131] width 121 height 21
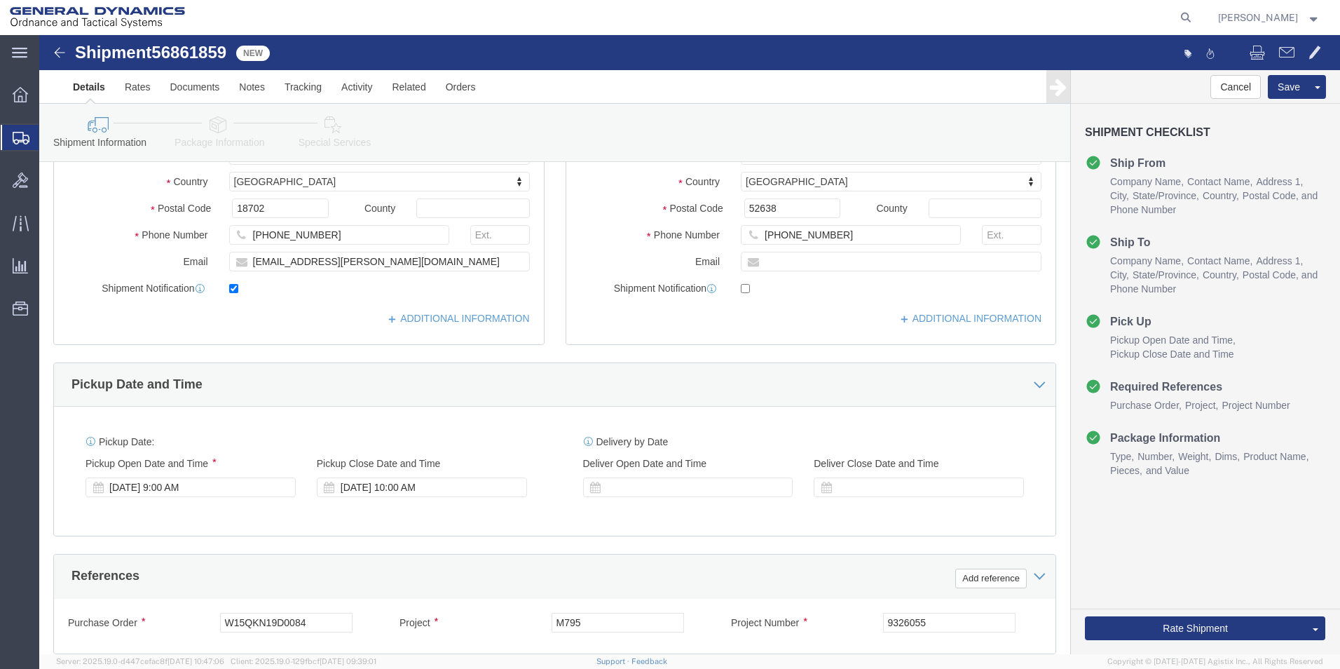
scroll to position [327, 0]
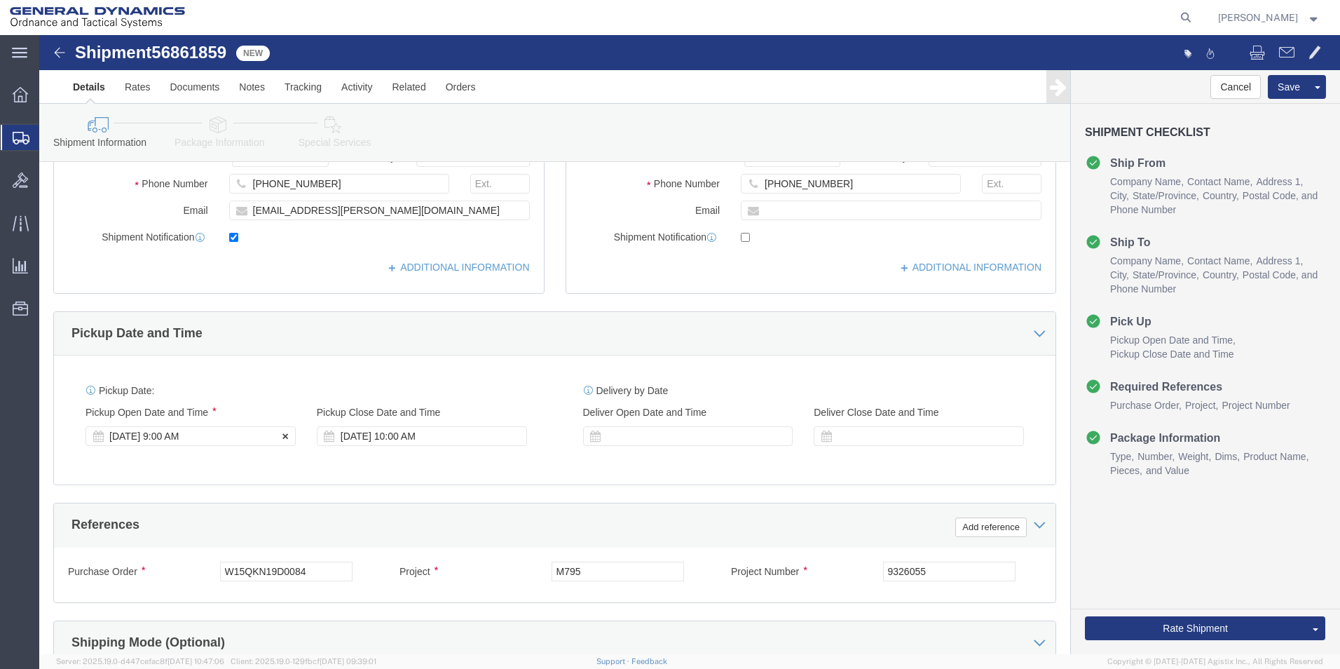
click div "[DATE] 9:00 AM"
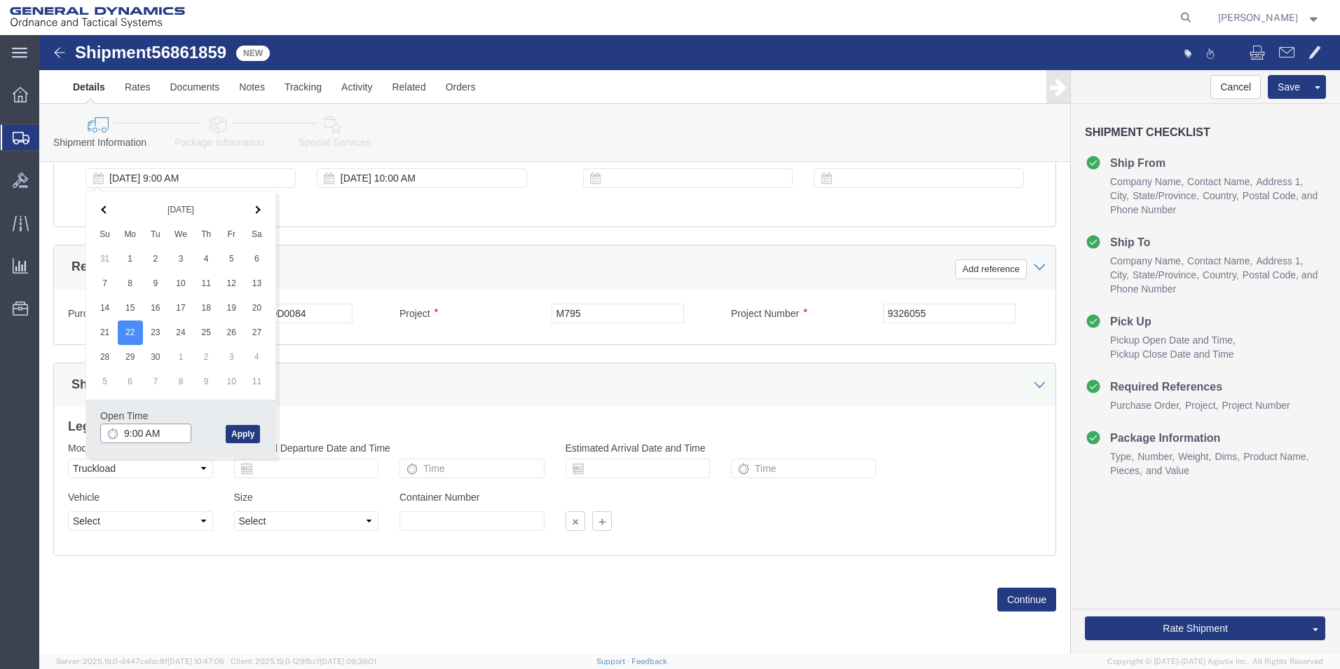
type input "10:00 AM"
click button "Apply"
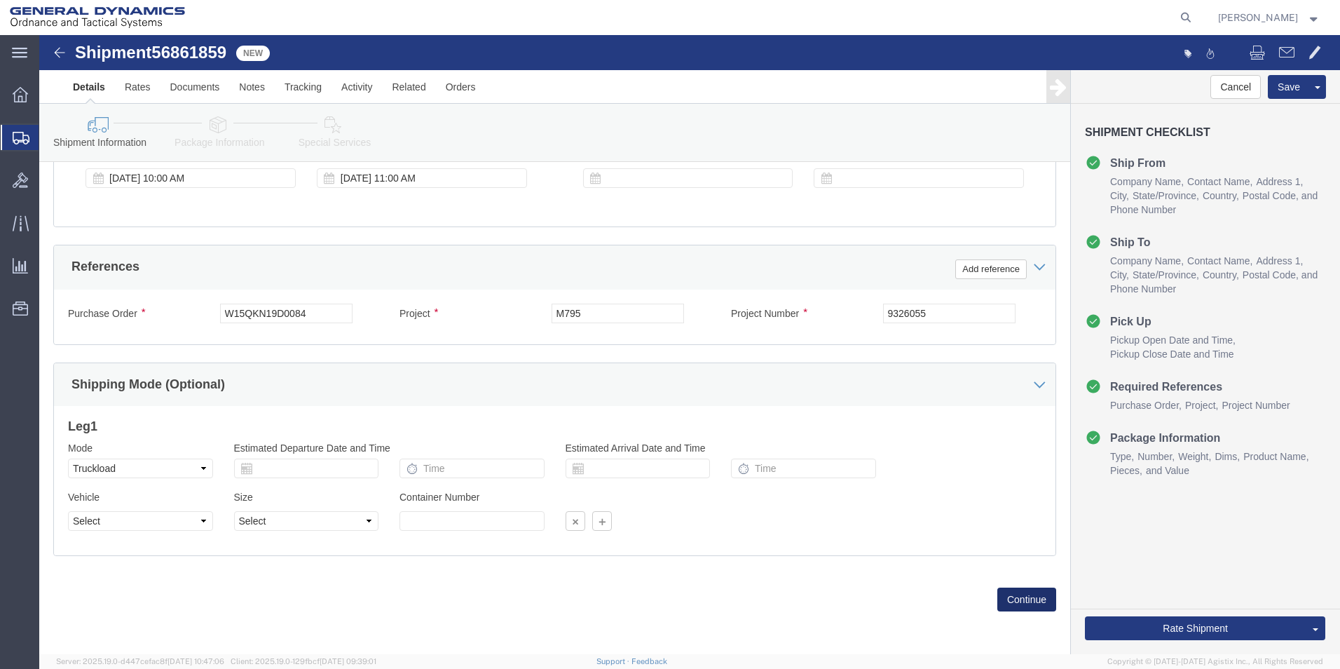
click button "Continue"
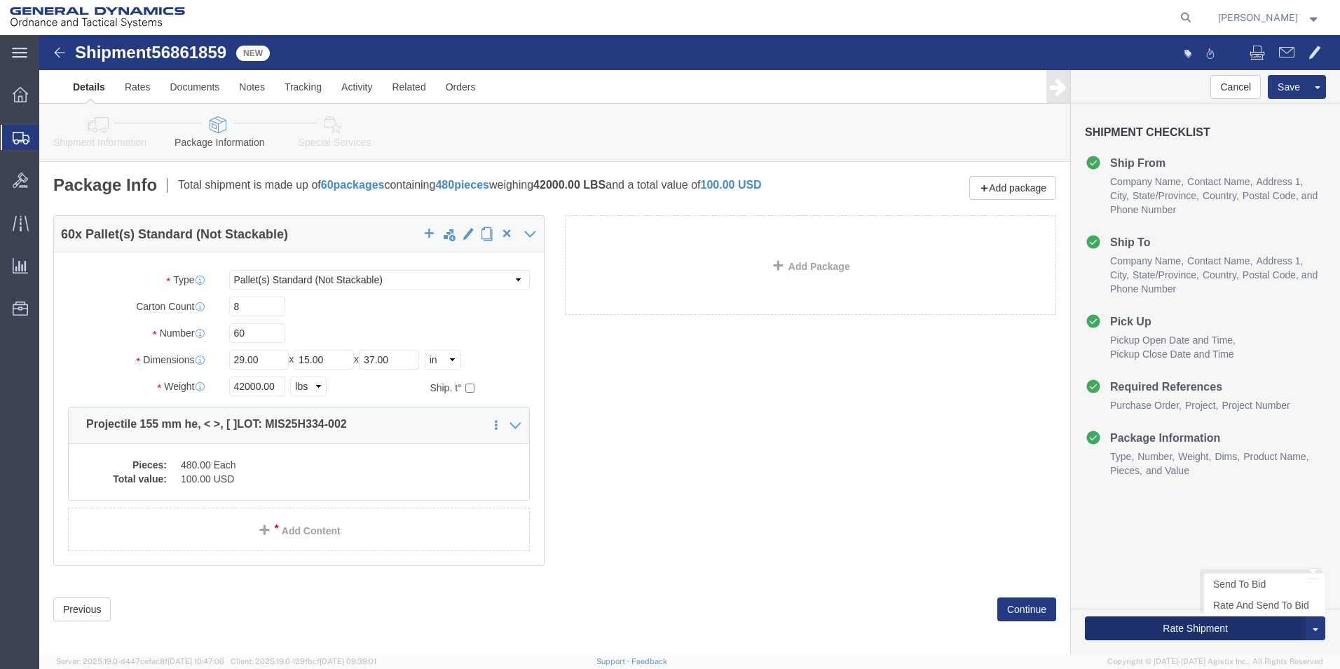
click button "Rate Shipment"
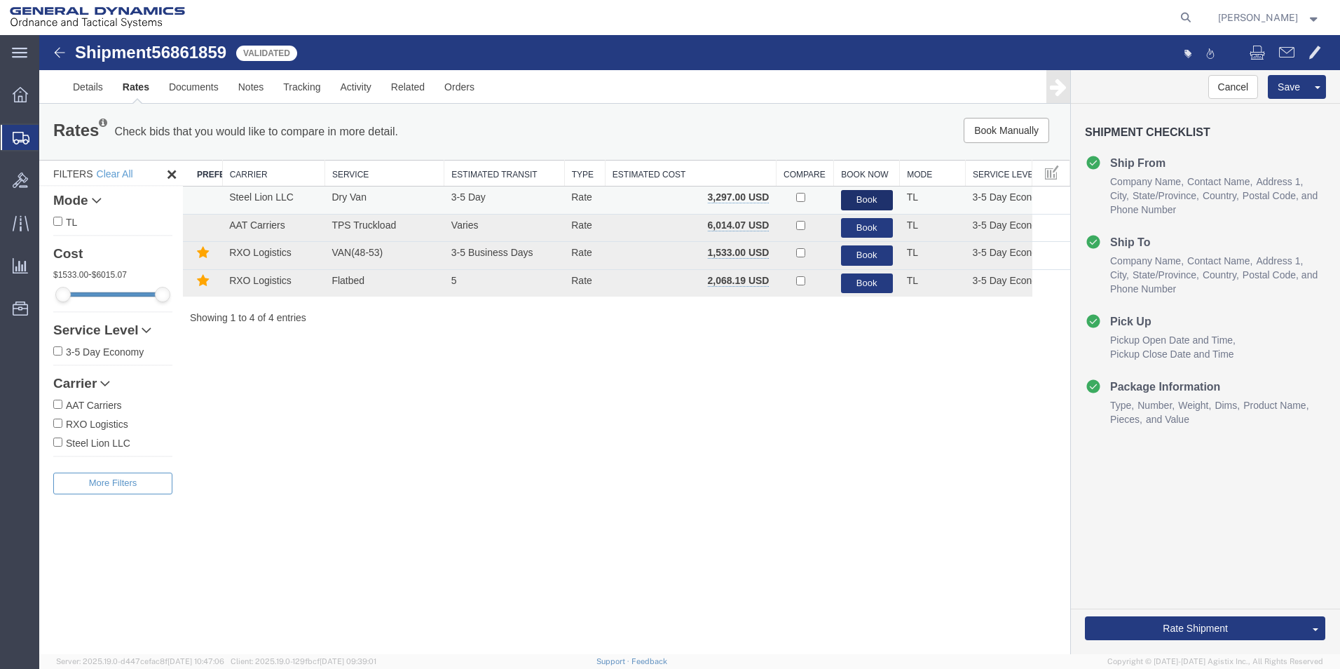
click at [859, 194] on button "Book" at bounding box center [867, 200] width 52 height 20
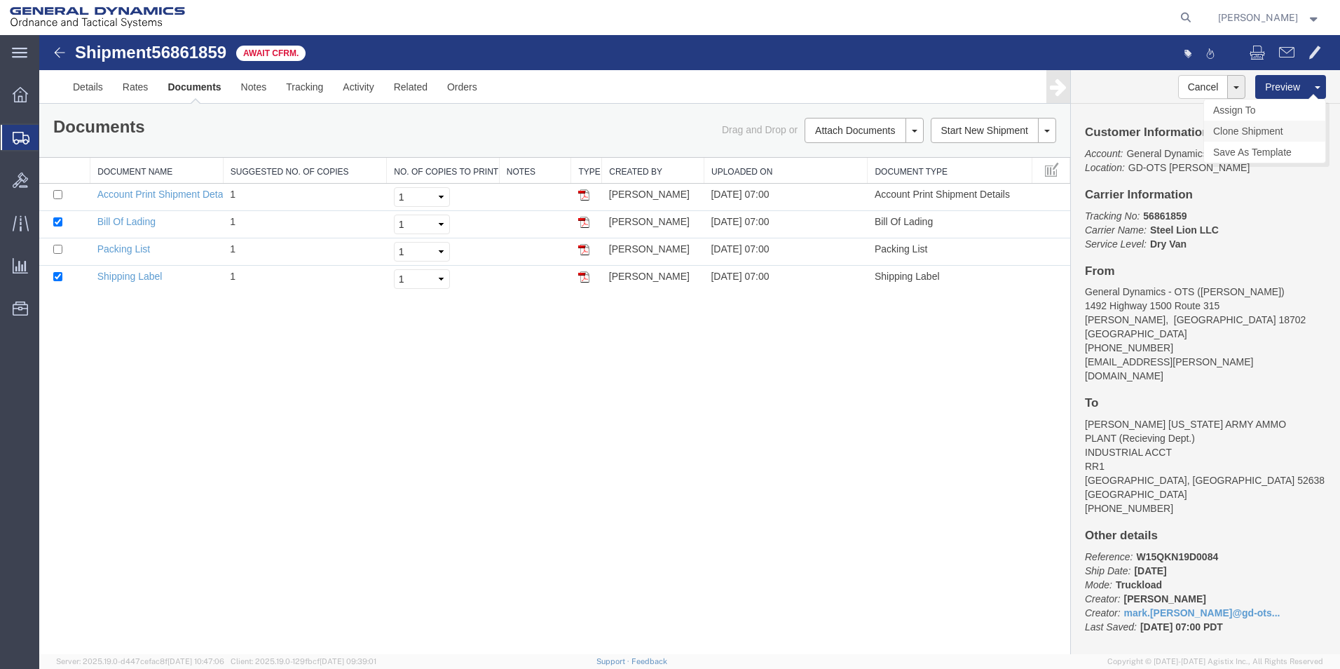
click at [1264, 133] on link "Clone Shipment" at bounding box center [1264, 131] width 121 height 21
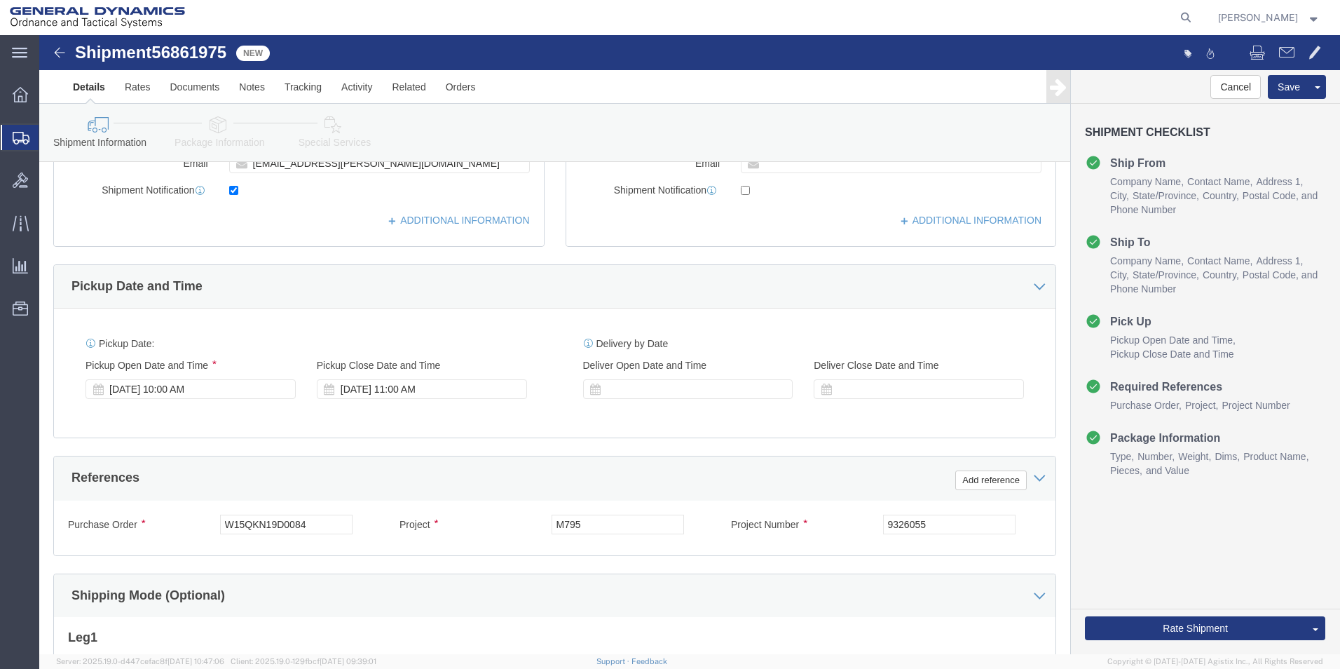
scroll to position [378, 0]
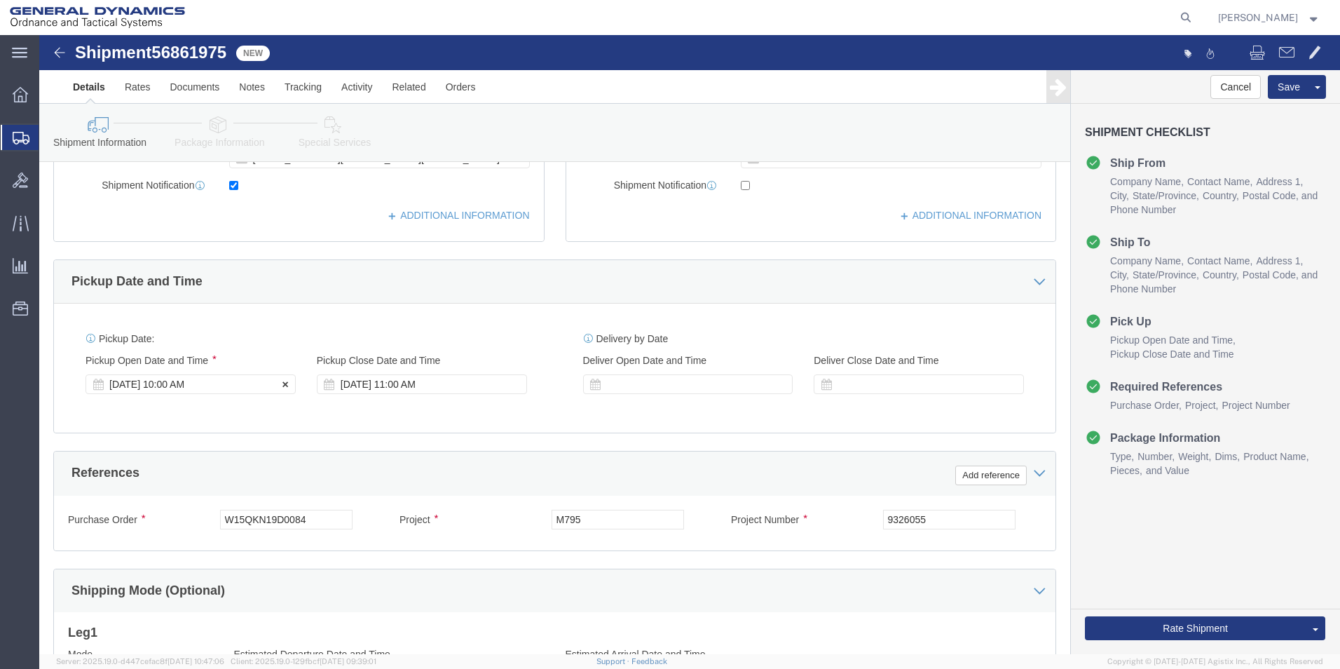
click div "[DATE] 10:00 AM"
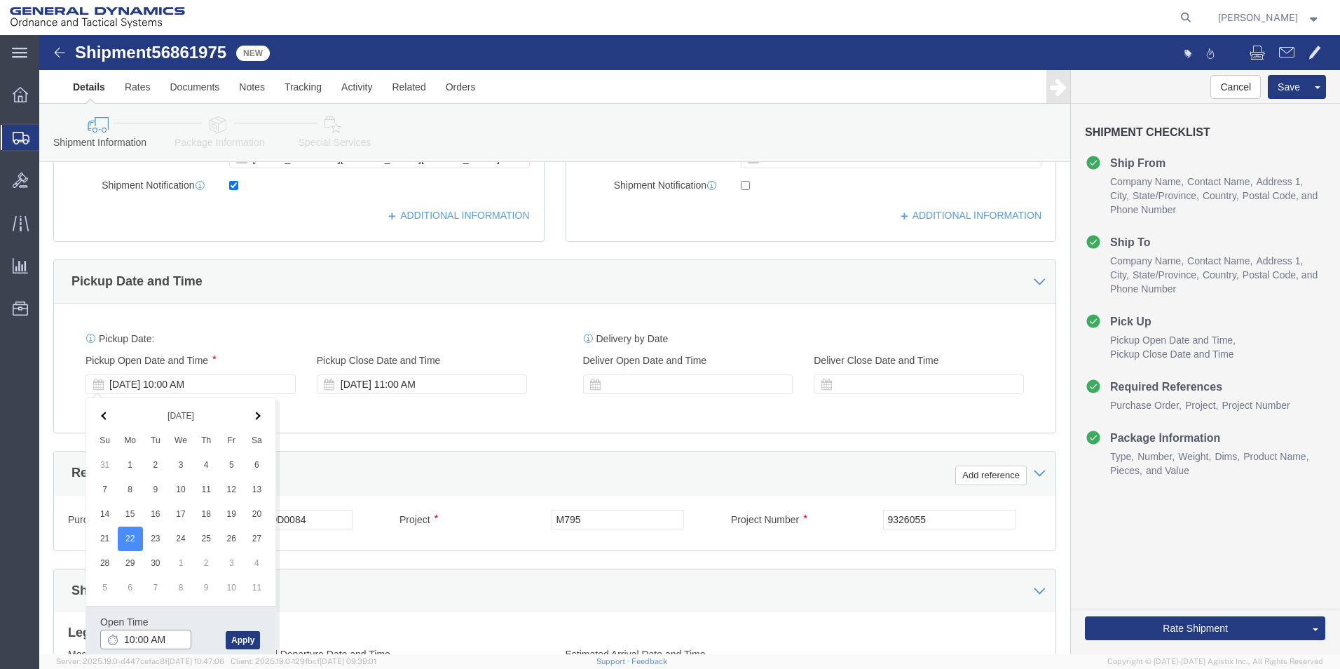
type input "11:00 AM"
click button "Apply"
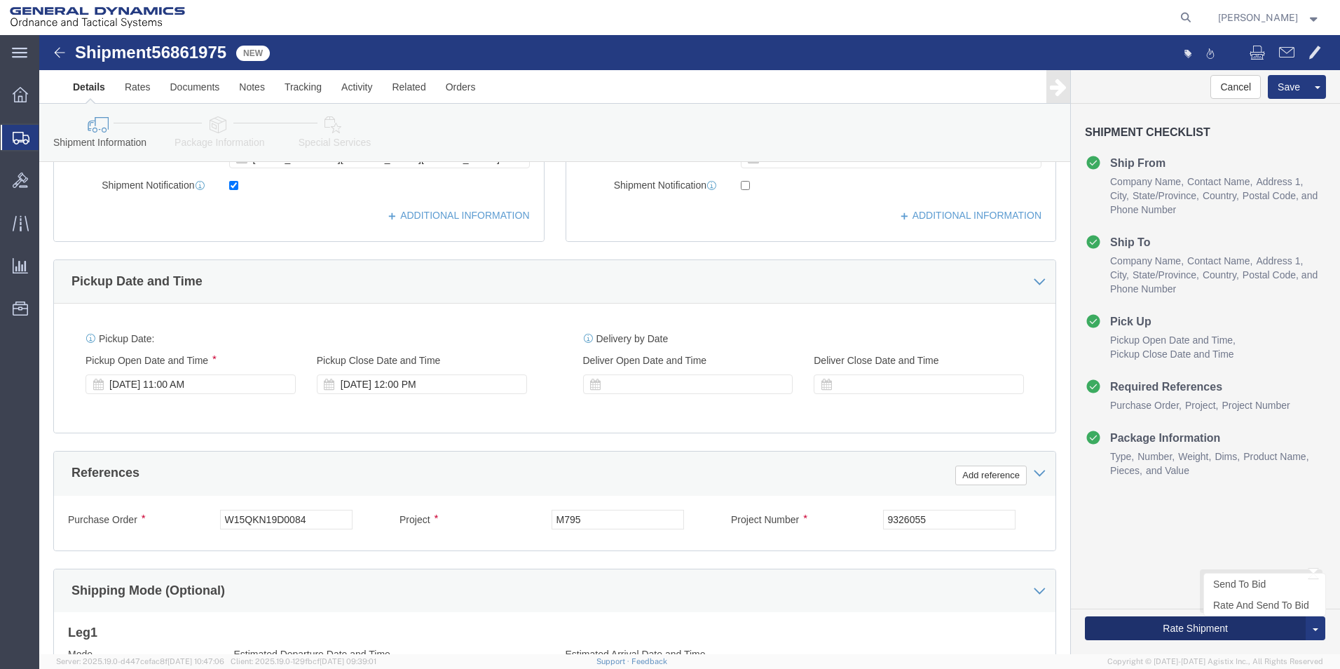
click button "Rate Shipment"
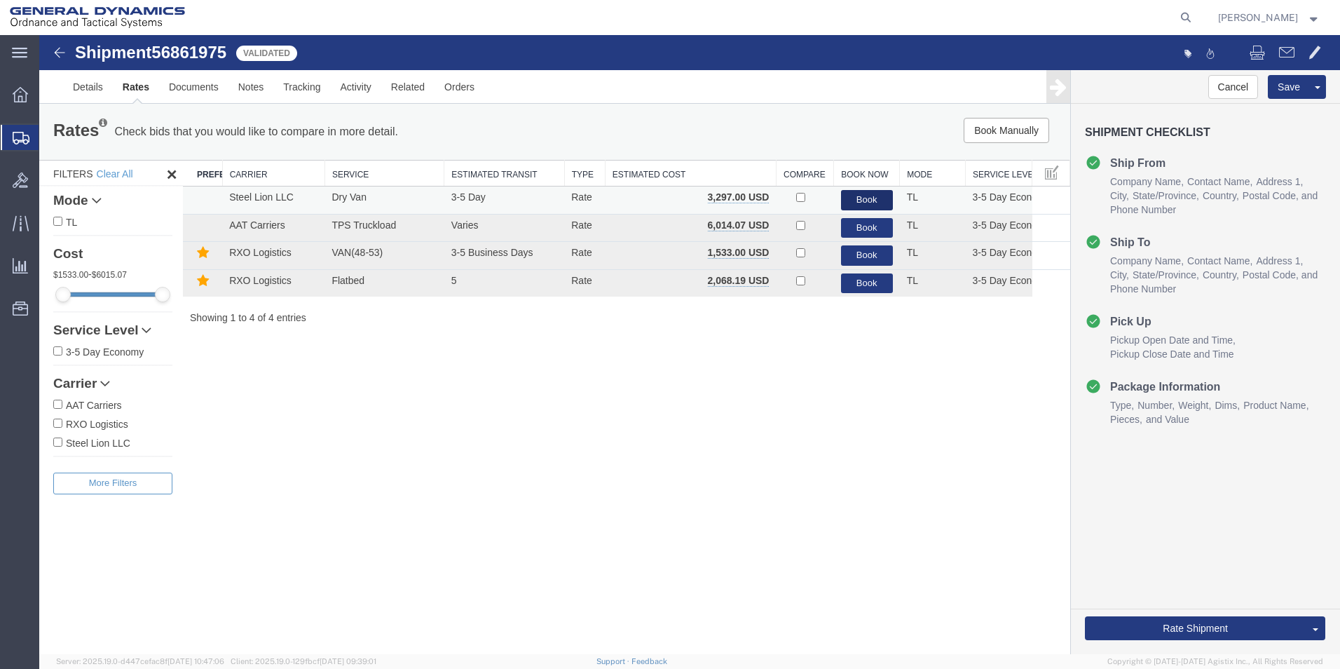
click at [863, 197] on button "Book" at bounding box center [867, 200] width 52 height 20
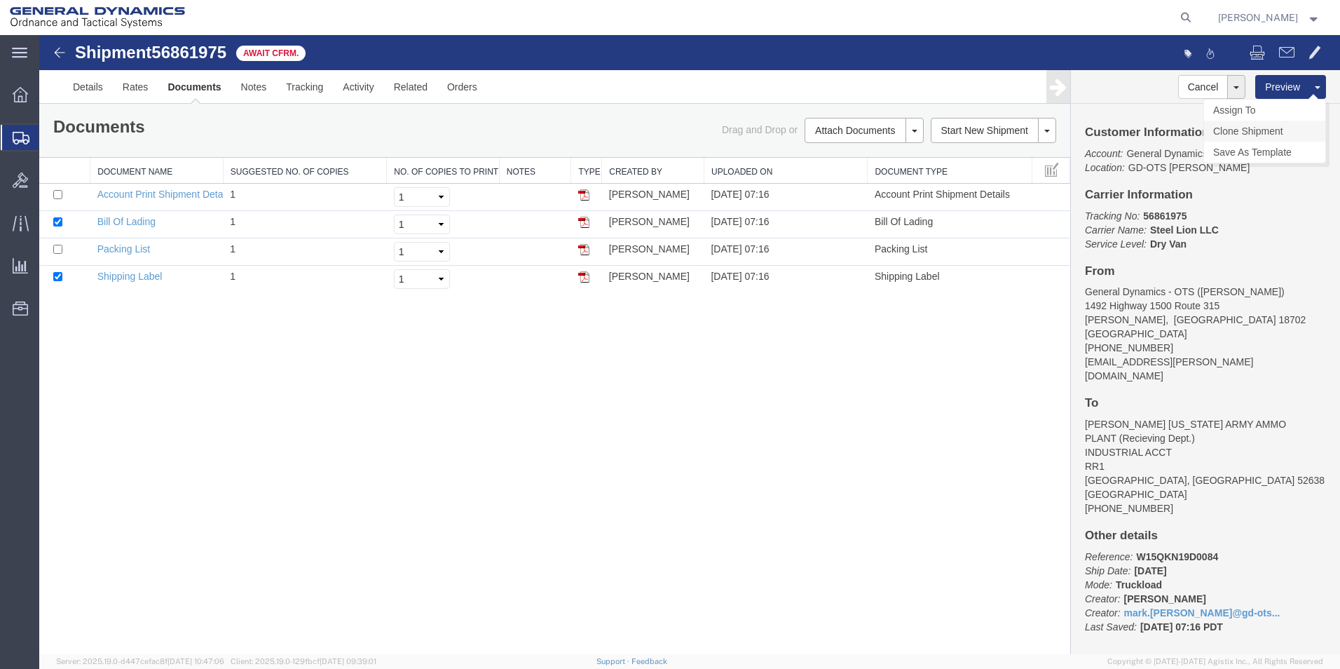
click at [1266, 130] on link "Clone Shipment" at bounding box center [1264, 131] width 121 height 21
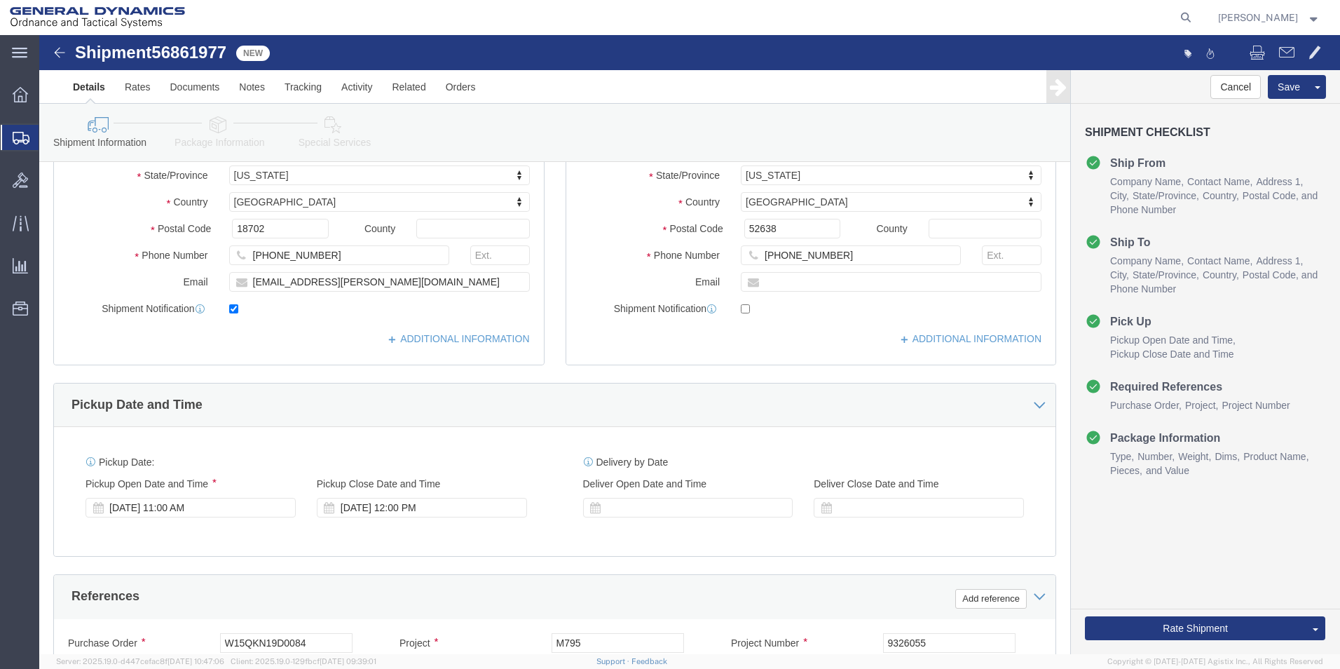
scroll to position [256, 0]
click div "[DATE] 11:00 AM"
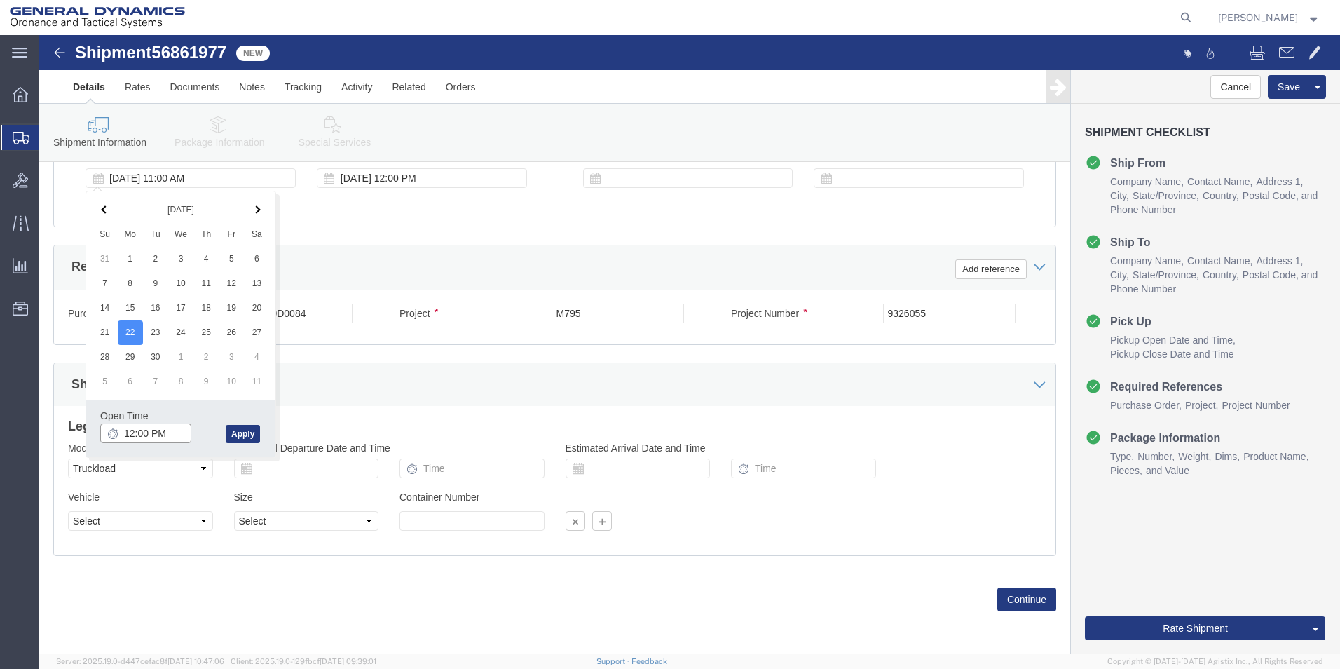
type input "1:00 PM"
click button "Apply"
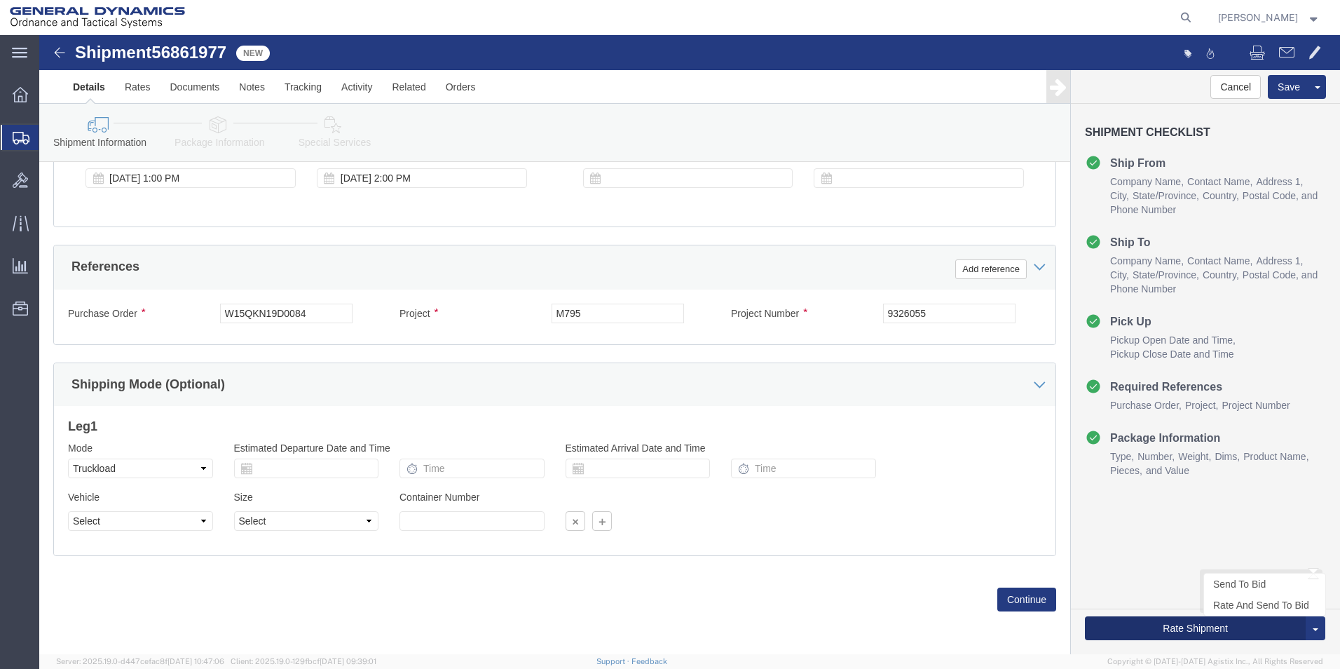
click button "Rate Shipment"
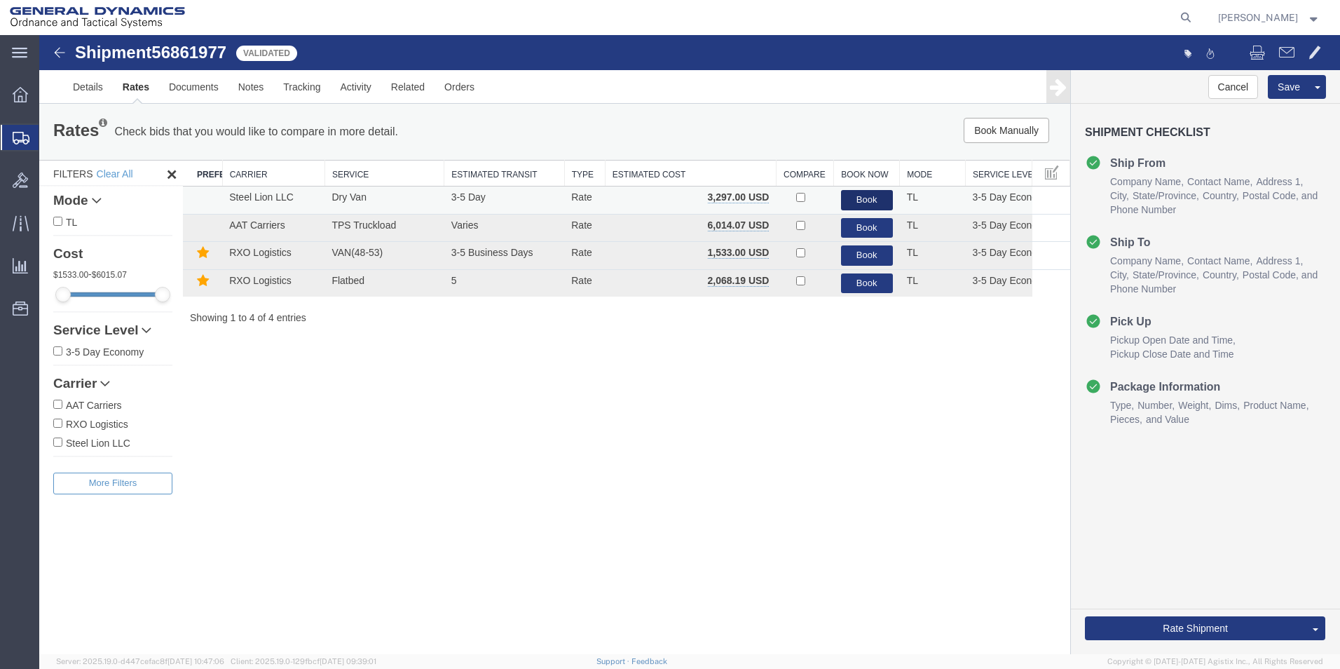
click at [872, 197] on button "Book" at bounding box center [867, 200] width 52 height 20
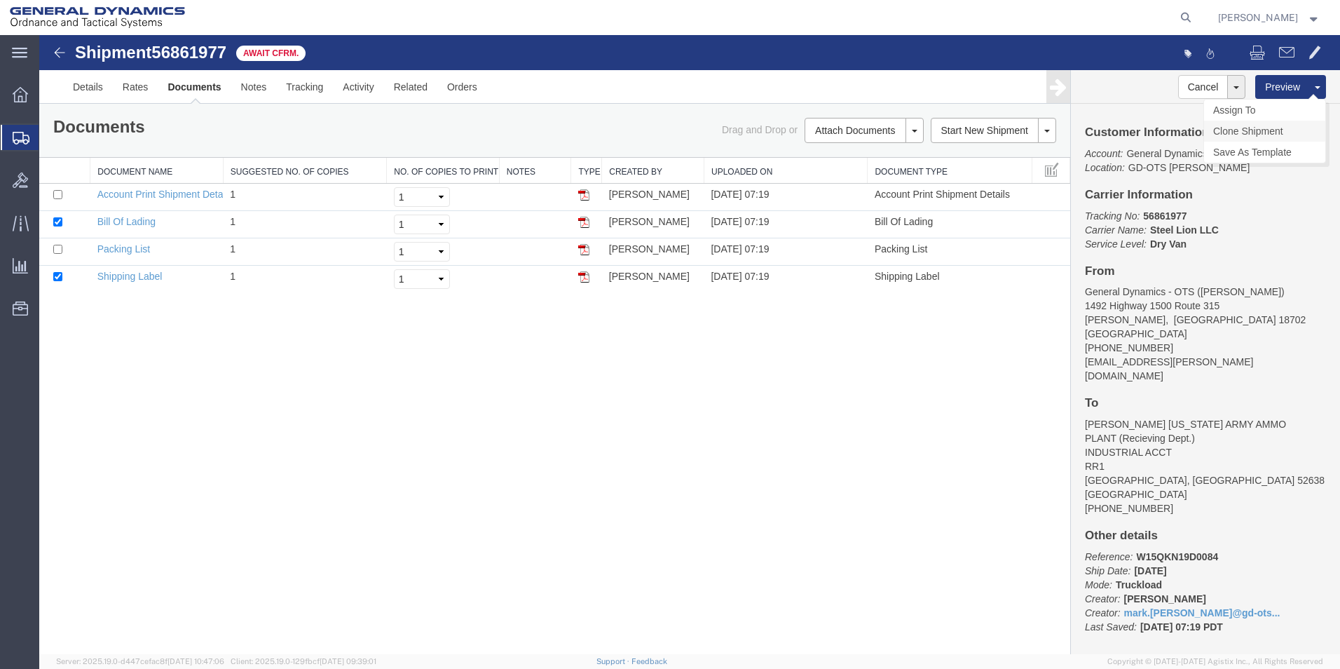
click at [1267, 132] on link "Clone Shipment" at bounding box center [1264, 131] width 121 height 21
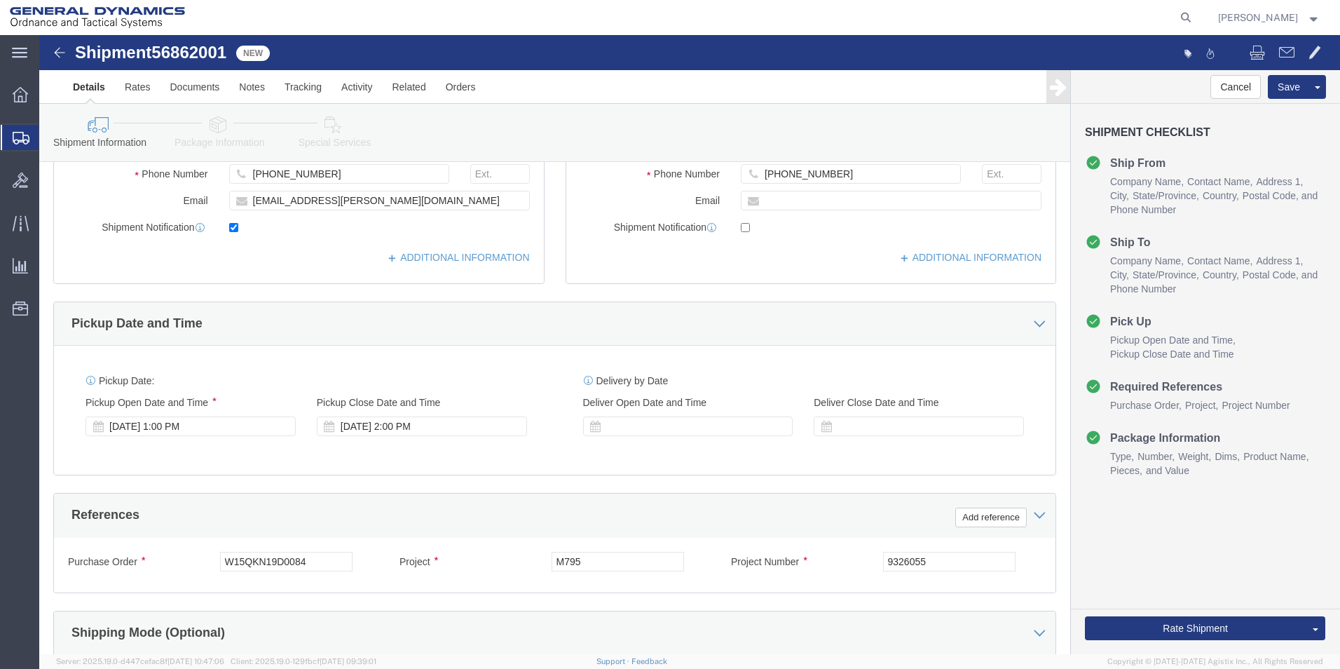
scroll to position [345, 0]
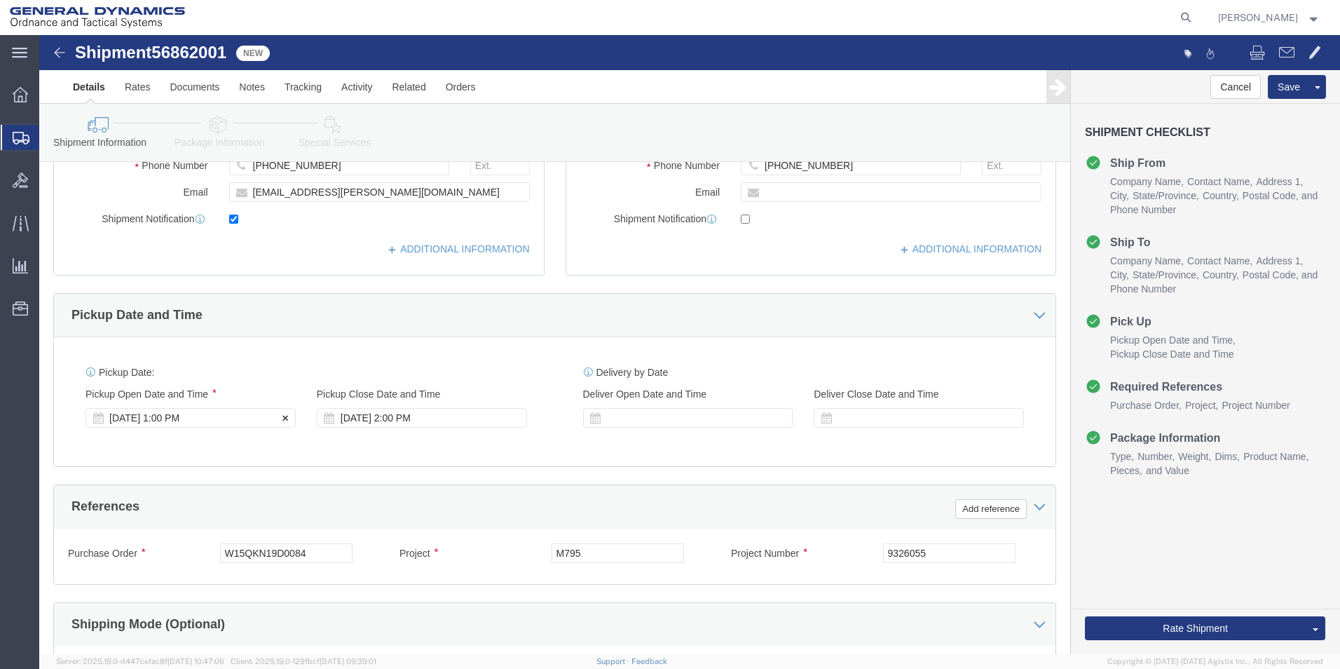
click div "[DATE] 1:00 PM"
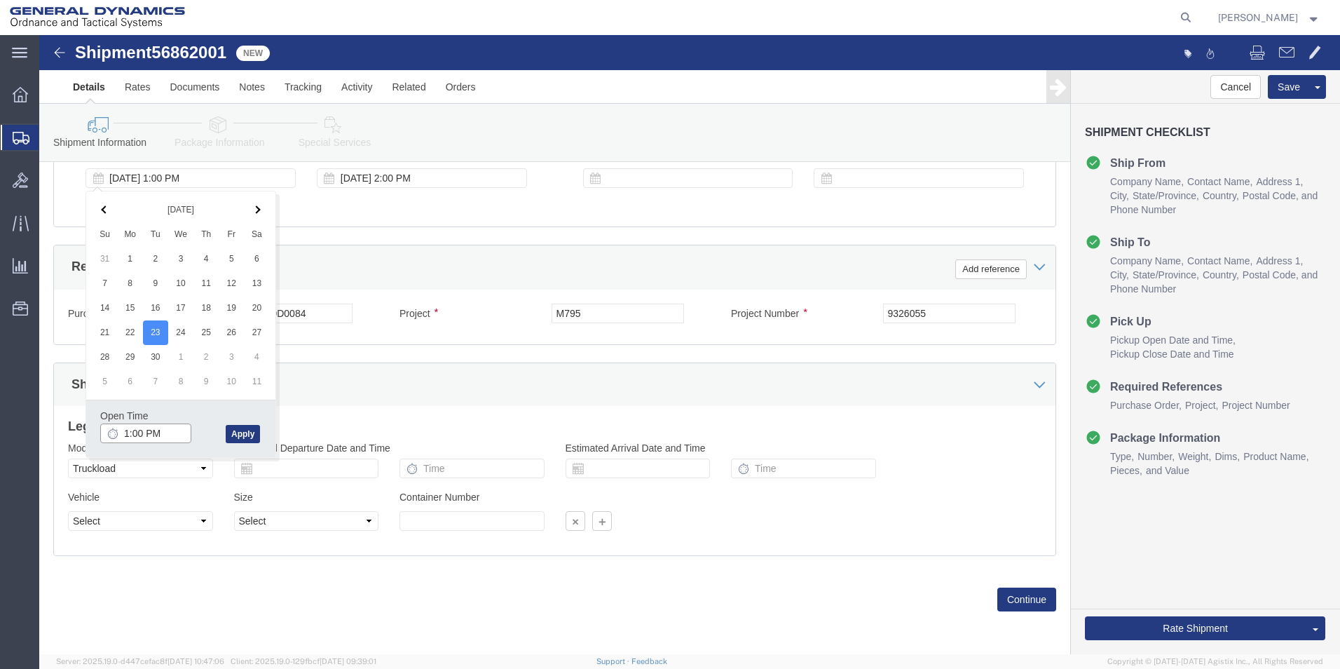
click input "1:00 PM"
type input "9:00 AM"
click button "Apply"
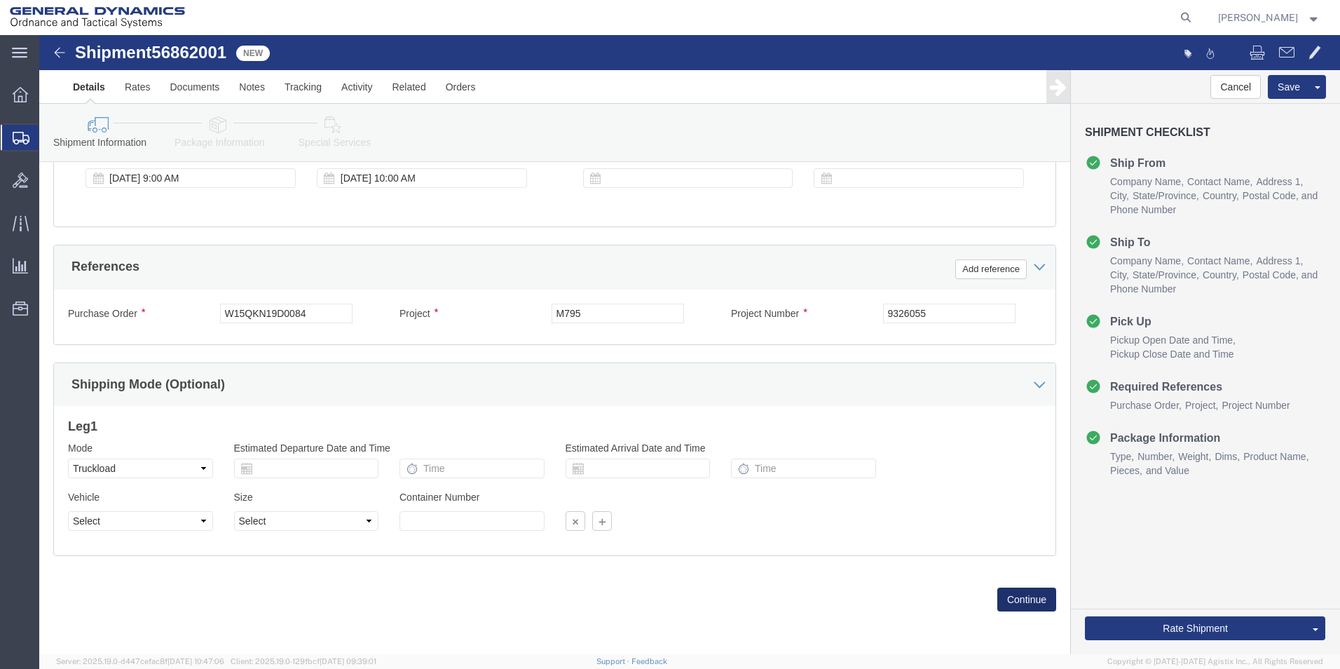
click button "Continue"
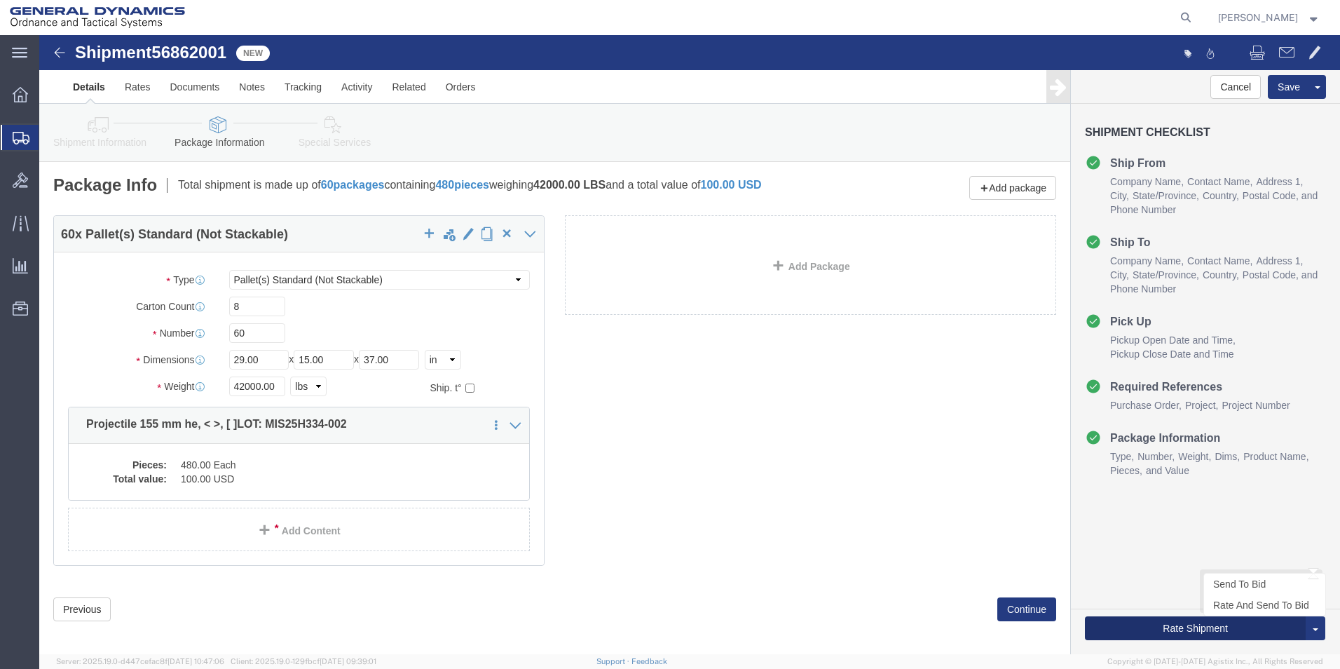
click button "Rate Shipment"
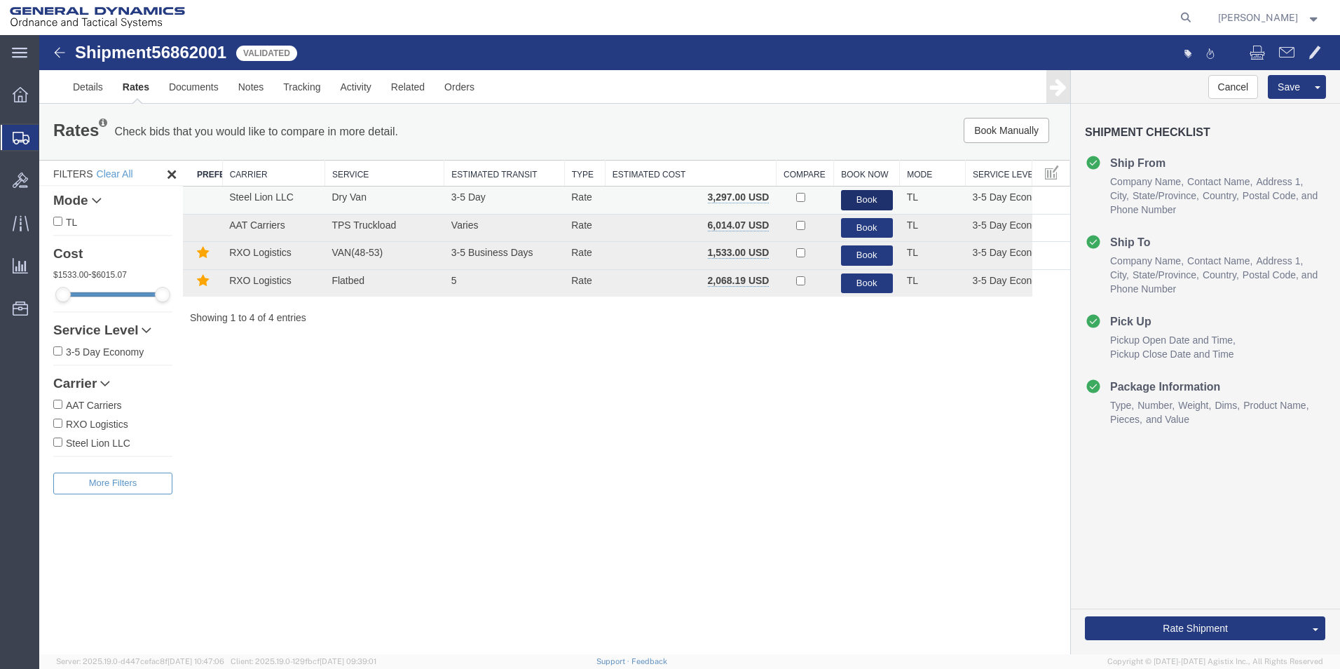
click at [863, 198] on button "Book" at bounding box center [867, 200] width 52 height 20
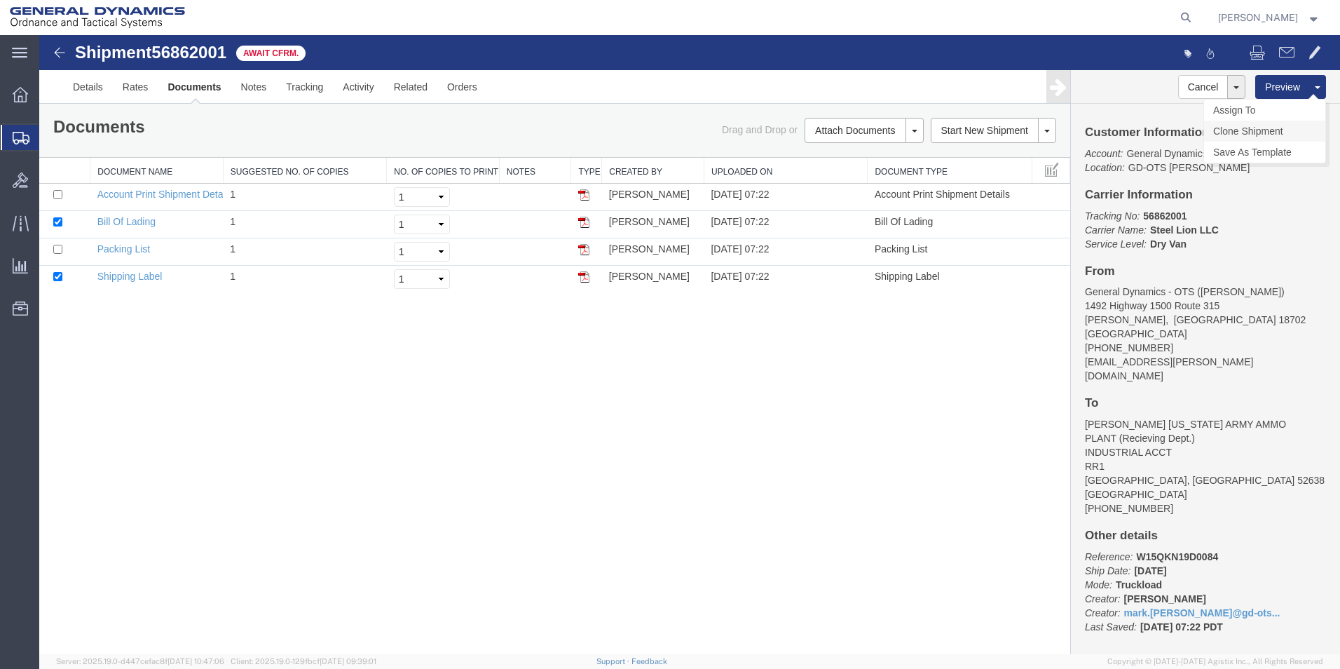
click at [1252, 128] on link "Clone Shipment" at bounding box center [1264, 131] width 121 height 21
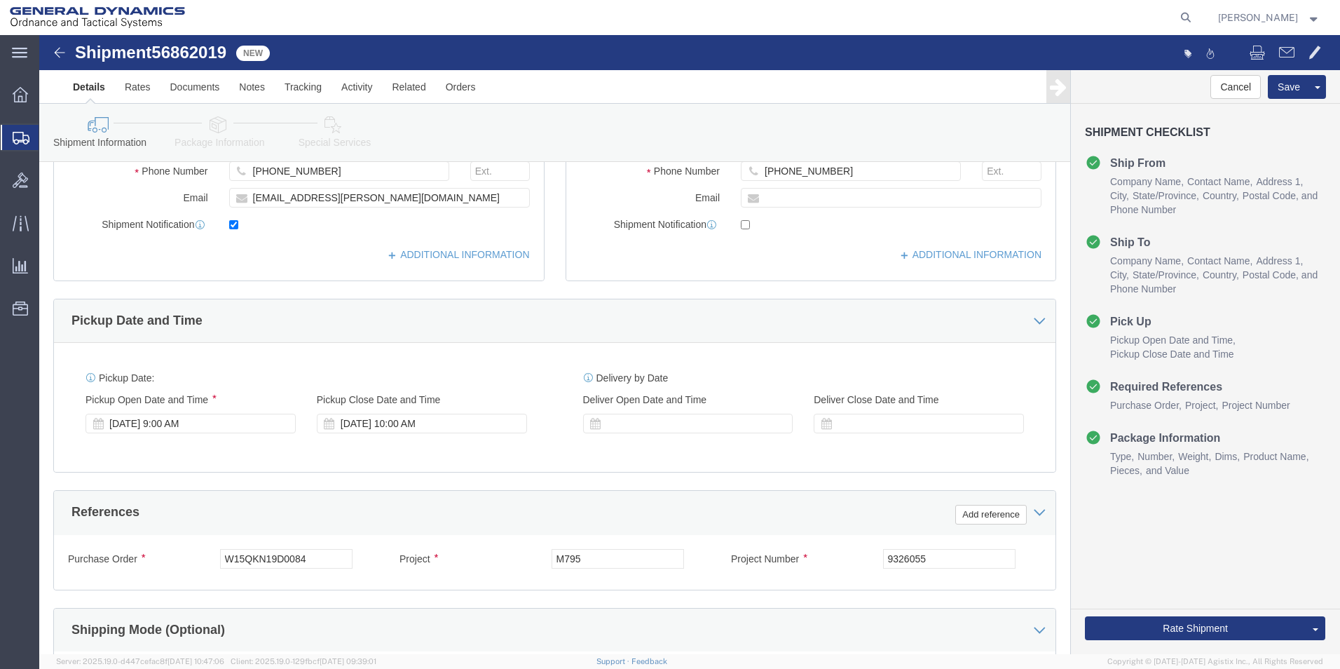
scroll to position [342, 0]
click div "[DATE] 9:00 AM"
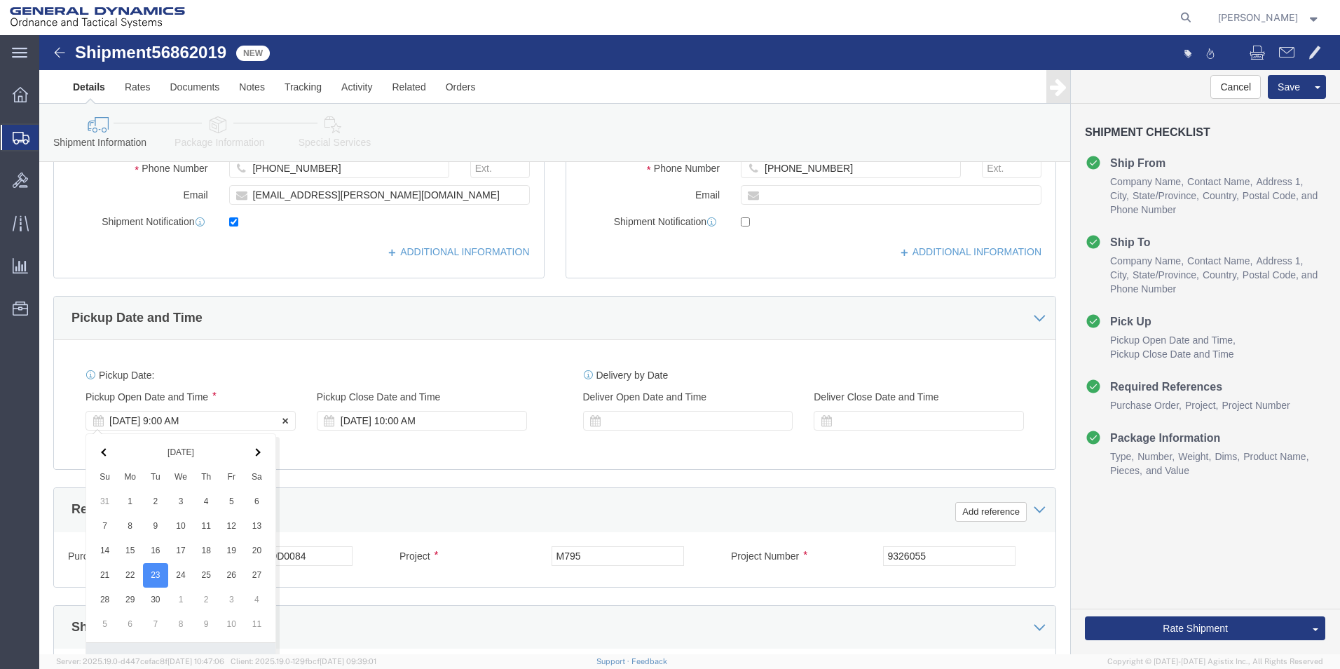
scroll to position [584, 0]
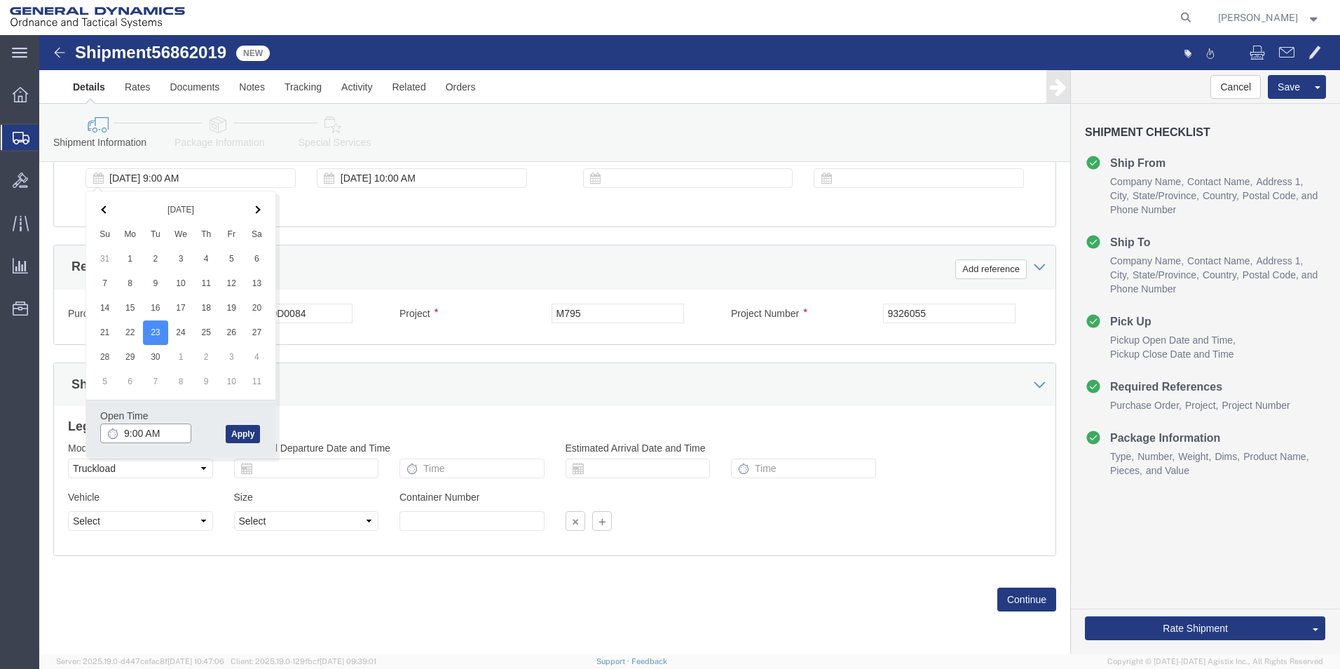
type input "10:00 AM"
click button "Apply"
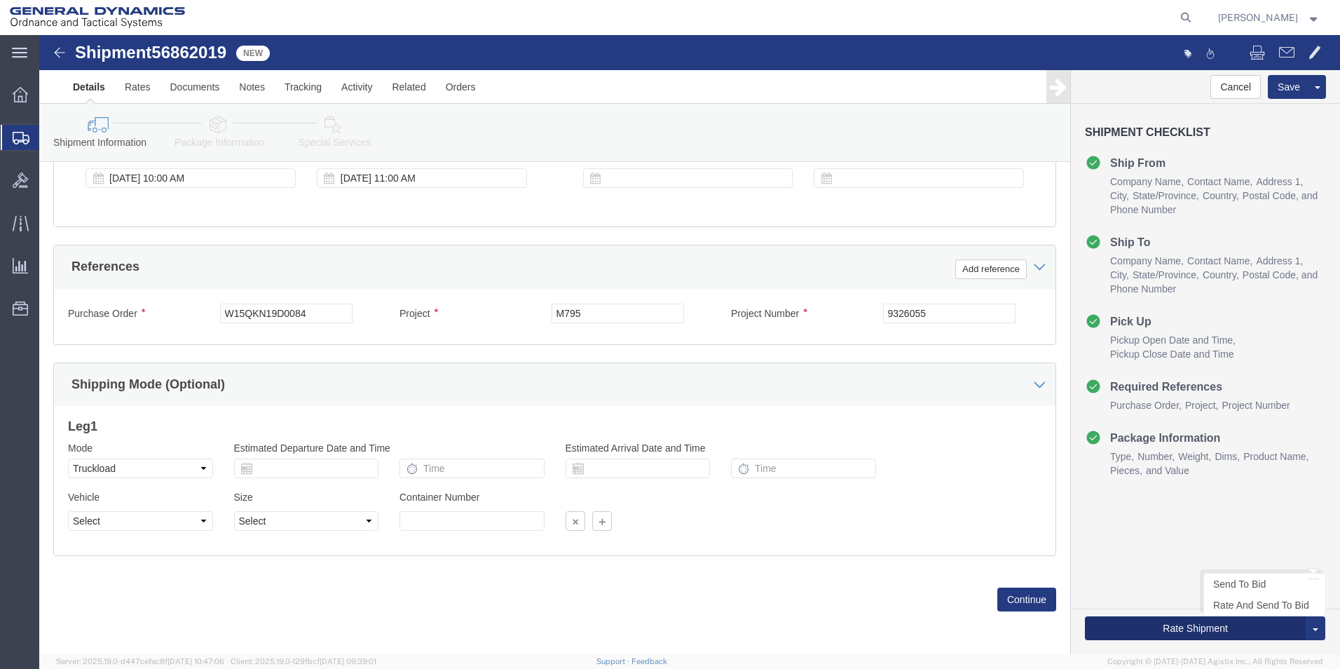
click button "Rate Shipment"
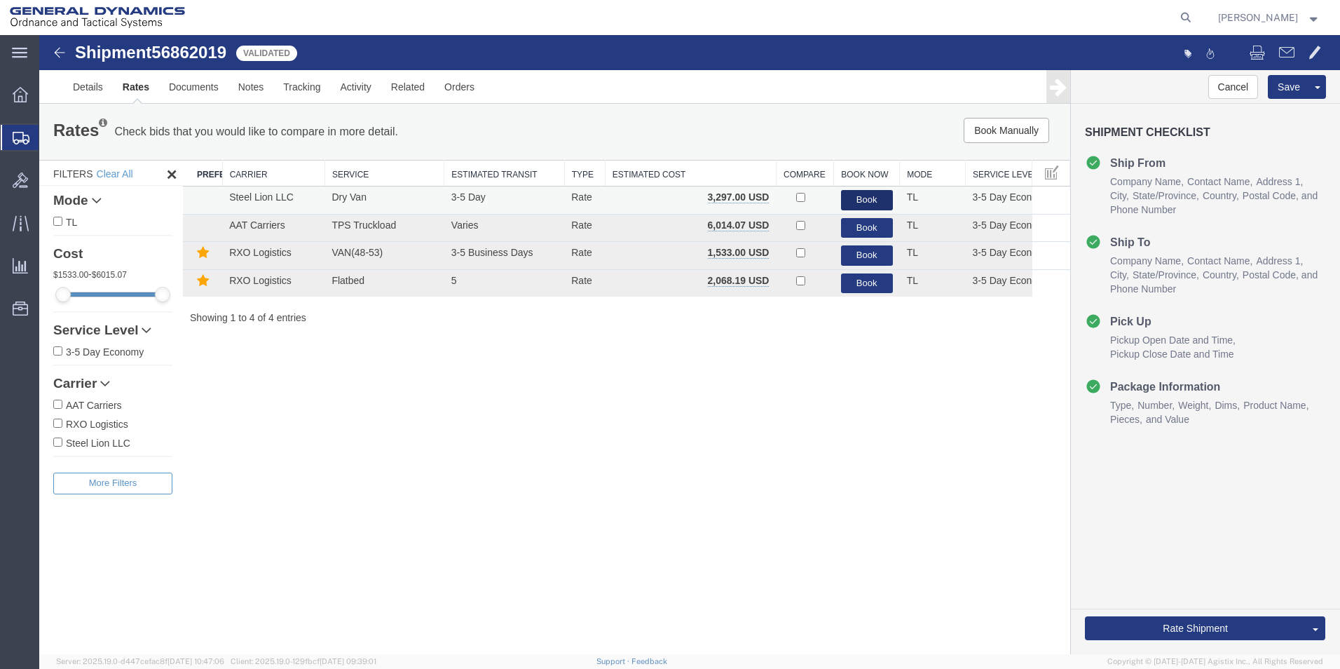
click at [870, 196] on button "Book" at bounding box center [867, 200] width 52 height 20
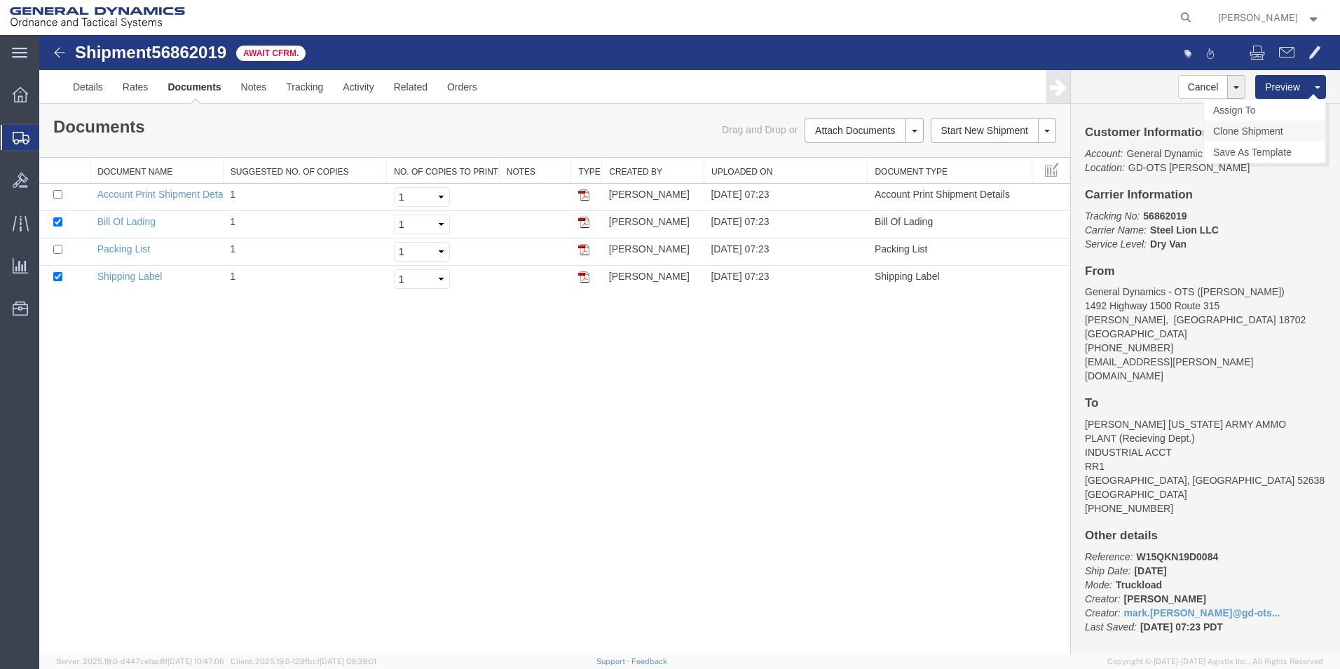
click at [1255, 128] on link "Clone Shipment" at bounding box center [1264, 131] width 121 height 21
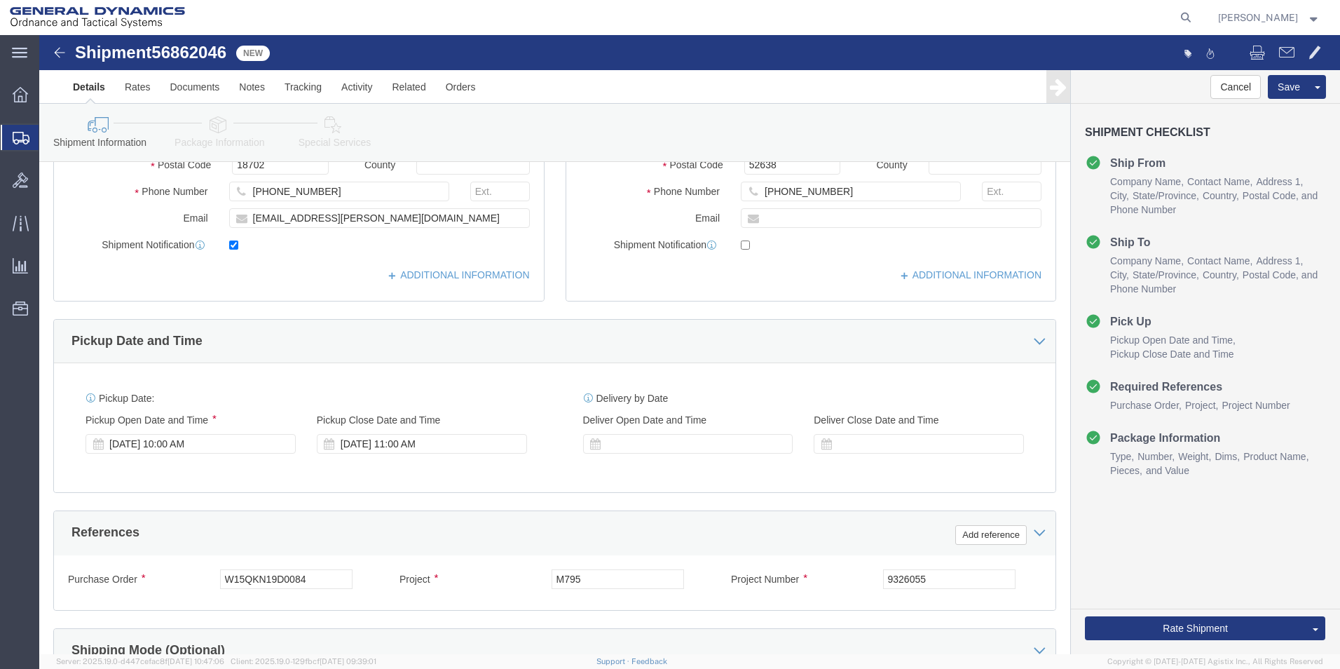
scroll to position [320, 0]
click div "[DATE] 10:00 AM"
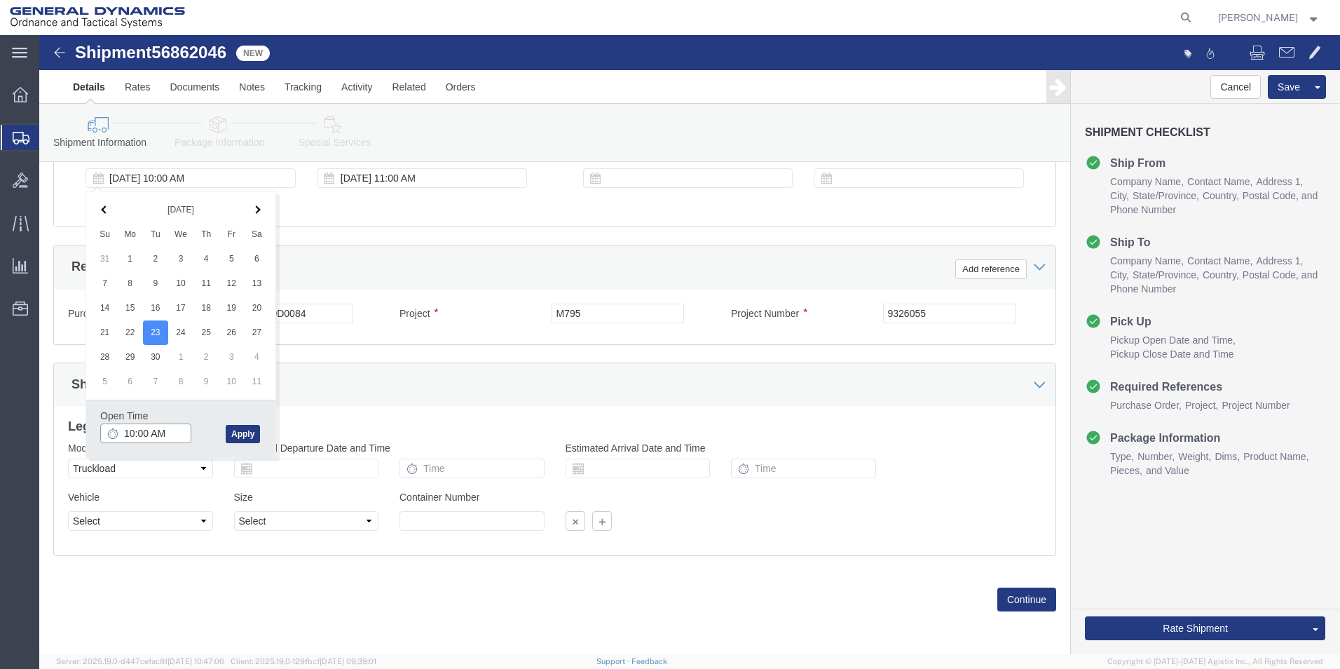
type input "11:00 AM"
click button "Apply"
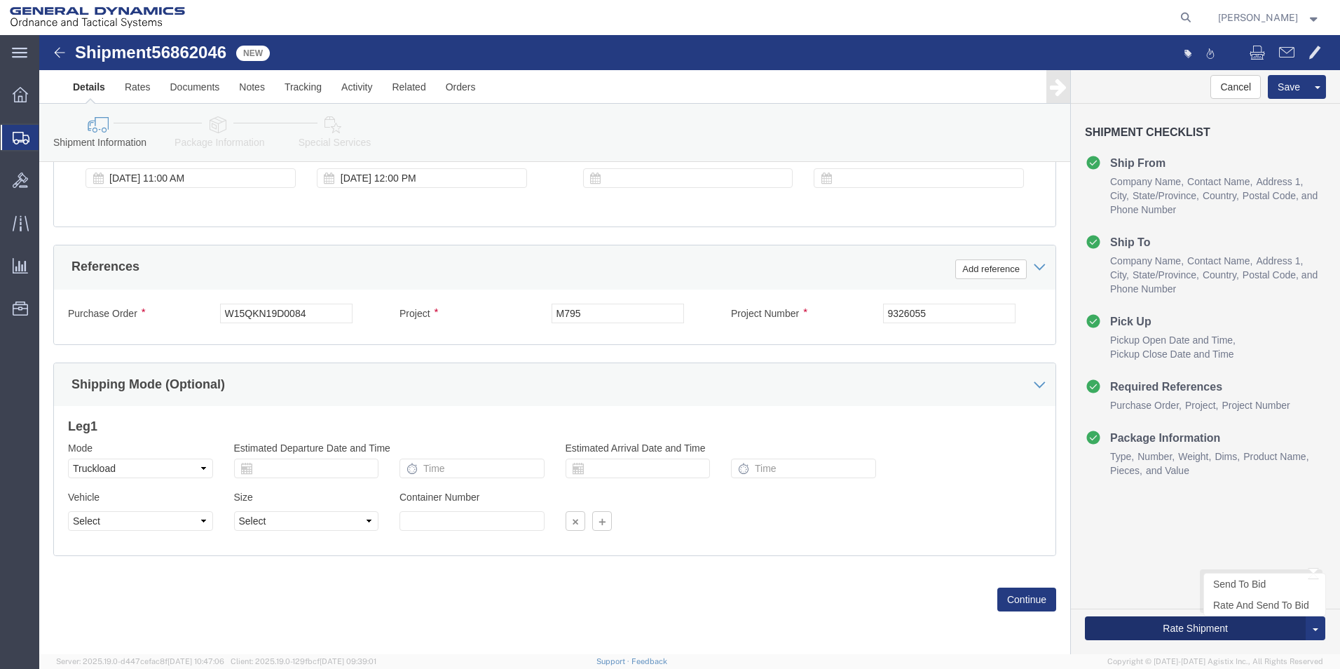
click button "Rate Shipment"
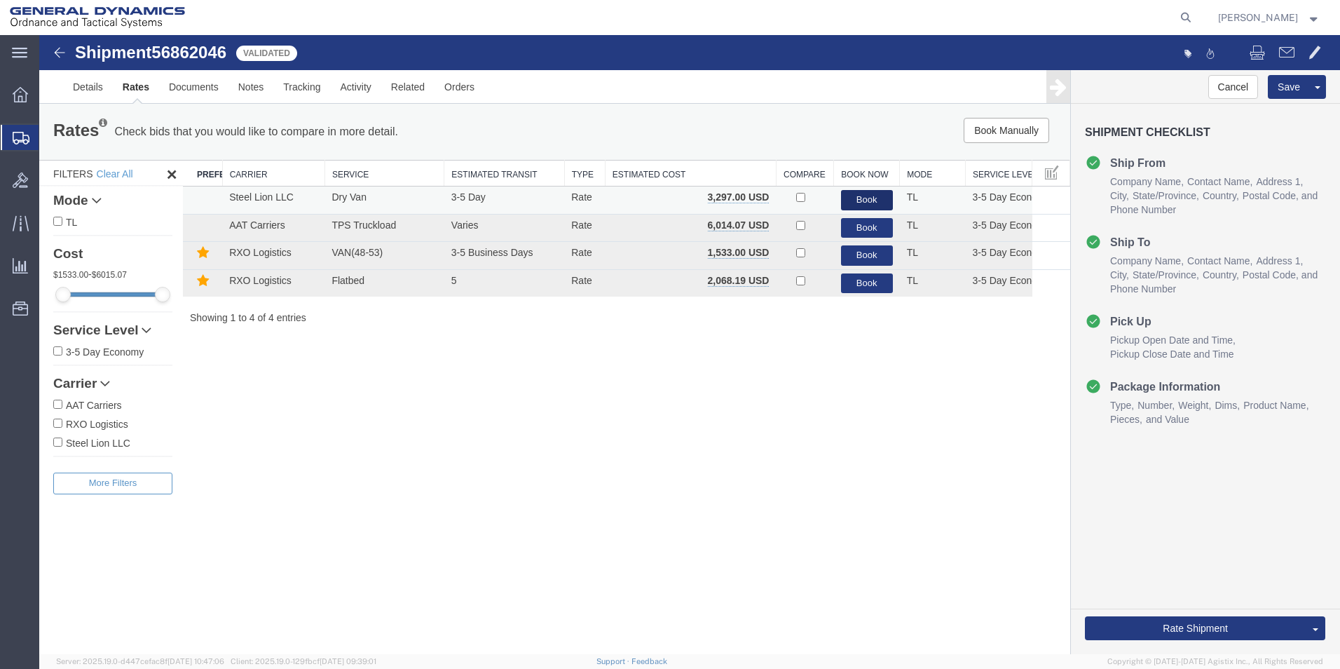
click at [866, 196] on button "Book" at bounding box center [867, 200] width 52 height 20
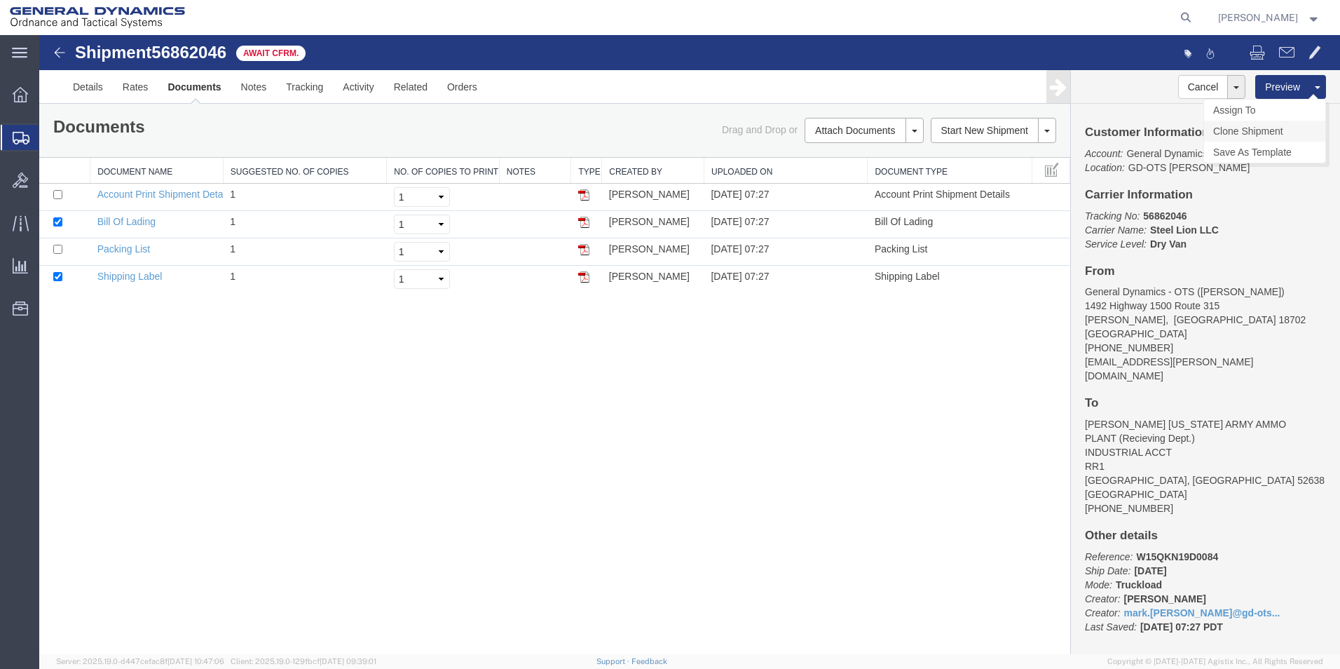
click at [1255, 130] on link "Clone Shipment" at bounding box center [1264, 131] width 121 height 21
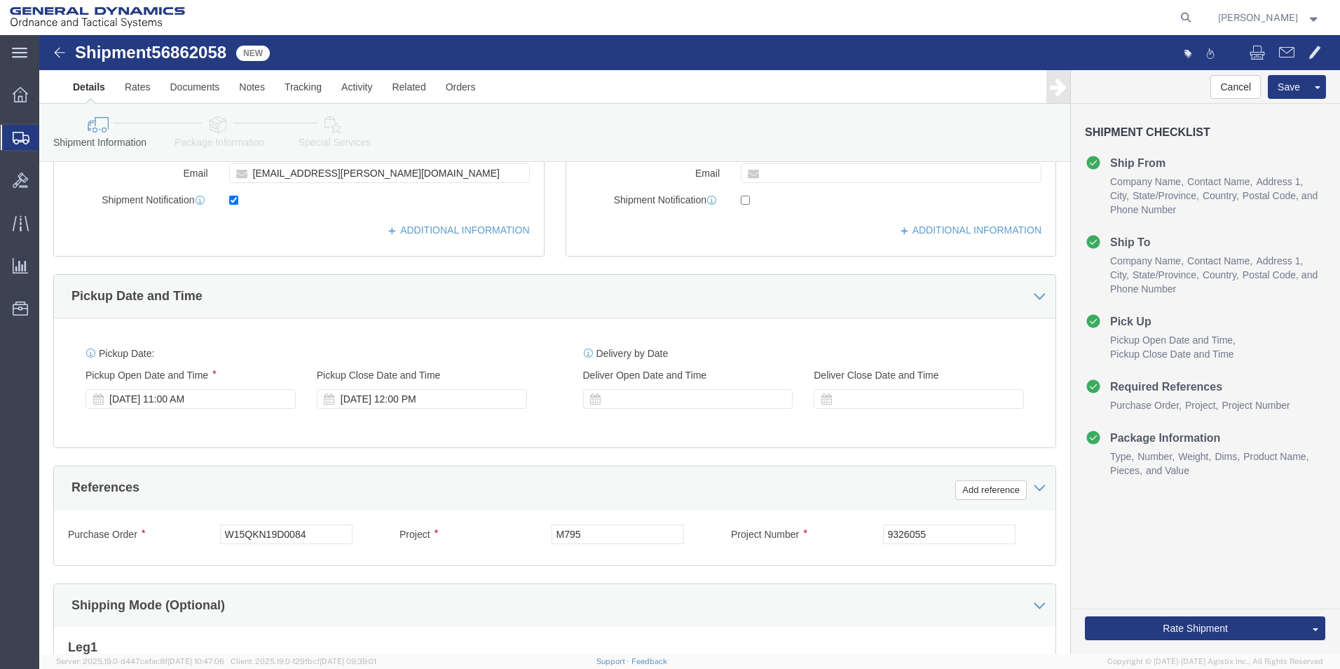
scroll to position [371, 0]
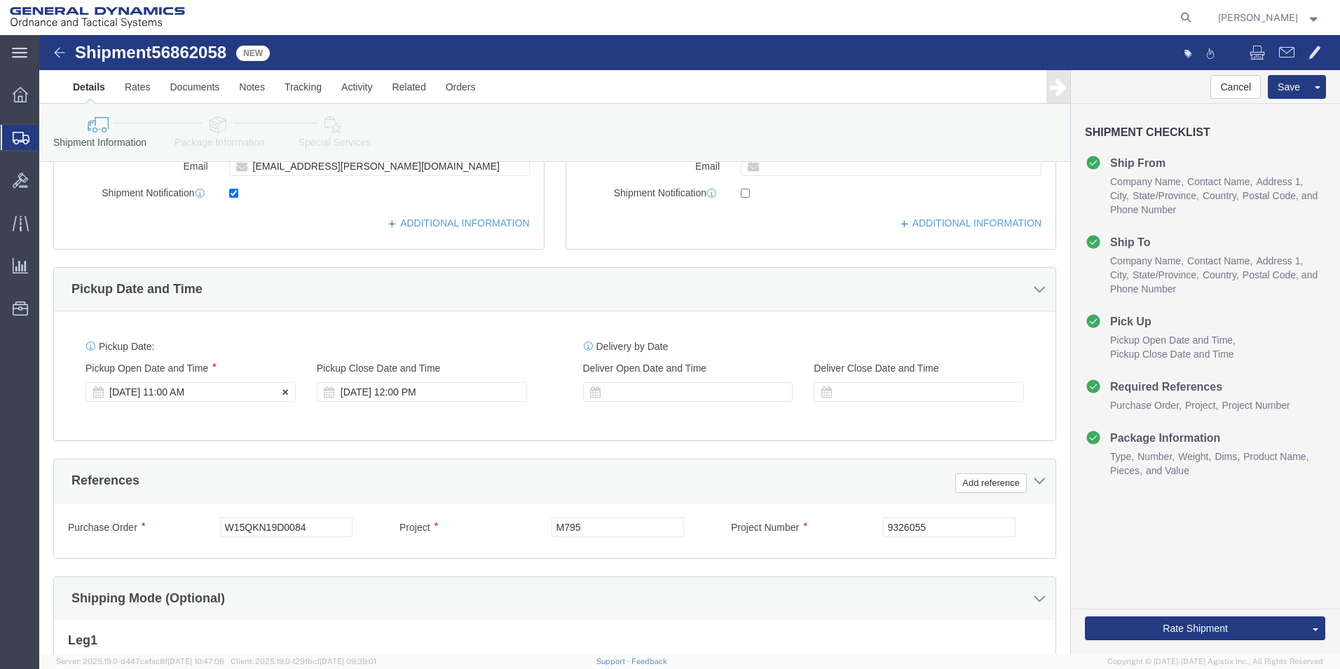
click div "[DATE] 11:00 AM"
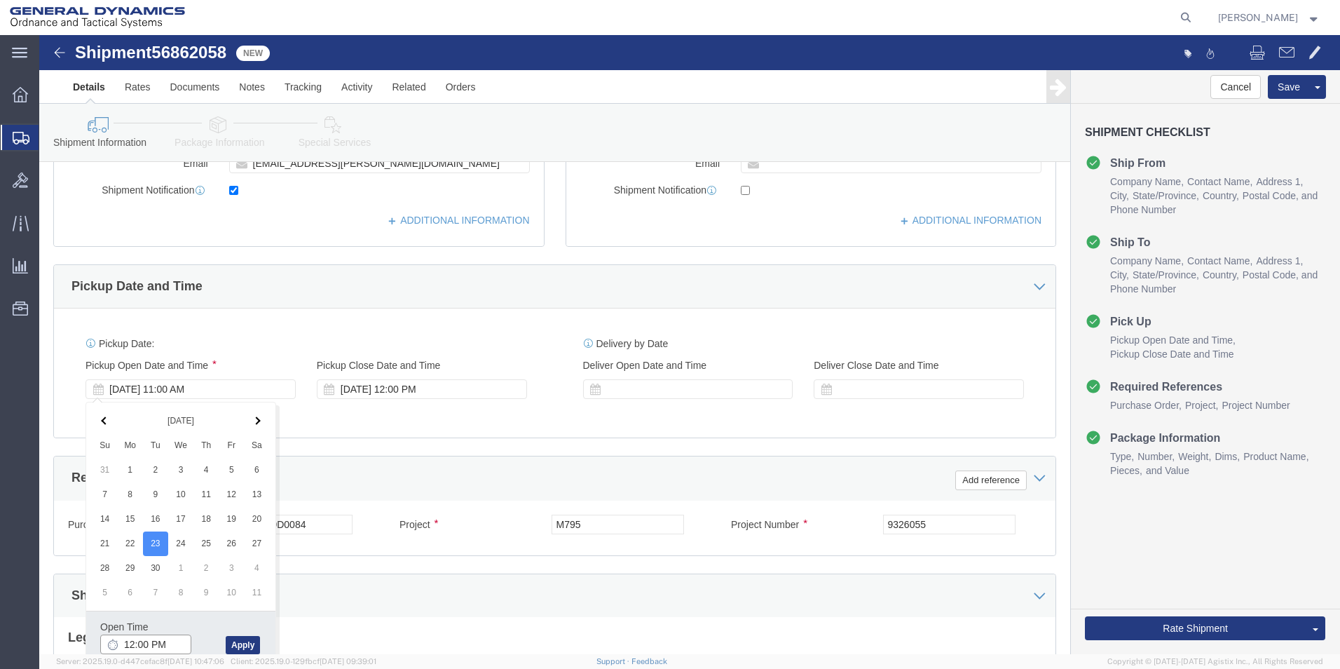
type input "1:00 PM"
click button "Apply"
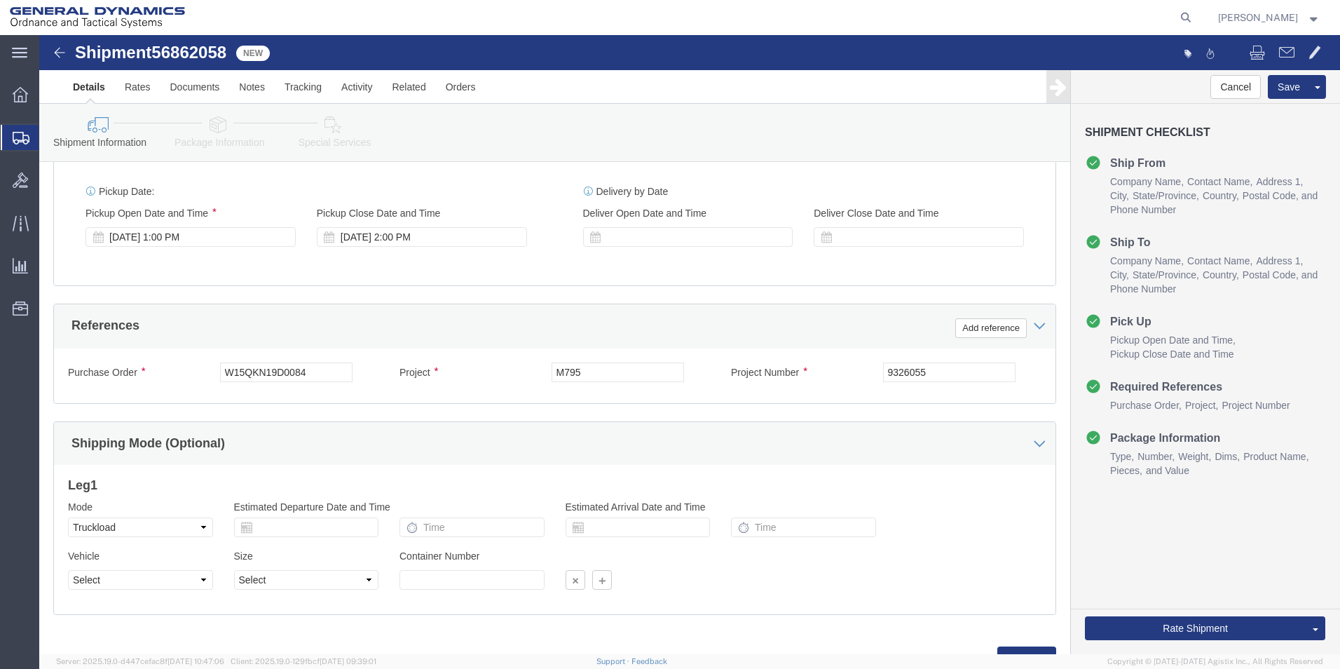
scroll to position [505, 0]
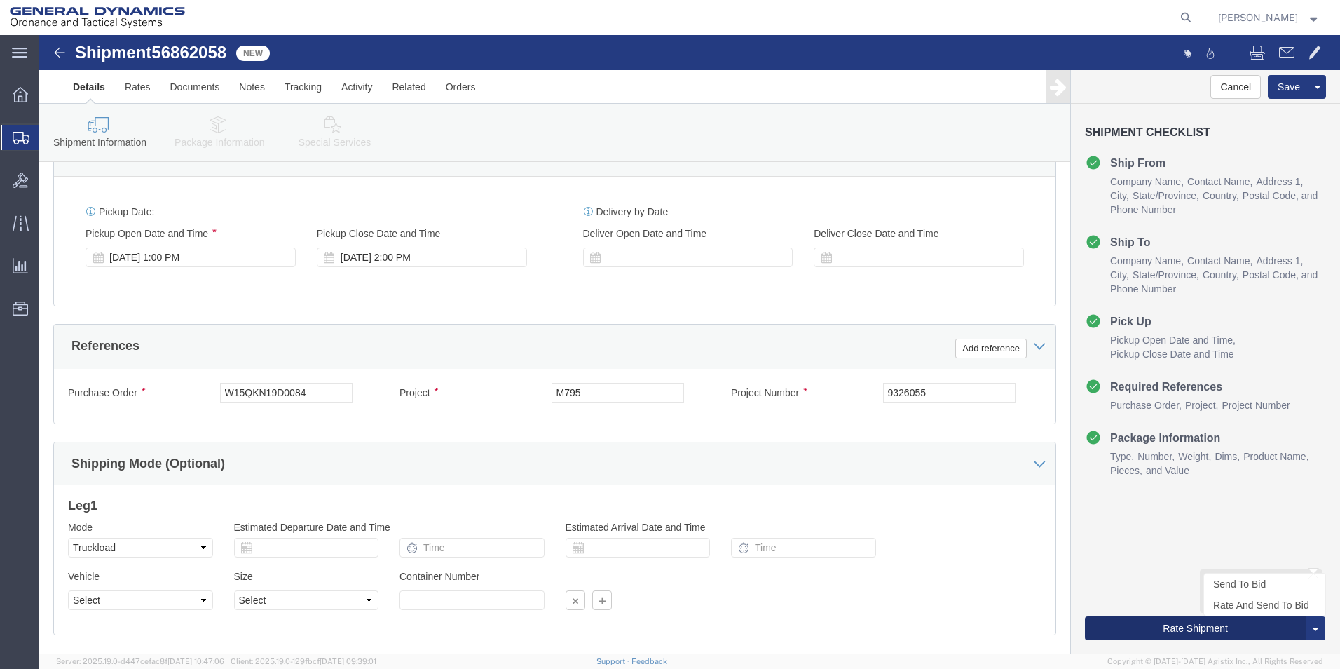
click button "Rate Shipment"
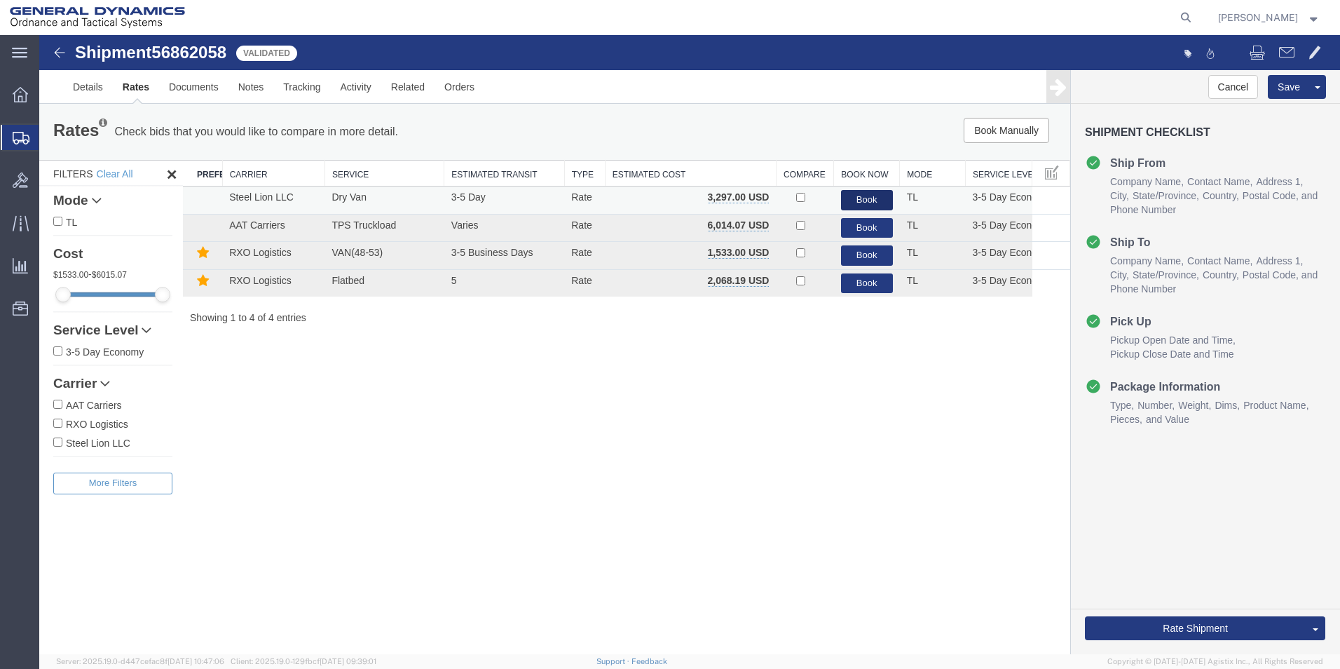
click at [877, 198] on button "Book" at bounding box center [867, 200] width 52 height 20
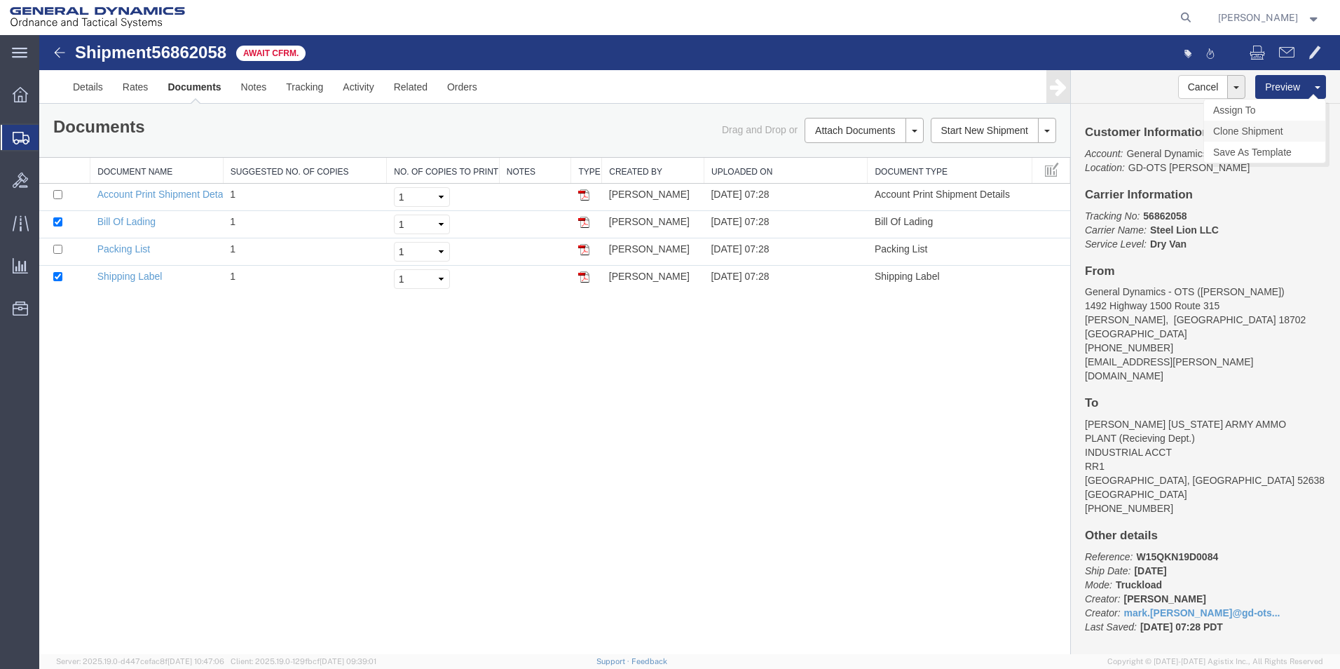
click at [1241, 131] on link "Clone Shipment" at bounding box center [1264, 131] width 121 height 21
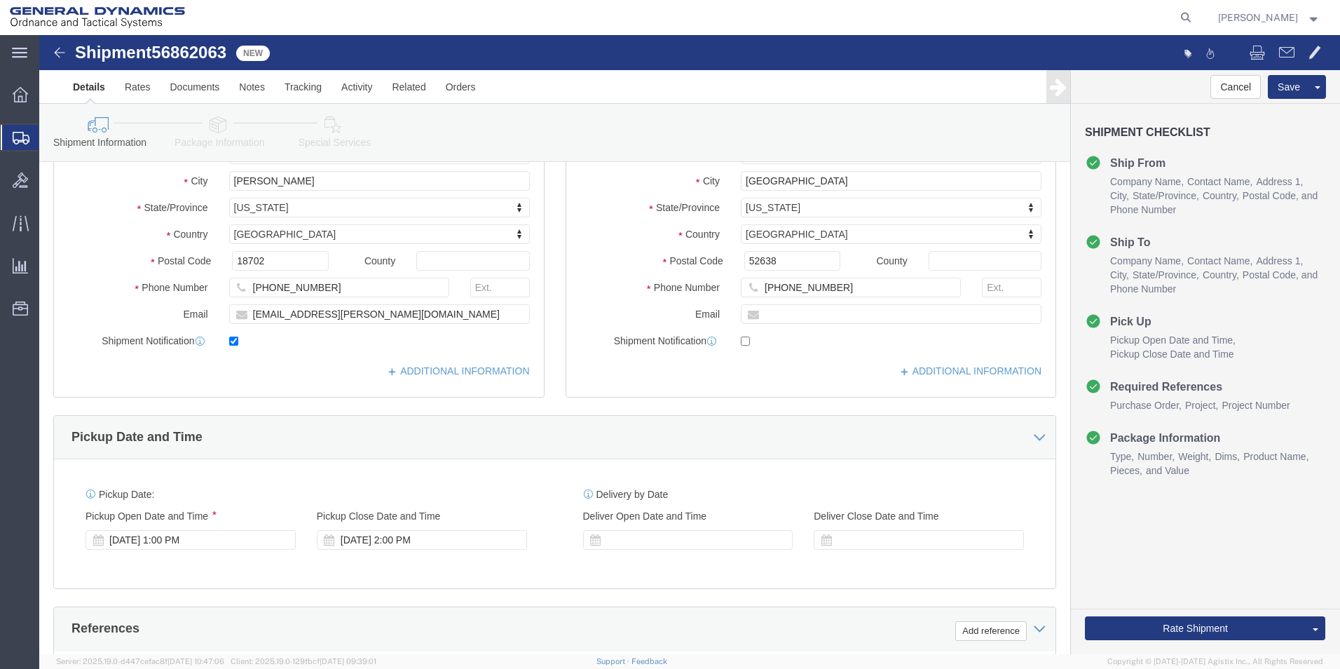
scroll to position [230, 0]
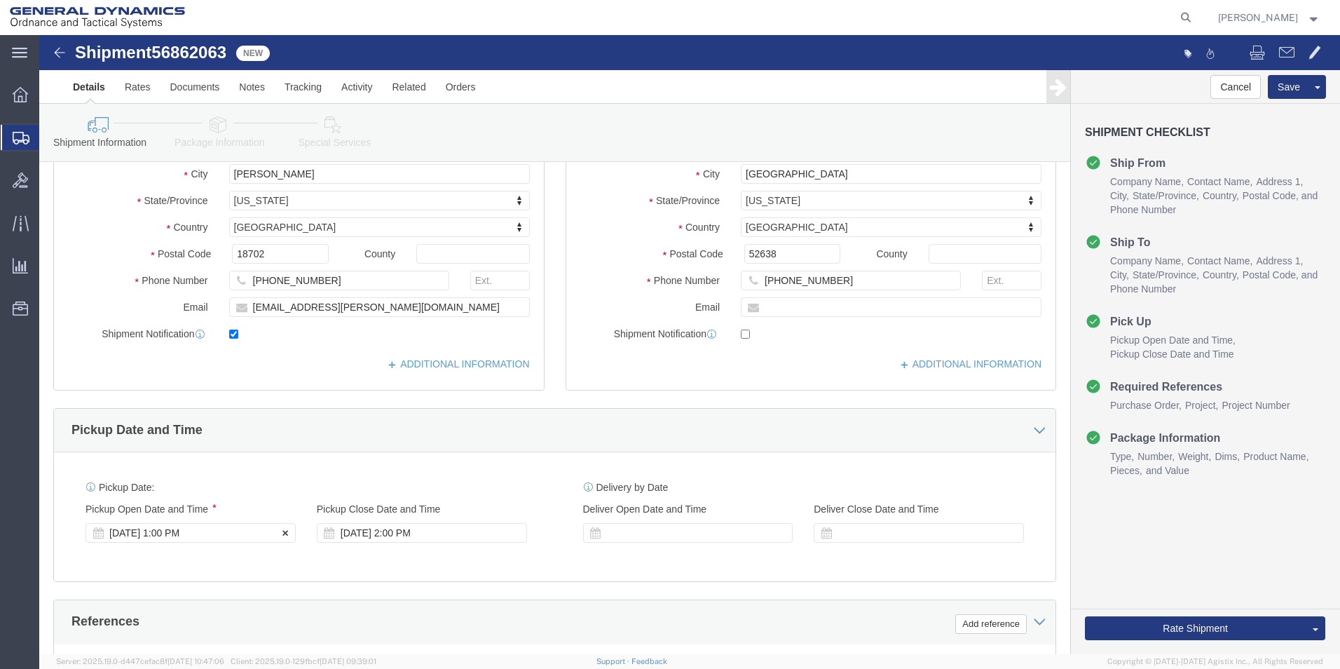
click div "[DATE] 1:00 PM"
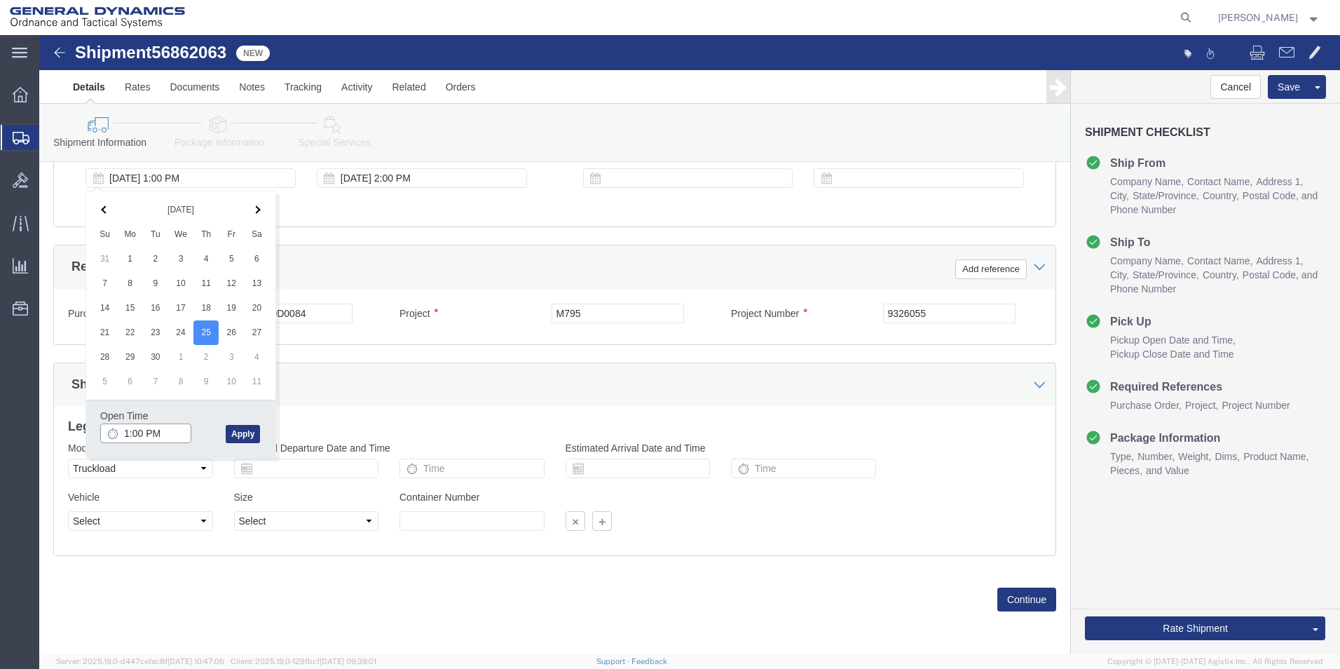
click input "1:00 PM"
type input "10:00 AM"
click button "Apply"
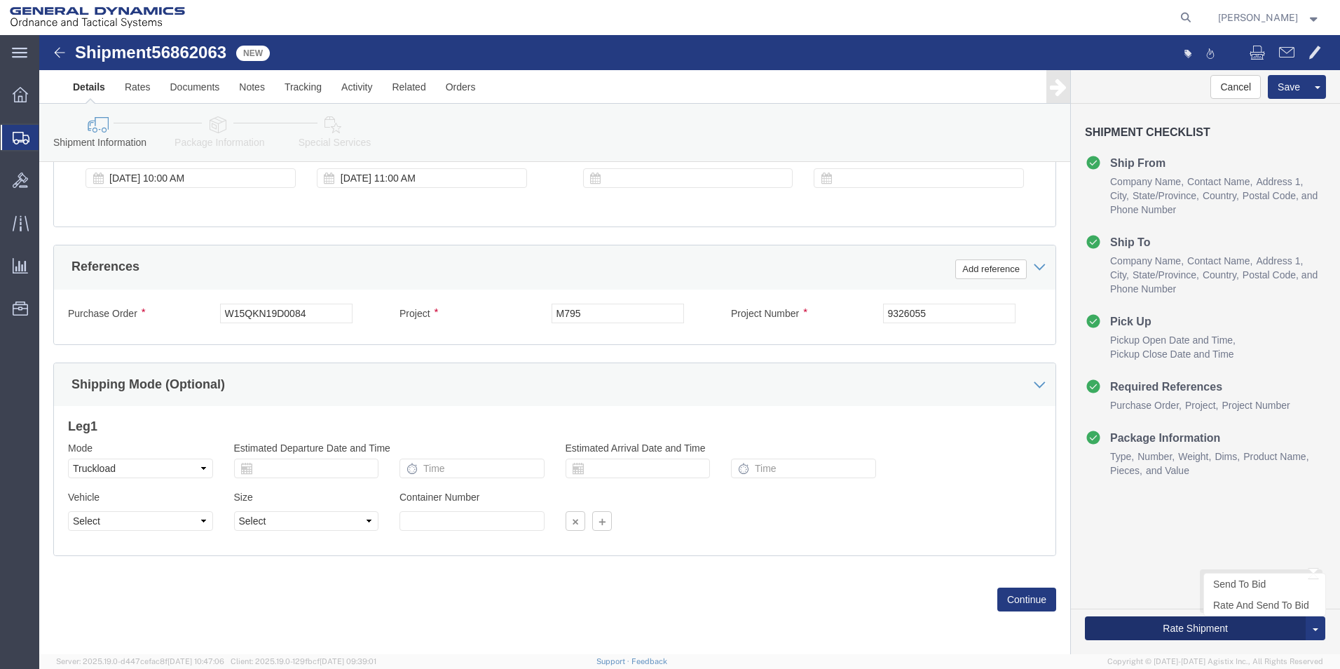
click button "Rate Shipment"
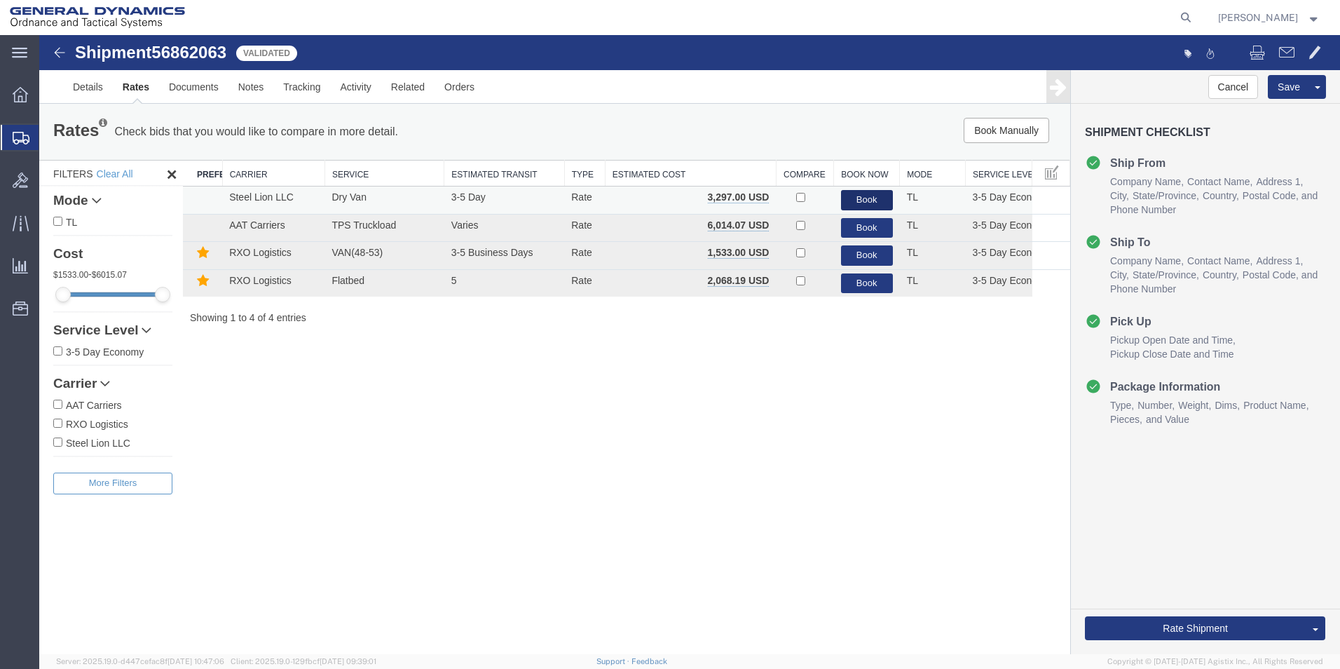
click at [862, 198] on button "Book" at bounding box center [867, 200] width 52 height 20
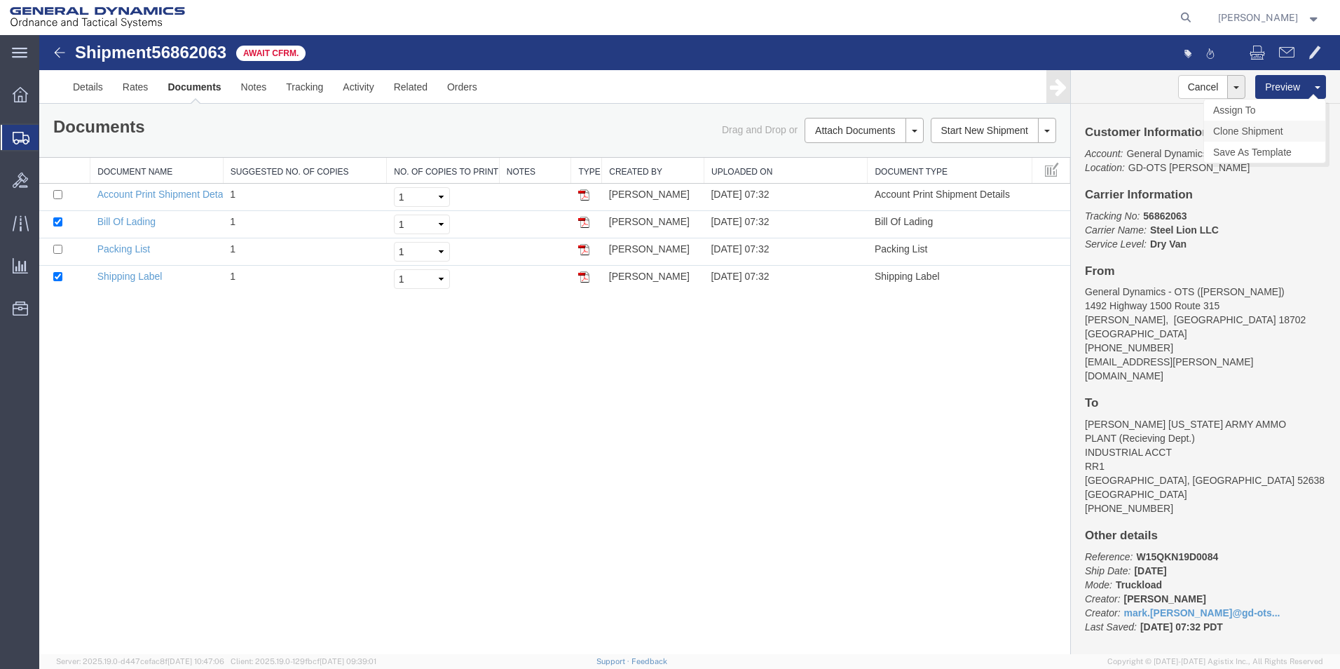
click at [1256, 127] on link "Clone Shipment" at bounding box center [1264, 131] width 121 height 21
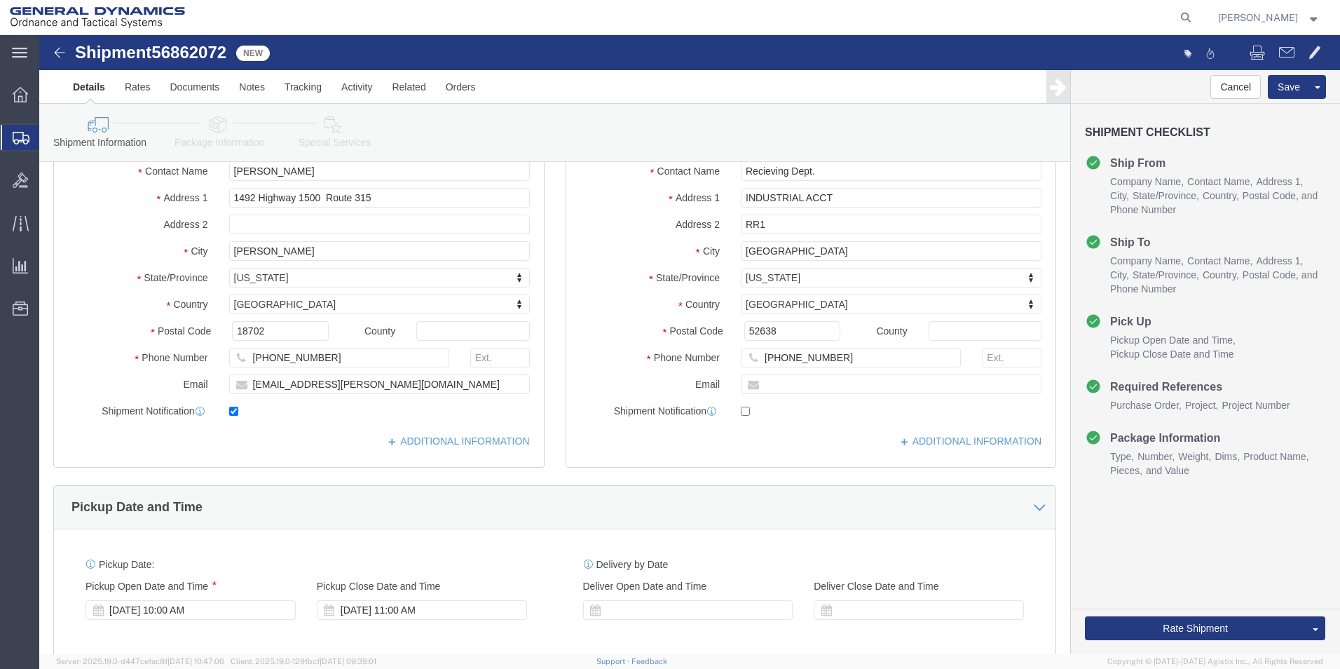
scroll to position [169, 0]
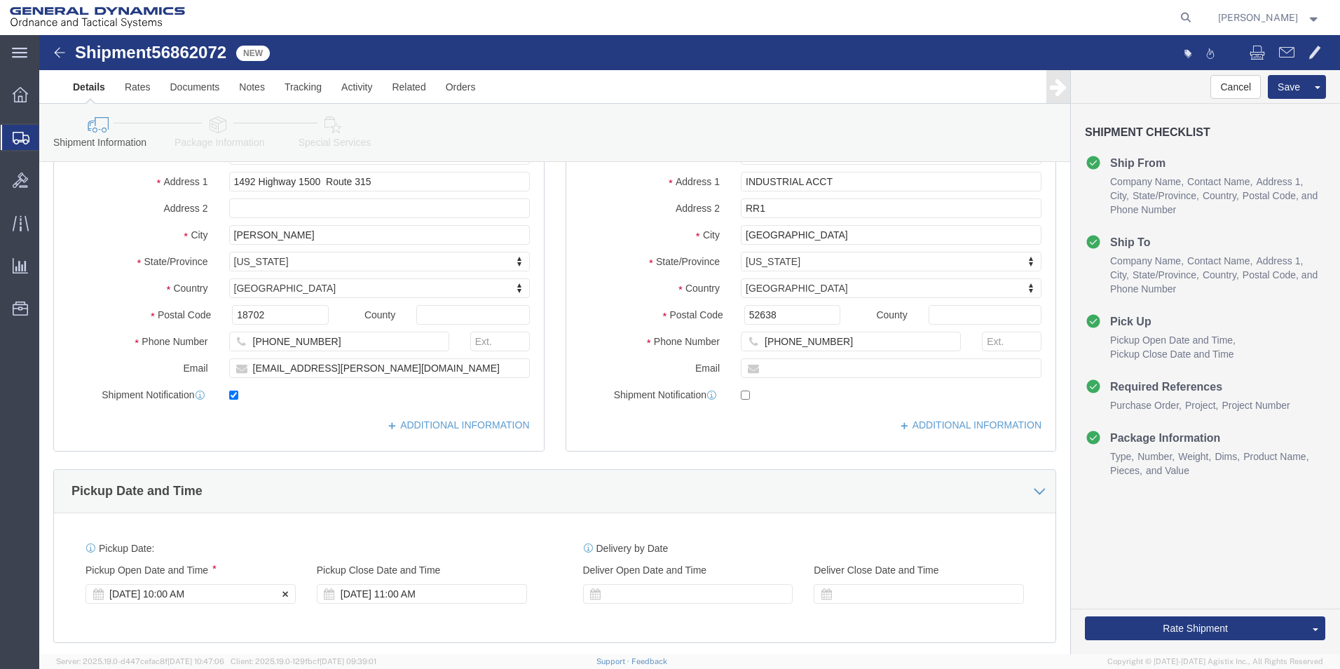
click div "[DATE] 10:00 AM"
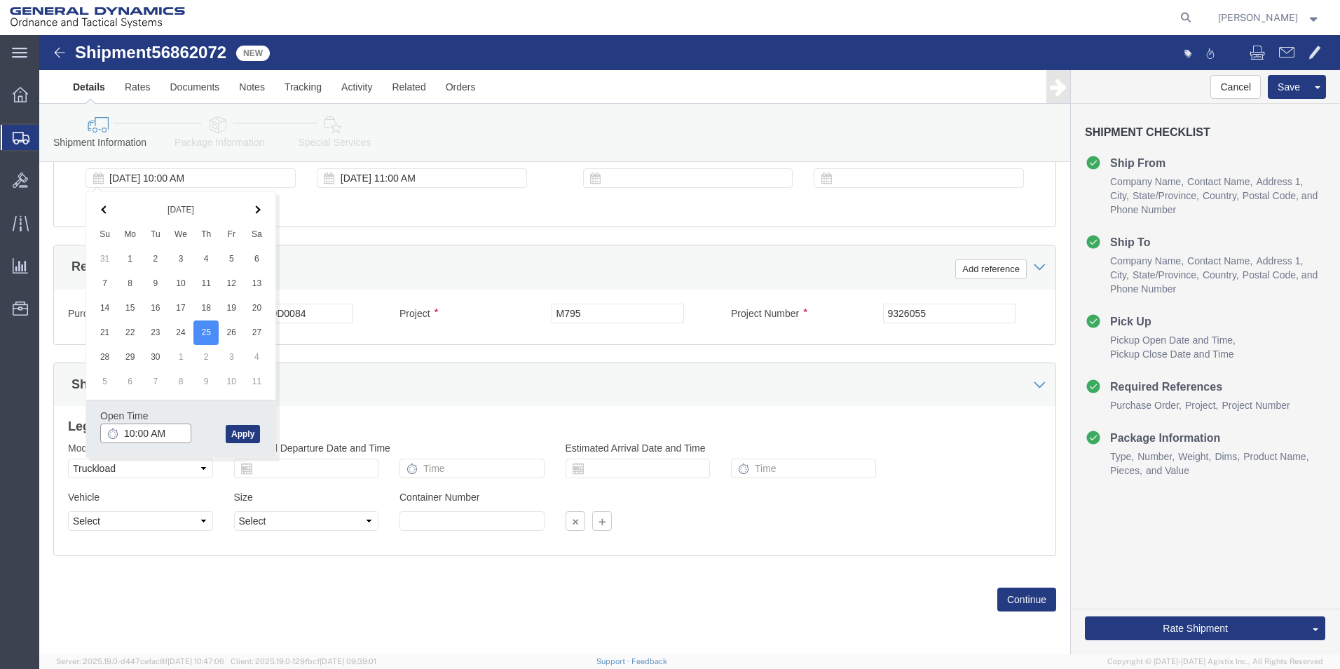
type input "11:00 AM"
click button "Apply"
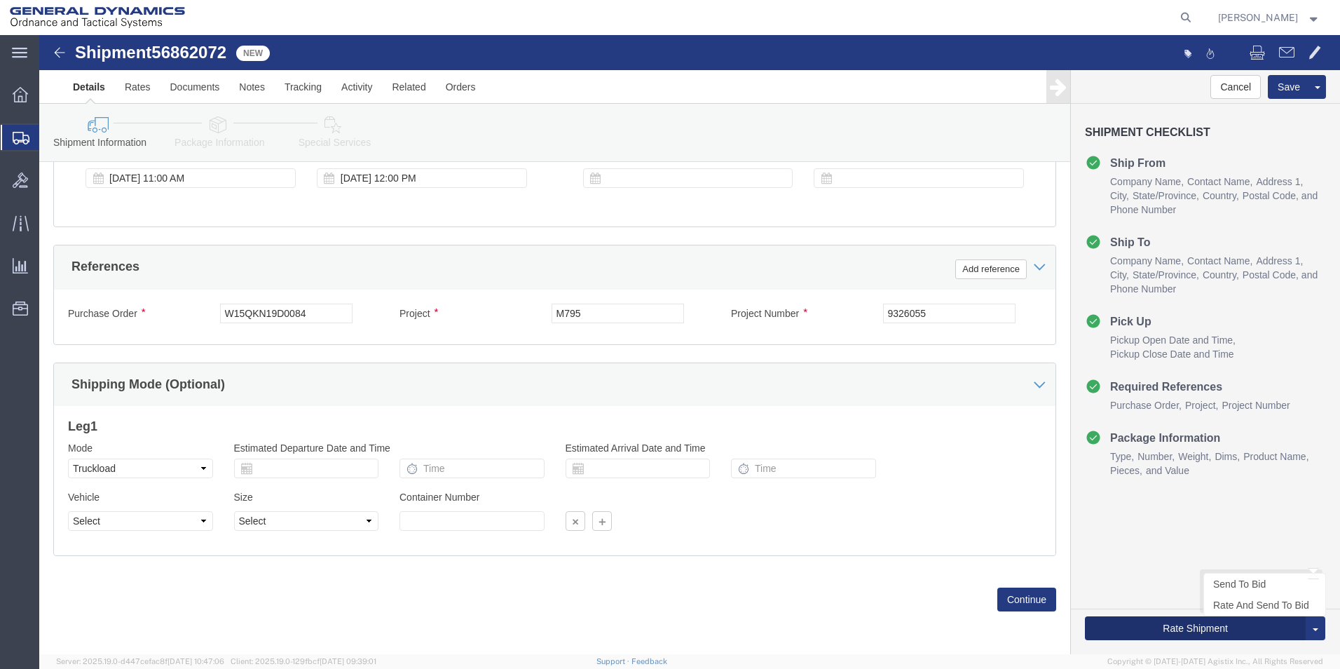
click button "Rate Shipment"
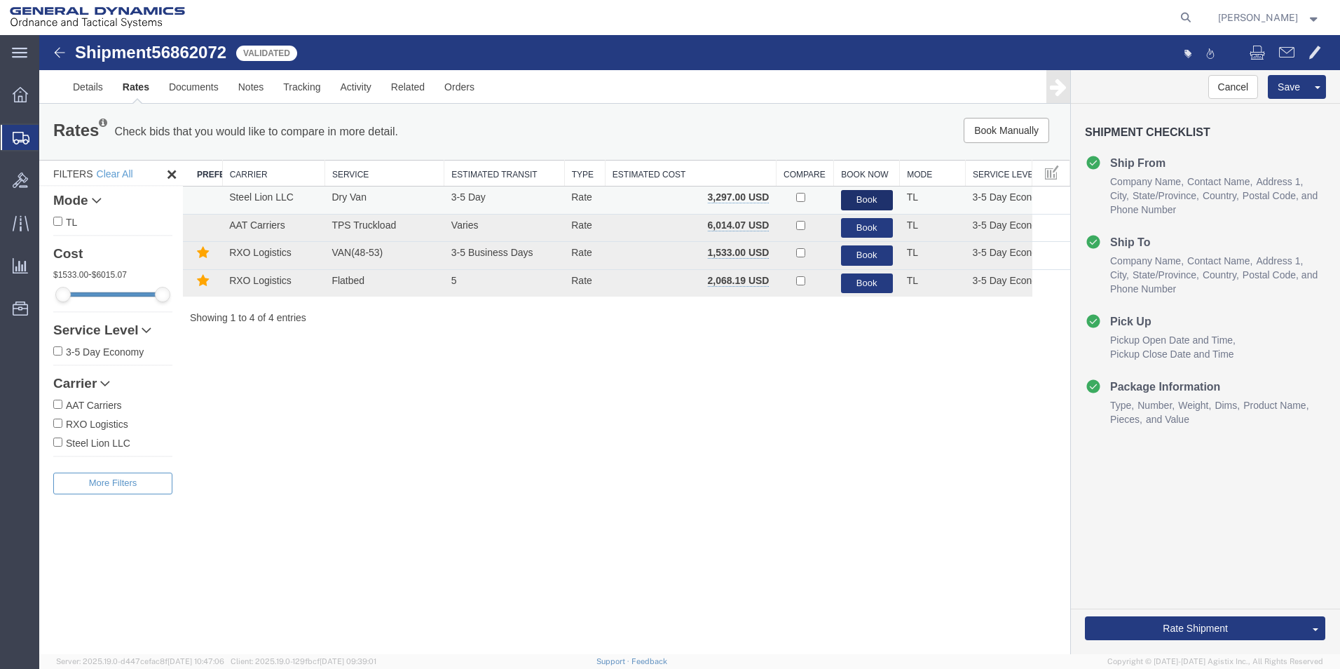
click at [861, 198] on button "Book" at bounding box center [867, 200] width 52 height 20
